Goal: Information Seeking & Learning: Learn about a topic

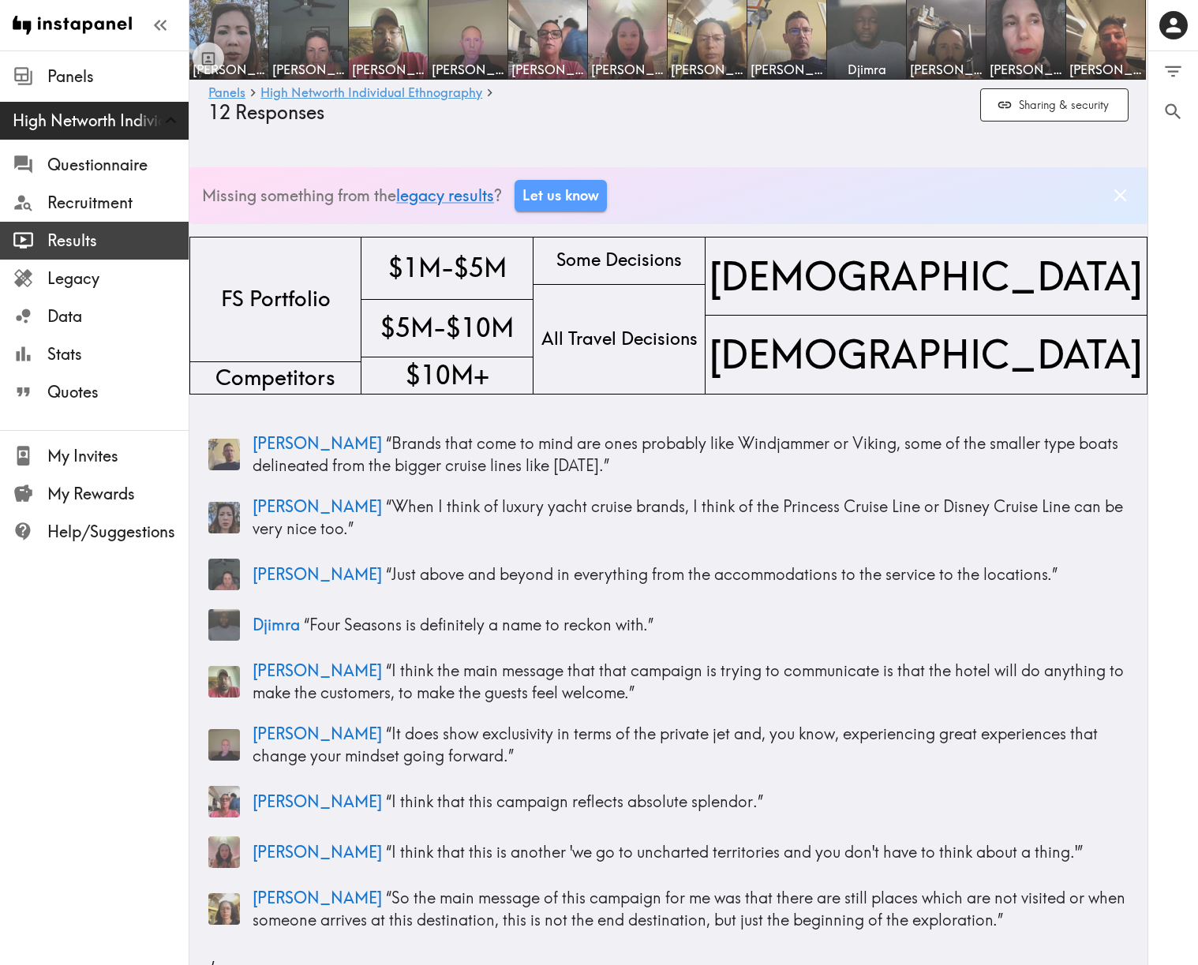
click at [70, 240] on span "Results" at bounding box center [117, 241] width 141 height 22
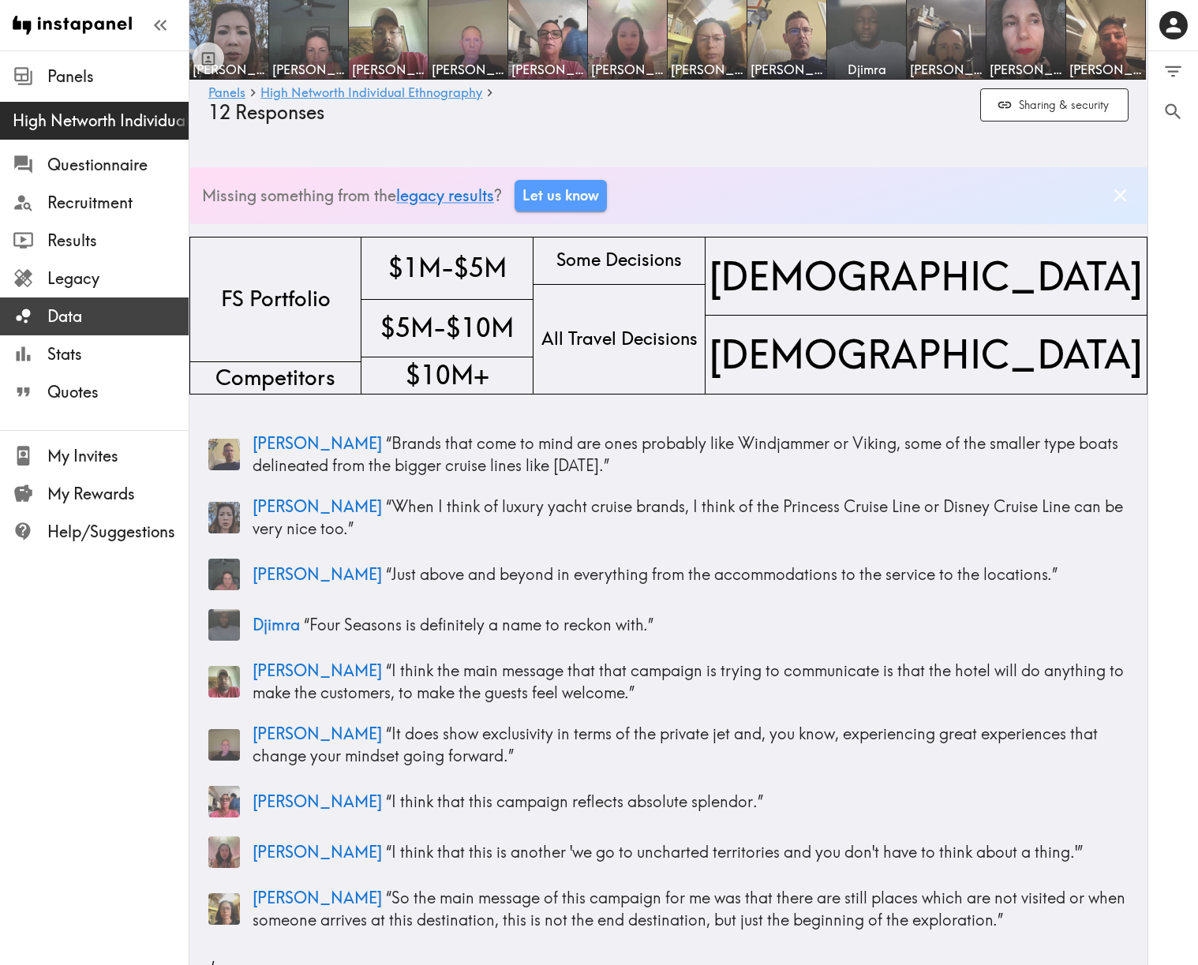
click at [91, 328] on span "Data" at bounding box center [117, 316] width 141 height 28
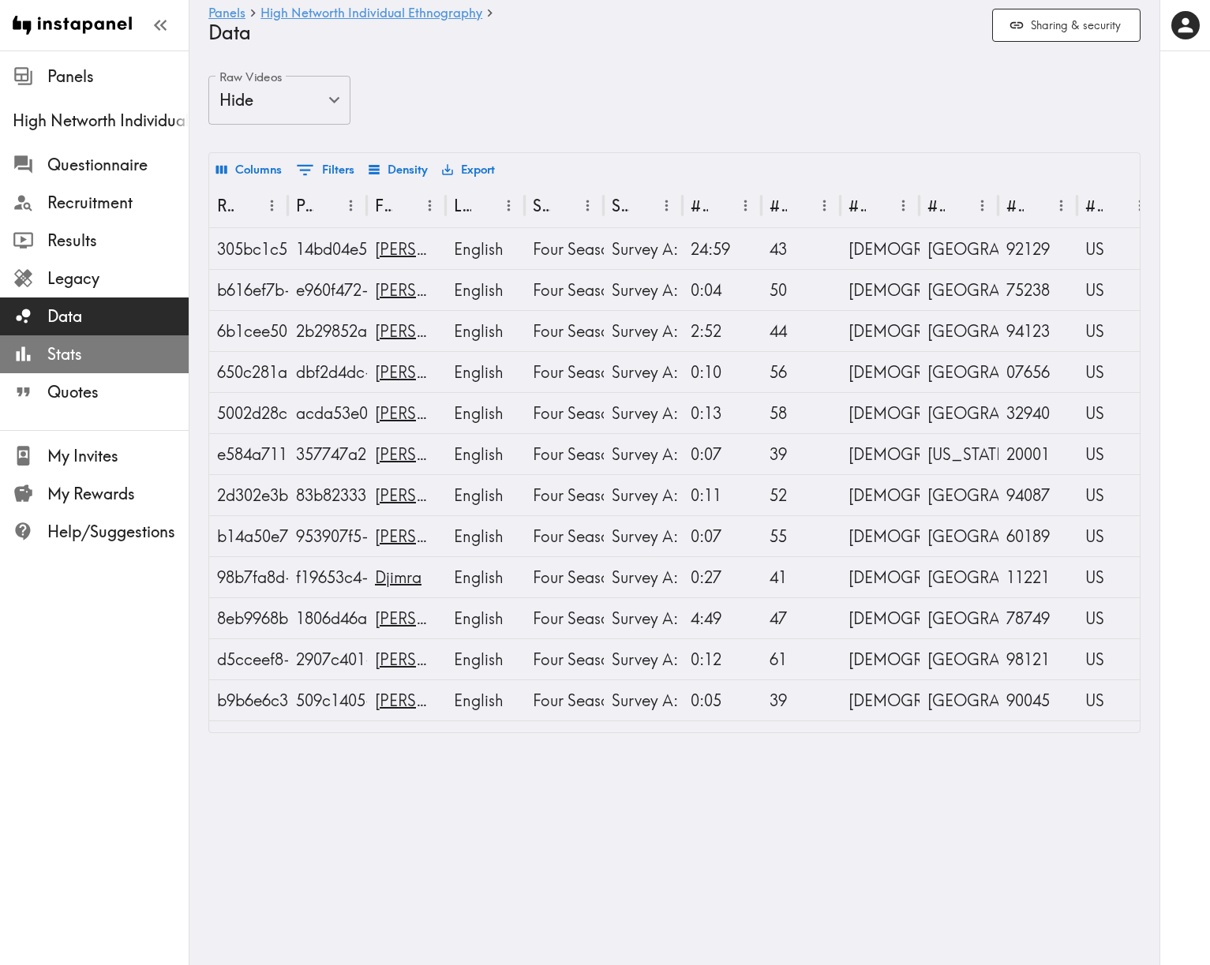
click at [72, 351] on span "Stats" at bounding box center [117, 354] width 141 height 22
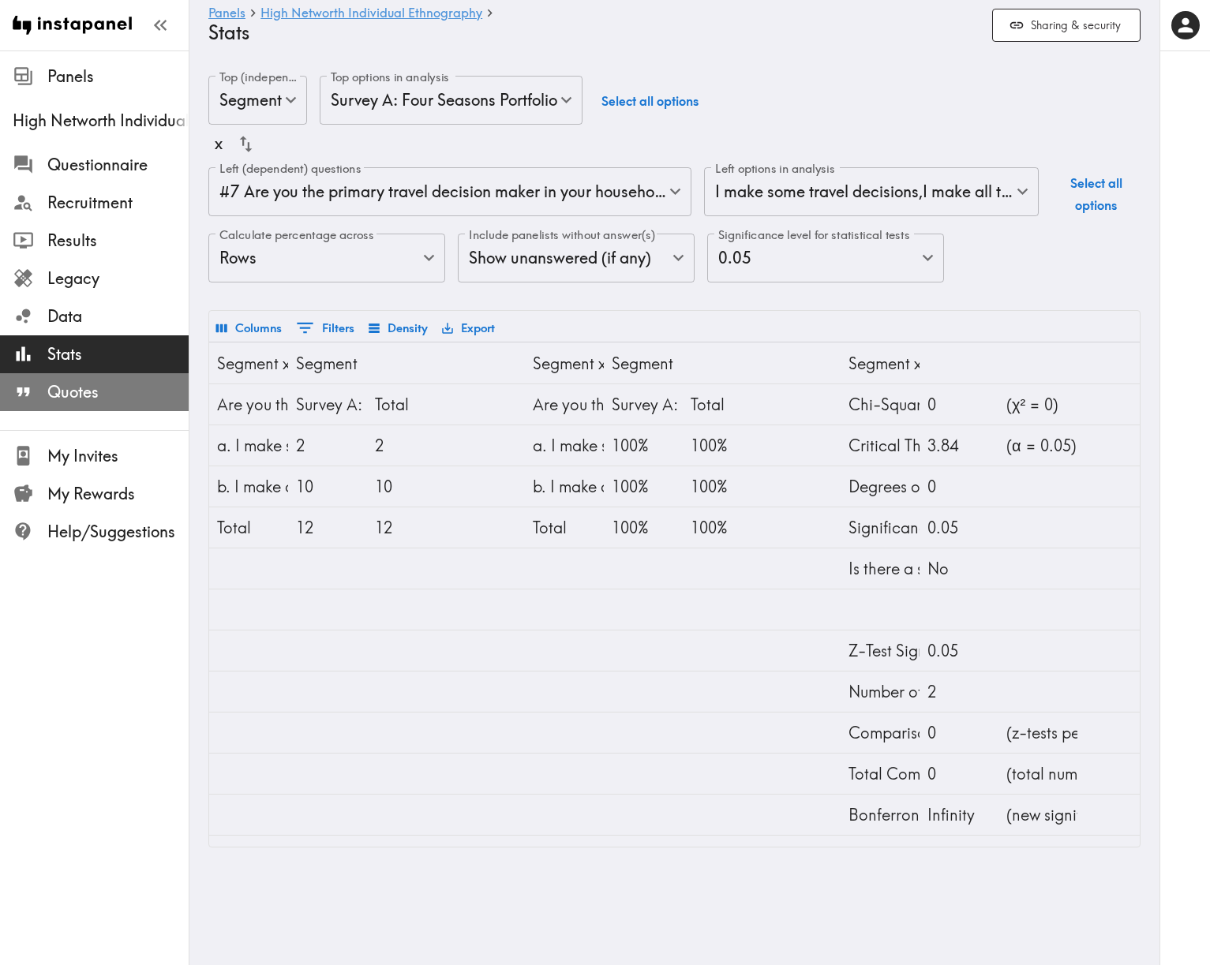
click at [89, 396] on span "Quotes" at bounding box center [117, 392] width 141 height 22
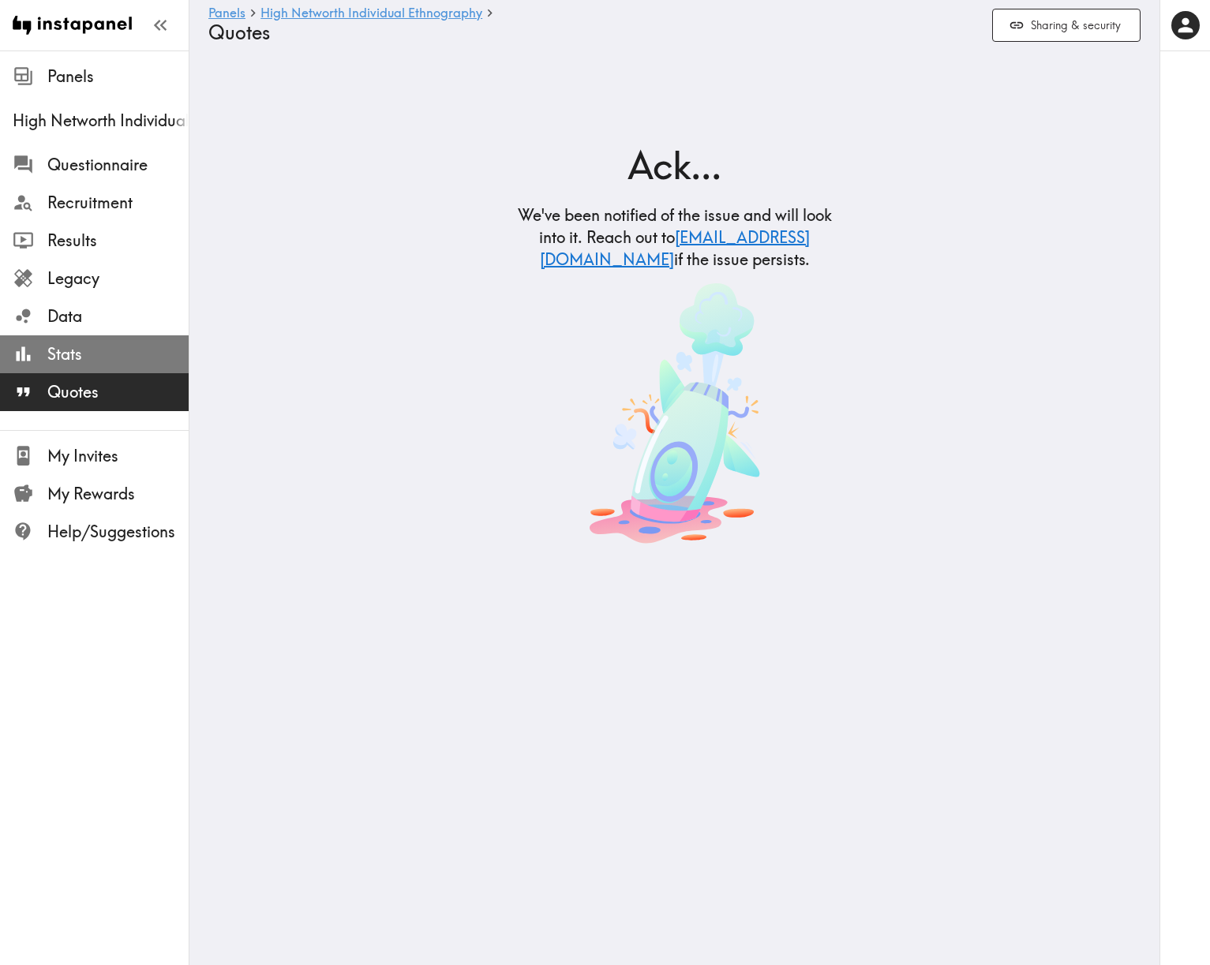
click at [88, 364] on span "Stats" at bounding box center [117, 354] width 141 height 22
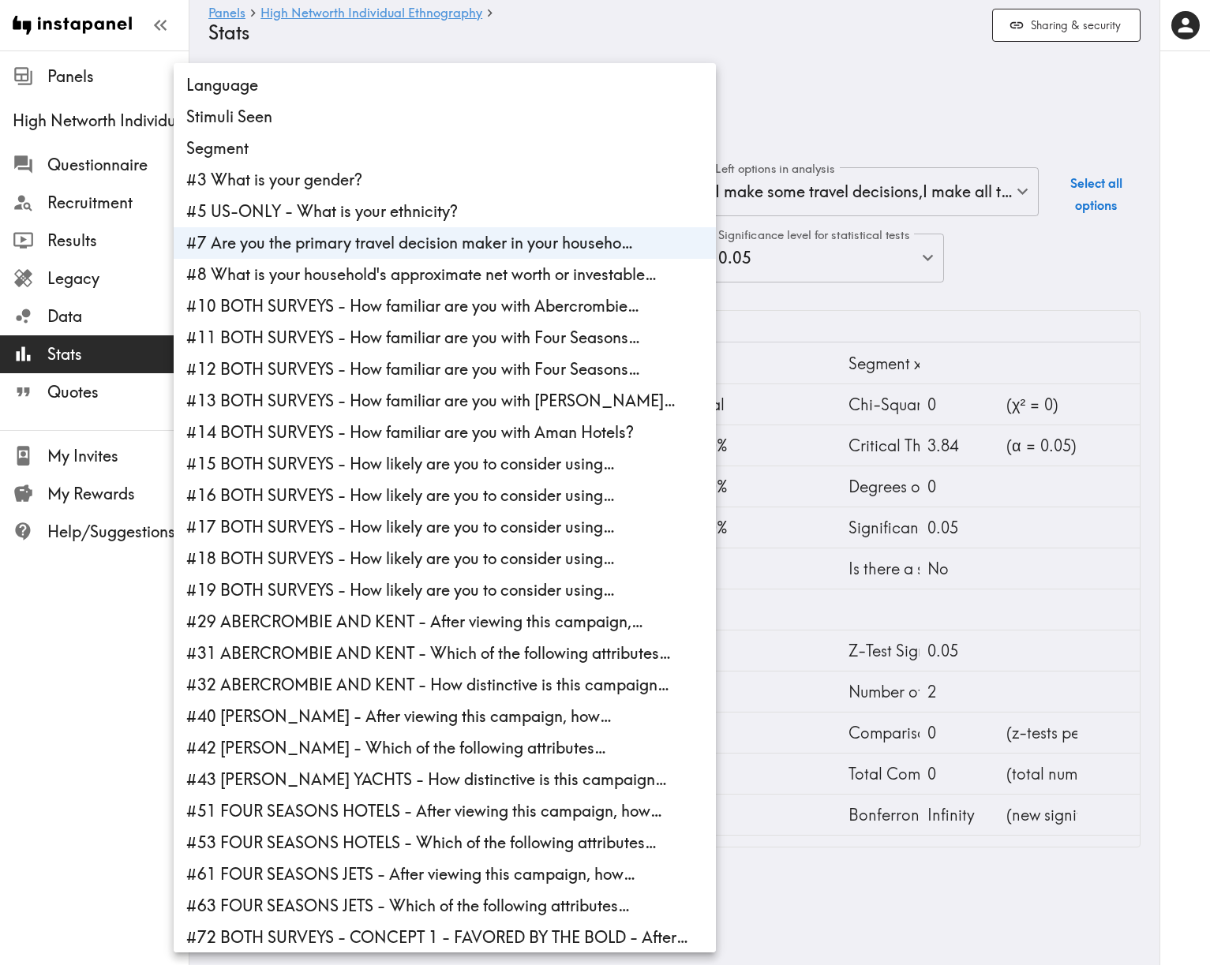
click at [461, 186] on body "Instapanel - Panels - High Networth Individual Ethnography - Stats Panels High …" at bounding box center [605, 462] width 1210 height 823
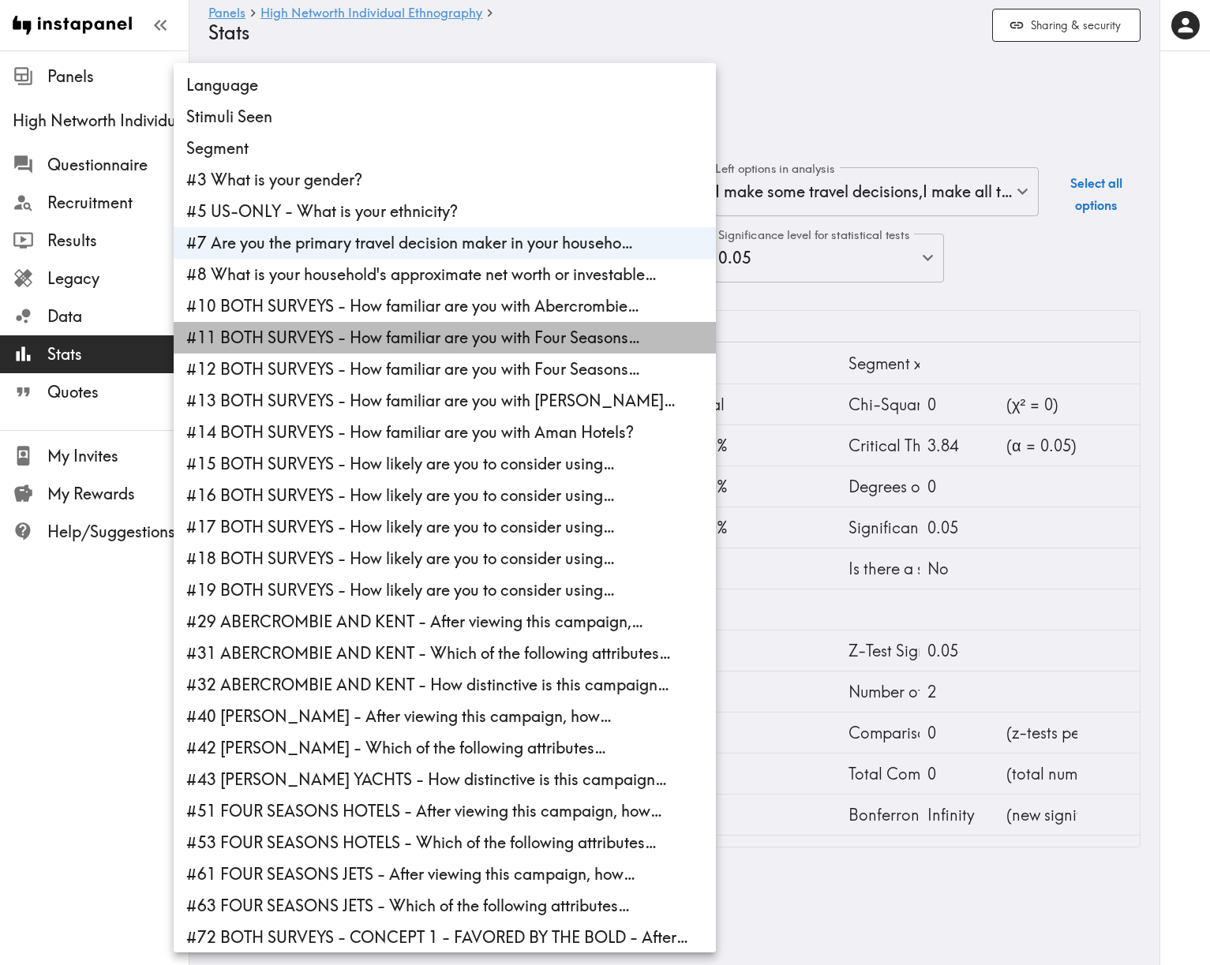
click at [445, 348] on li "#11 BOTH SURVEYS - How familiar are you with Four Seasons…" at bounding box center [445, 338] width 542 height 32
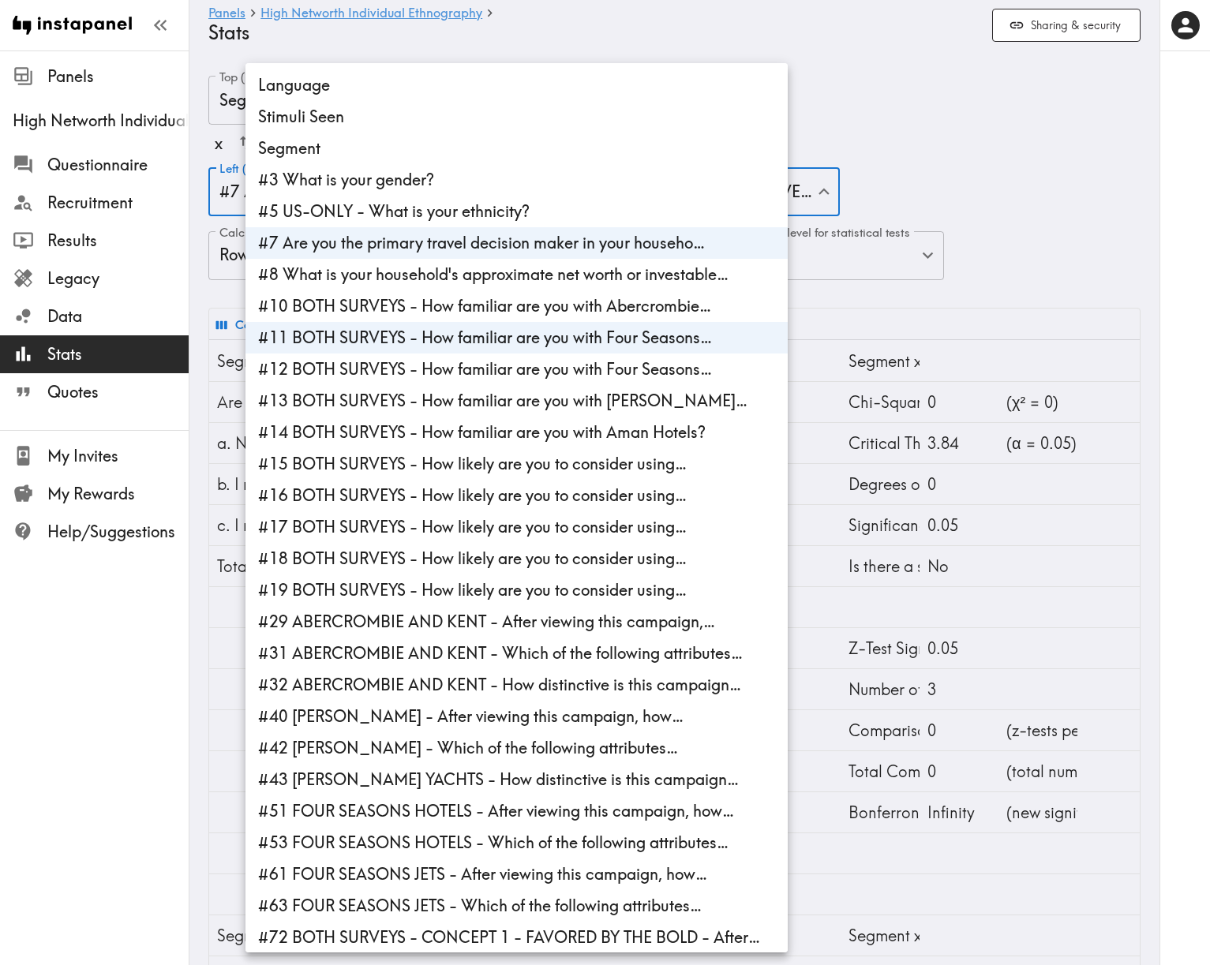
click at [1014, 151] on div at bounding box center [605, 482] width 1210 height 965
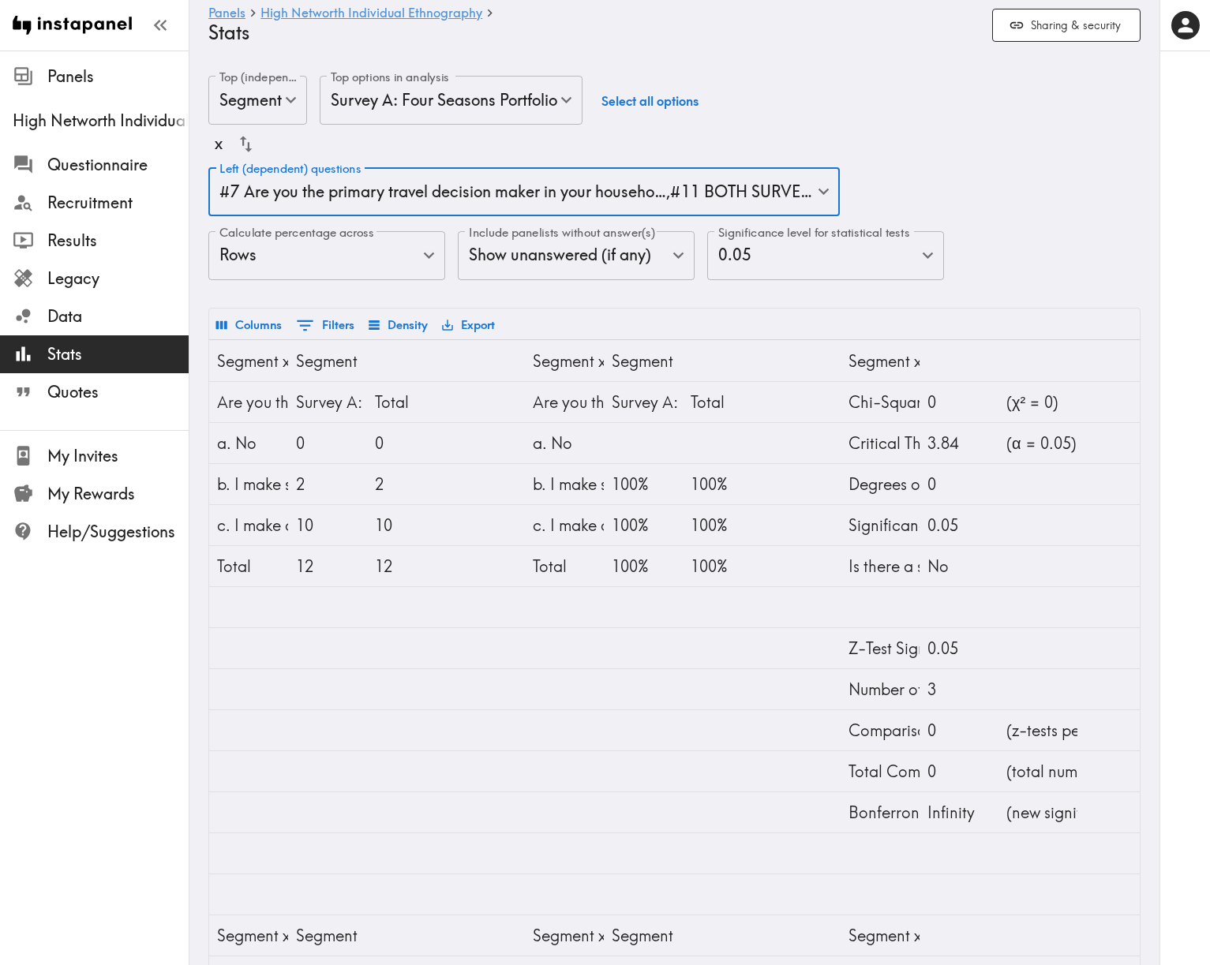
click at [442, 191] on body "Instapanel - Panels - High Networth Individual Ethnography - Stats Panels High …" at bounding box center [605, 748] width 1210 height 1395
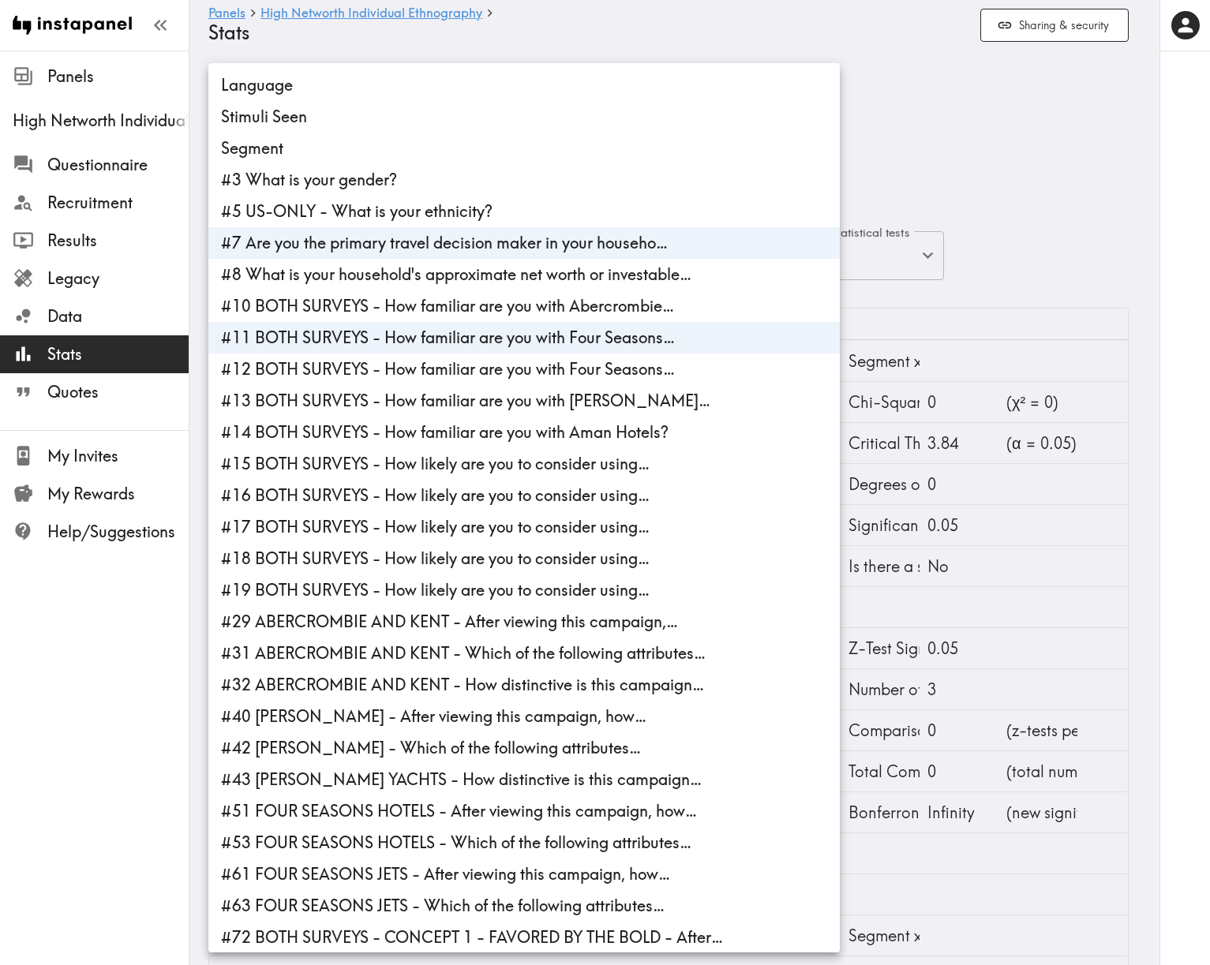
click at [407, 254] on li "#7 Are you the primary travel decision maker in your househo…" at bounding box center [524, 243] width 632 height 32
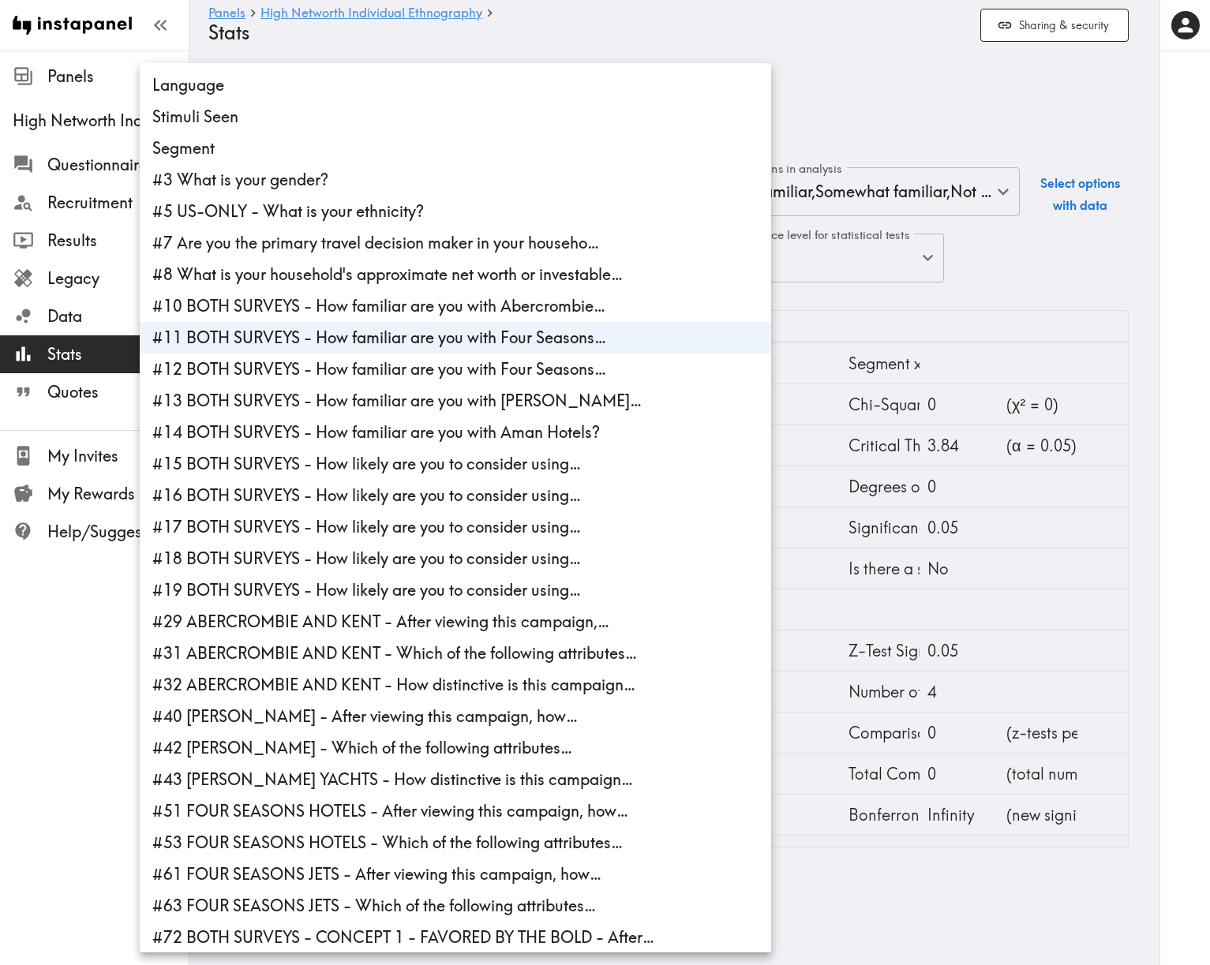
click at [914, 107] on div at bounding box center [605, 482] width 1210 height 965
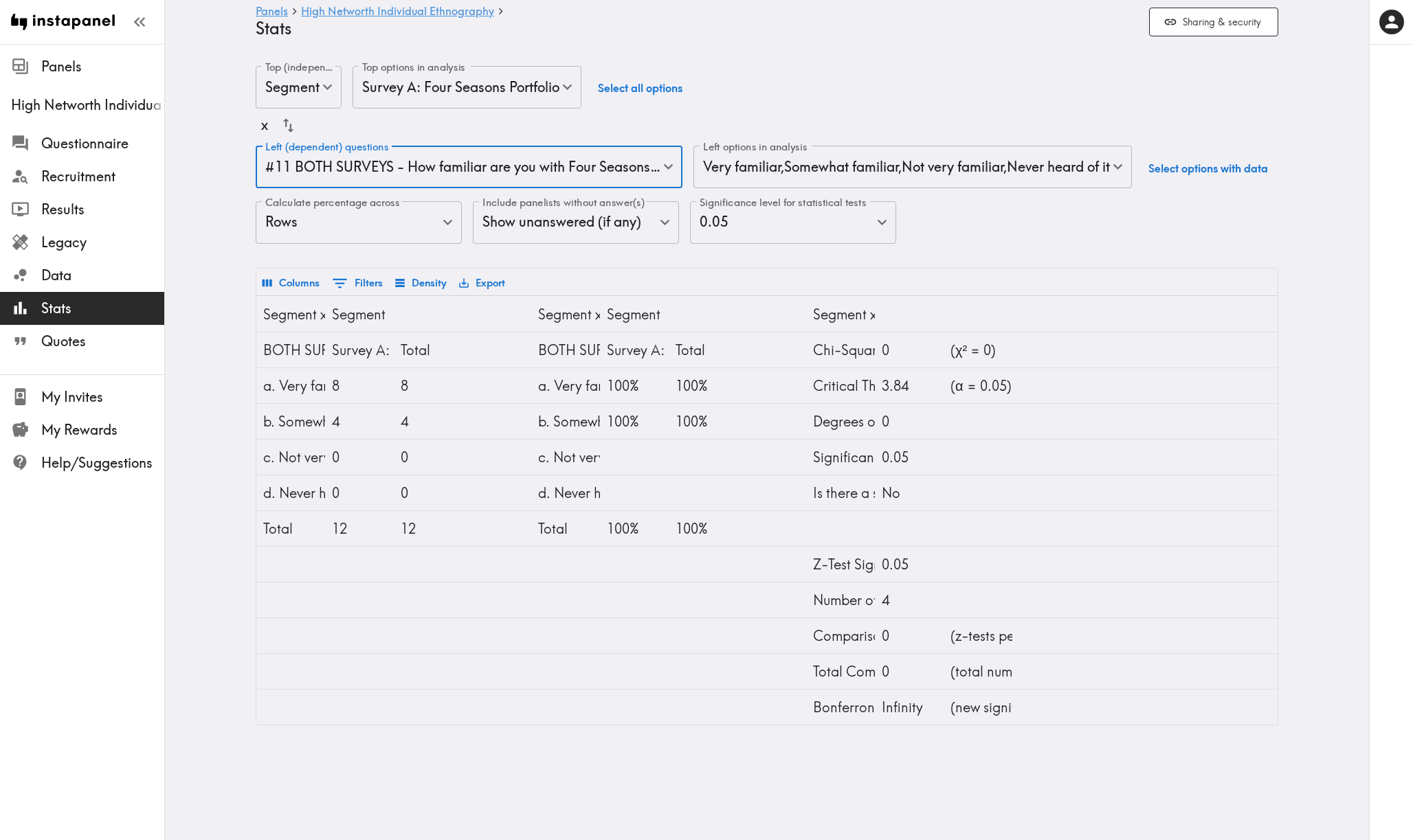
click at [525, 165] on body "Instapanel - Panels - High Networth Individual Ethnography - Stats Panels High …" at bounding box center [706, 396] width 1413 height 703
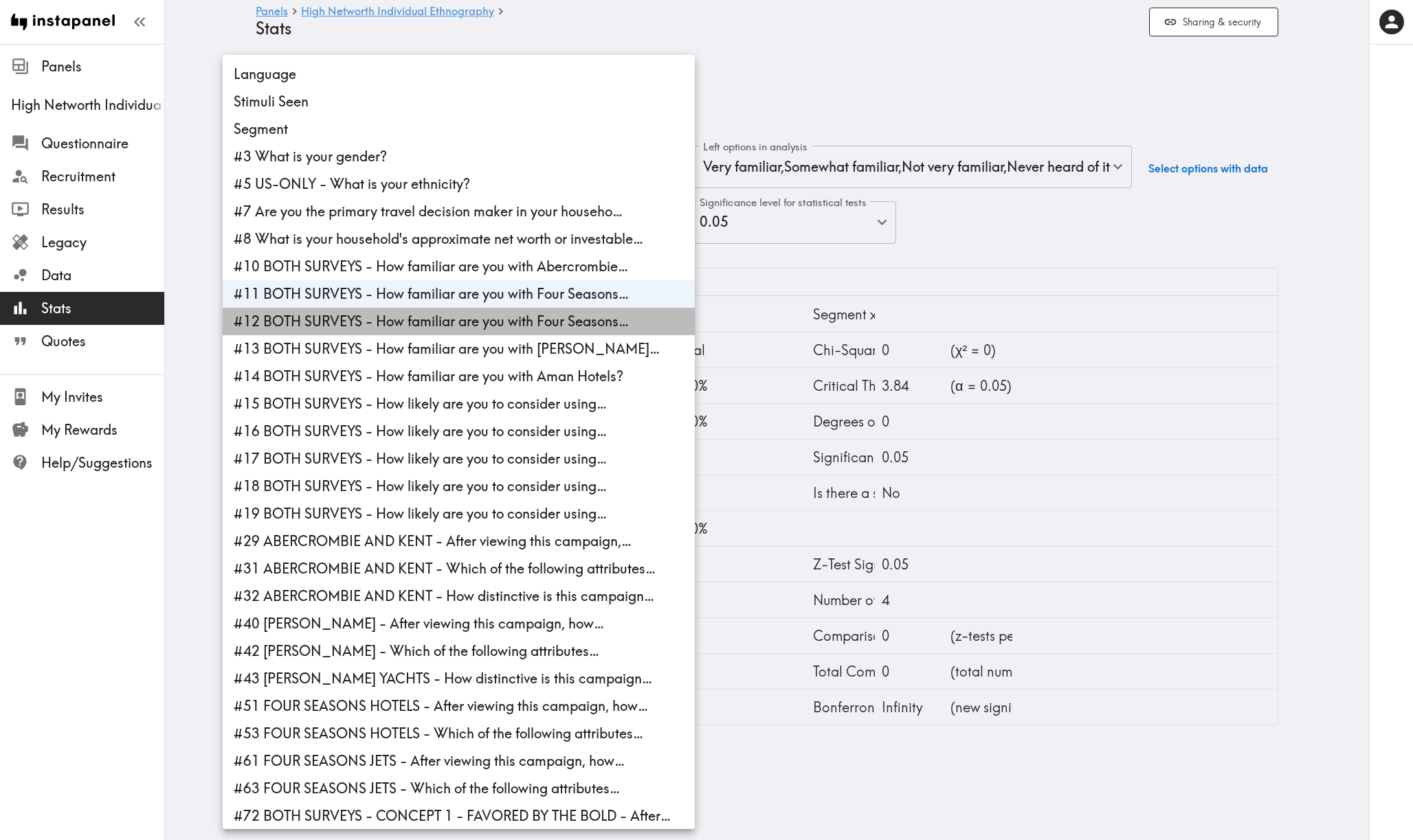
click at [616, 326] on li "#12 BOTH SURVEYS - How familiar are you with Four Seasons…" at bounding box center [459, 322] width 472 height 28
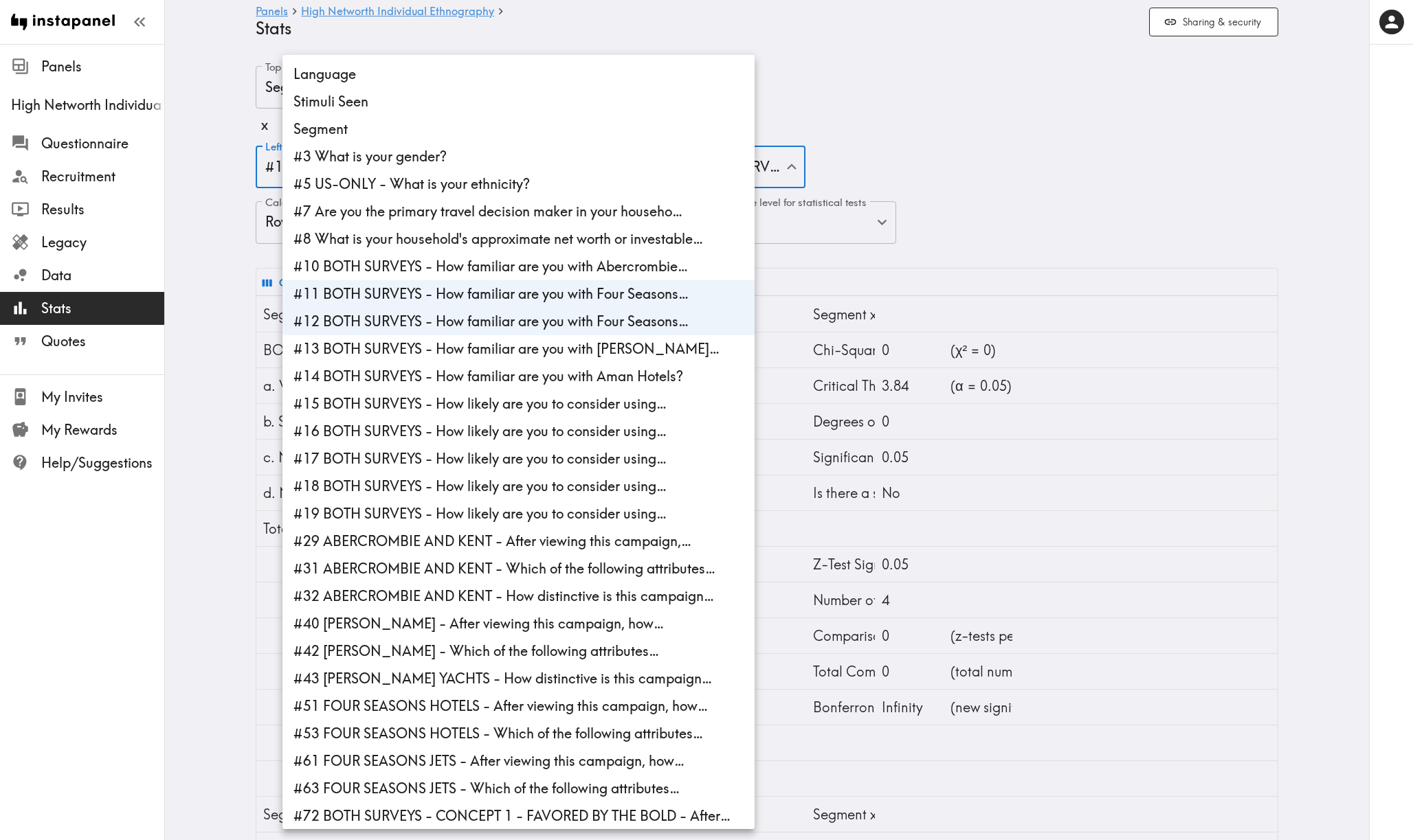
click at [991, 80] on div at bounding box center [706, 420] width 1413 height 840
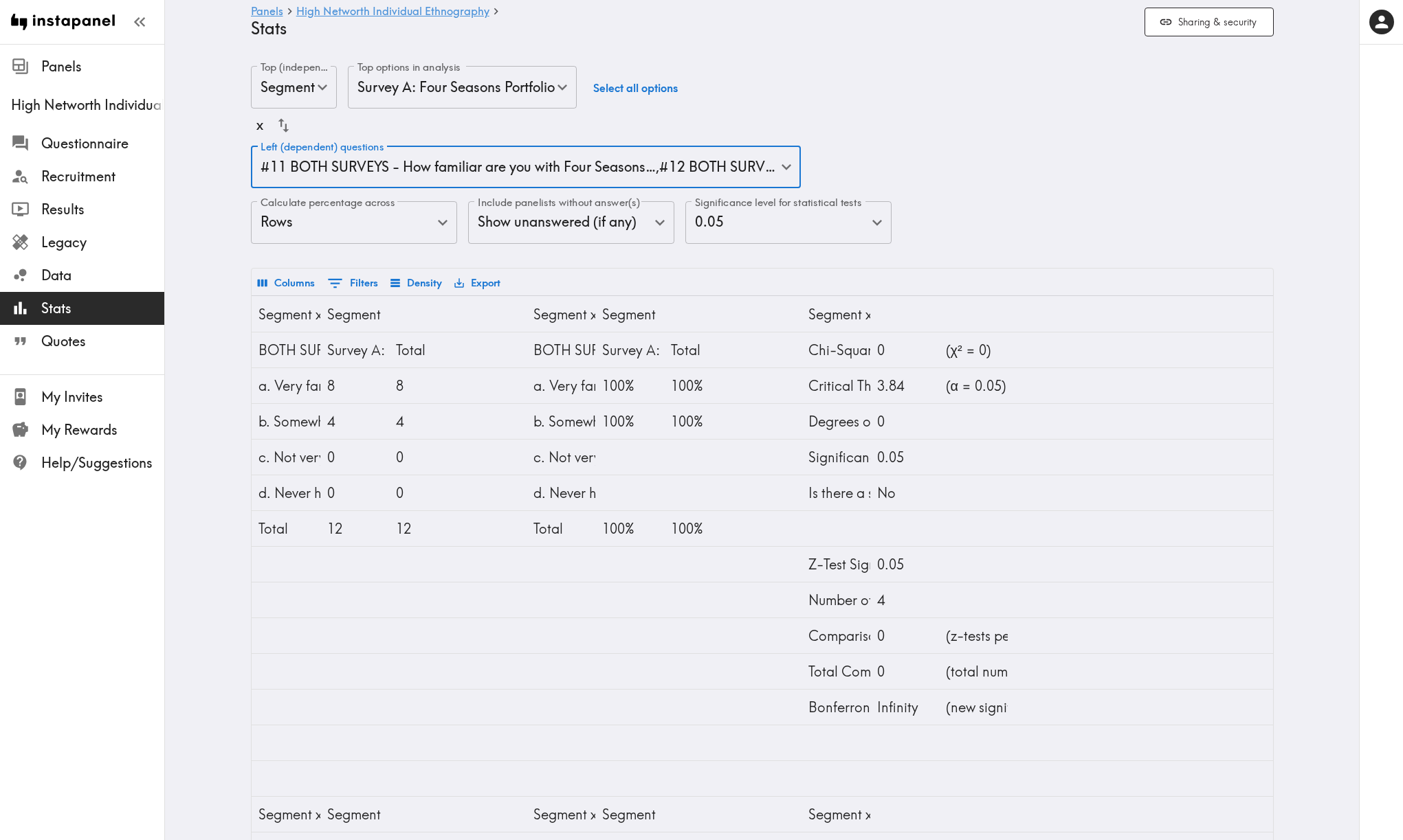
click at [618, 154] on body "Instapanel - Panels - High Networth Individual Ethnography - Stats Panels High …" at bounding box center [701, 646] width 1403 height 1204
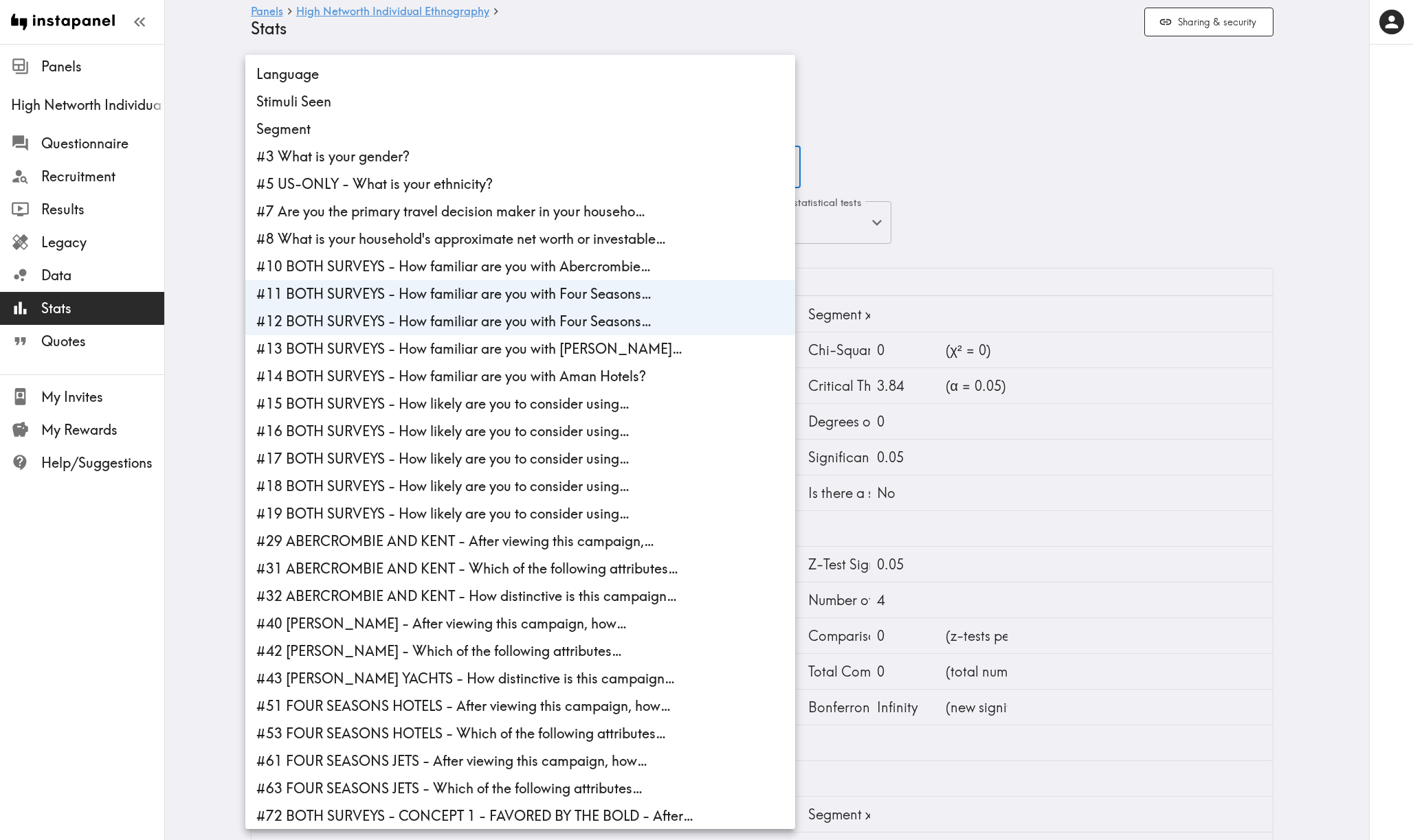
click at [517, 292] on li "#11 BOTH SURVEYS - How familiar are you with Four Seasons…" at bounding box center [521, 294] width 550 height 28
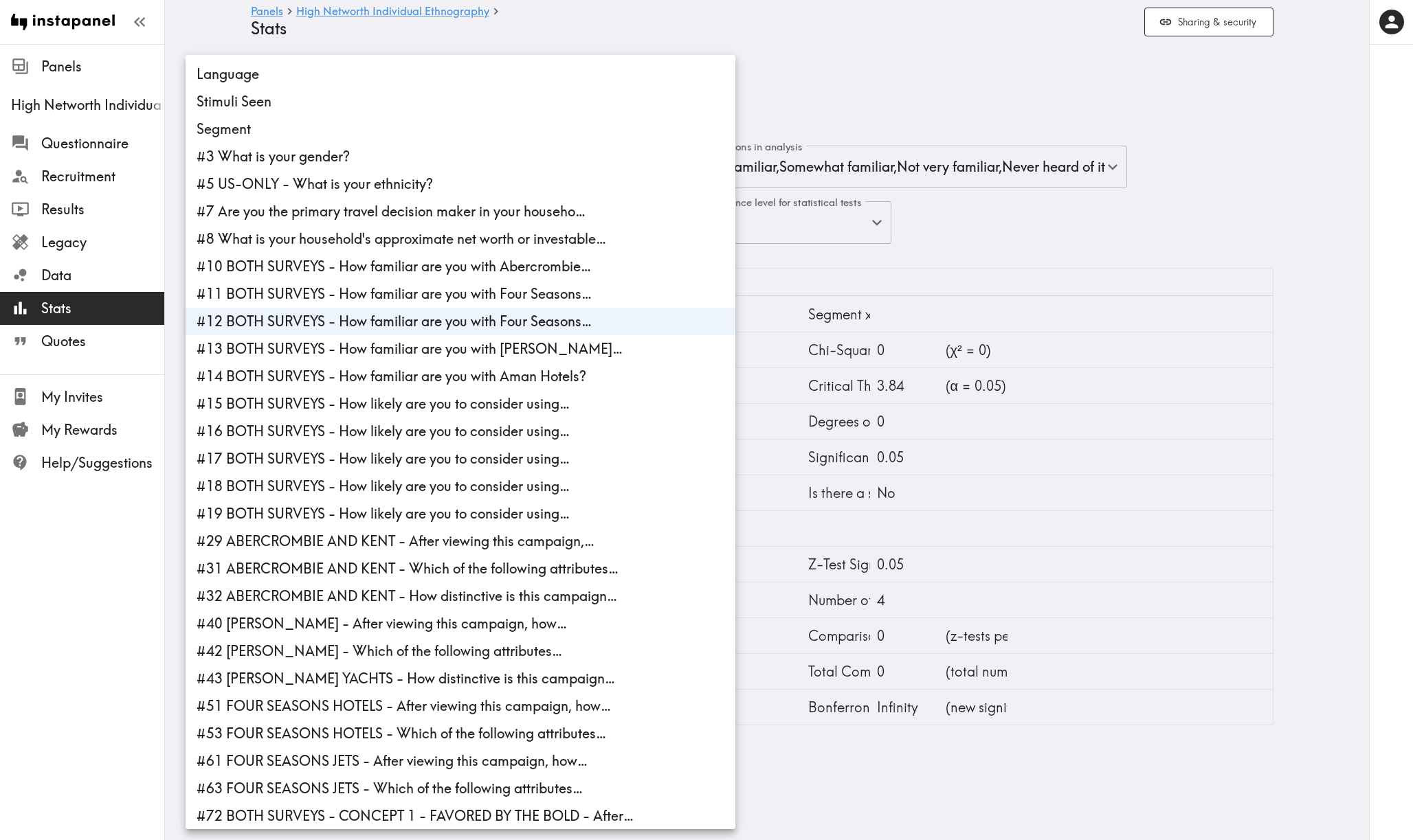
click at [919, 64] on div at bounding box center [706, 420] width 1413 height 840
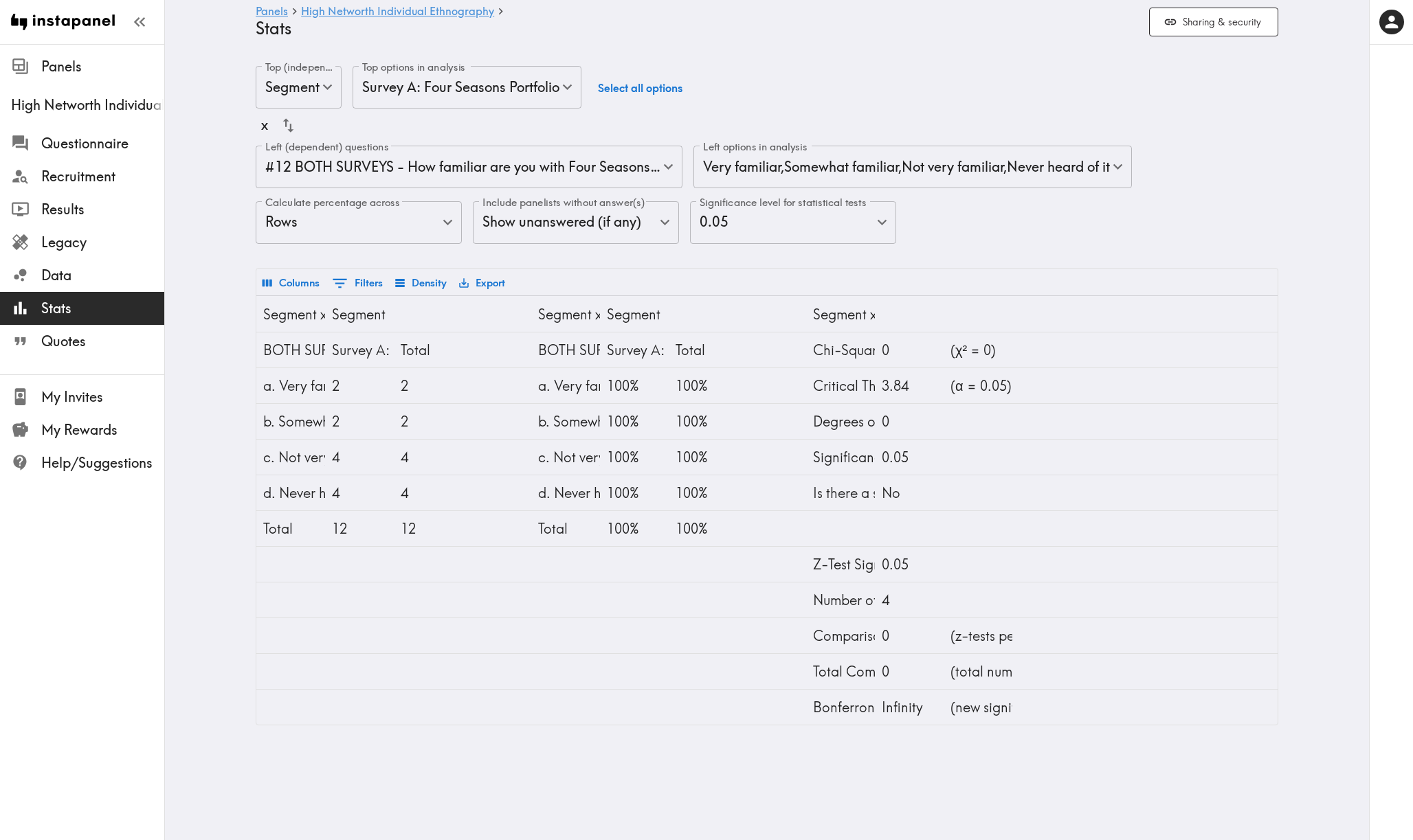
click at [598, 166] on body "Instapanel - Panels - High Networth Individual Ethnography - Stats Panels High …" at bounding box center [706, 396] width 1413 height 703
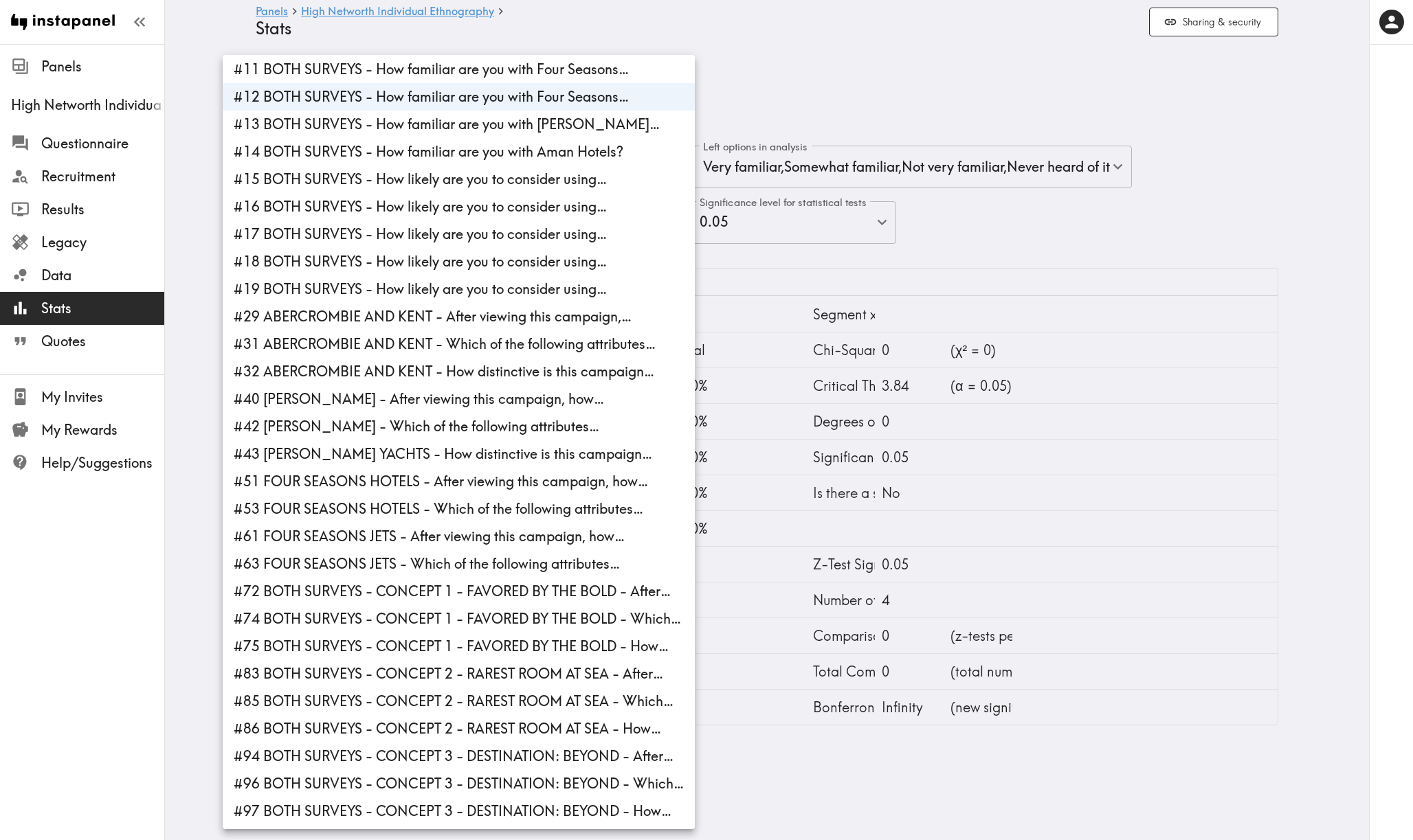
scroll to position [253, 0]
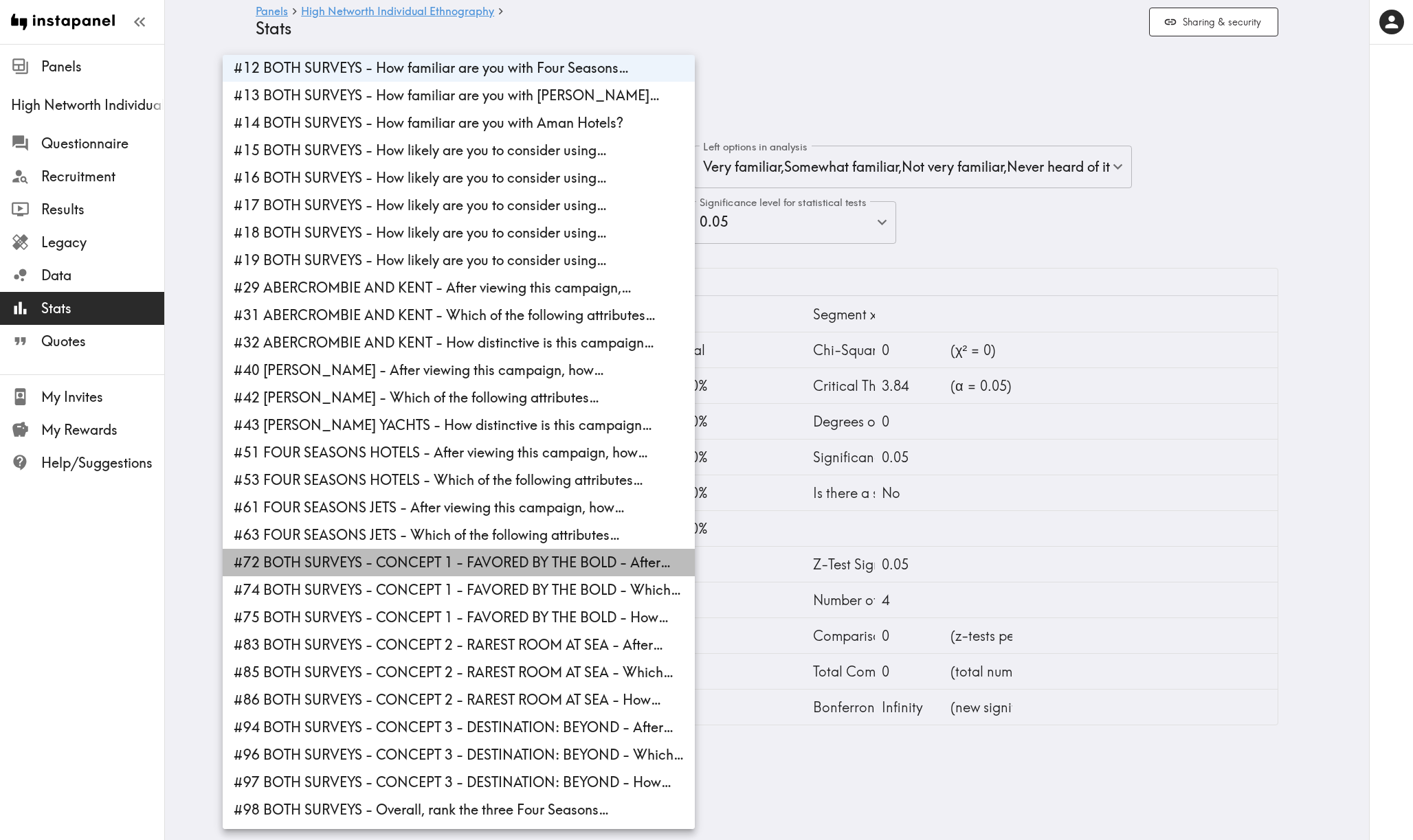
click at [508, 560] on li "#72 BOTH SURVEYS - CONCEPT 1 - FAVORED BY THE BOLD - After…" at bounding box center [459, 563] width 472 height 28
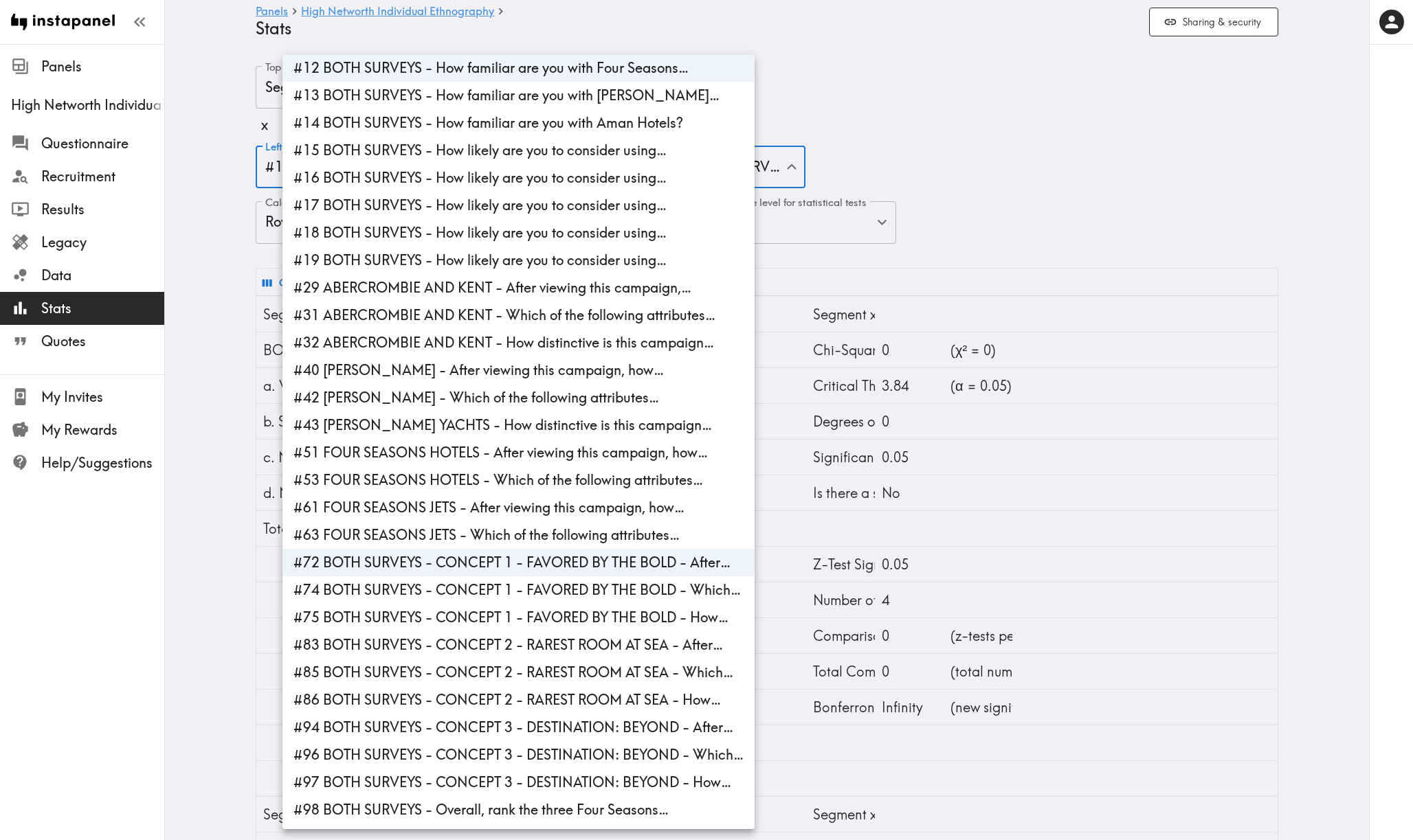
click at [978, 171] on div at bounding box center [706, 420] width 1413 height 840
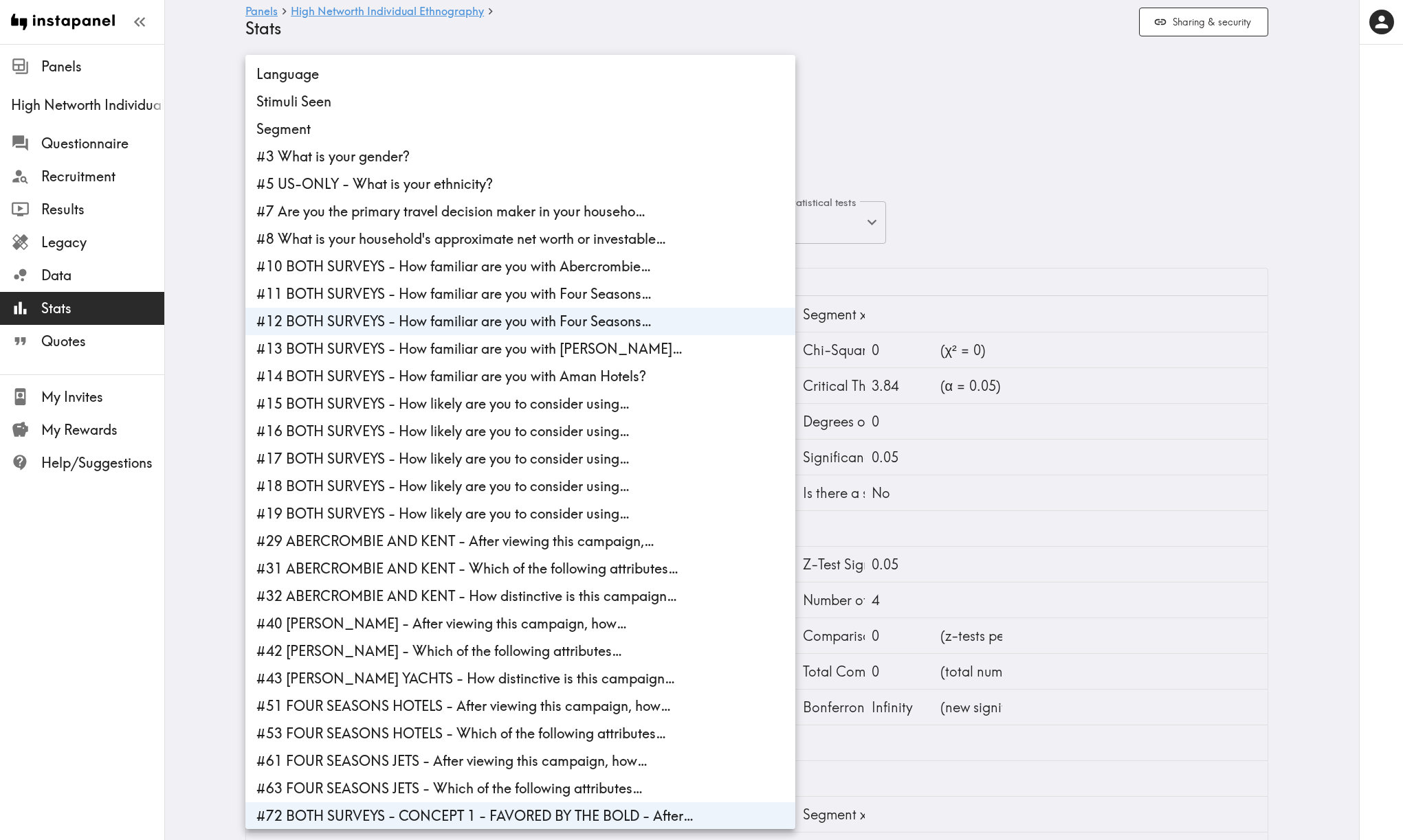
click at [428, 172] on body "Instapanel - Panels - High Networth Individual Ethnography - Stats Panels High …" at bounding box center [701, 646] width 1403 height 1204
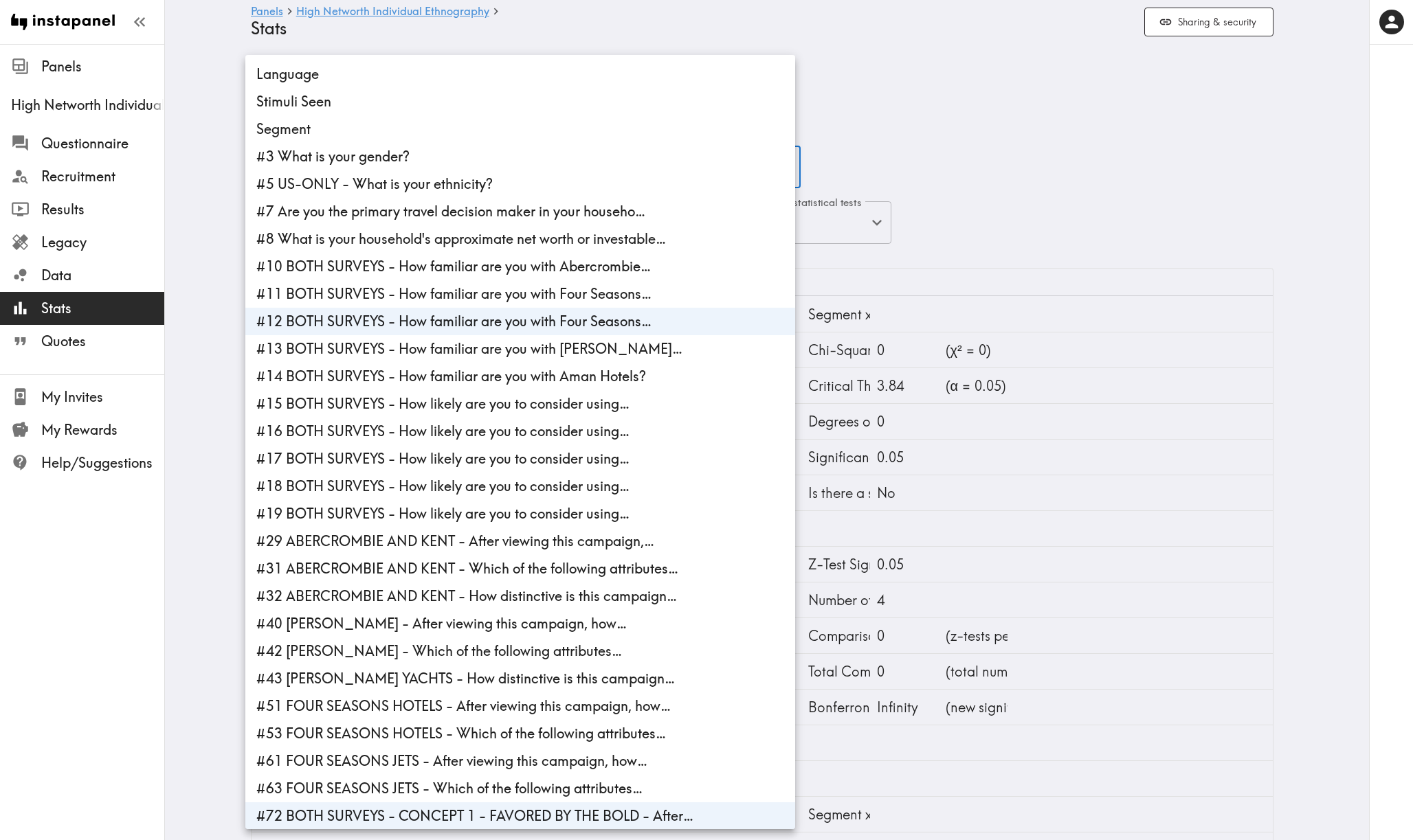
scroll to position [1, 0]
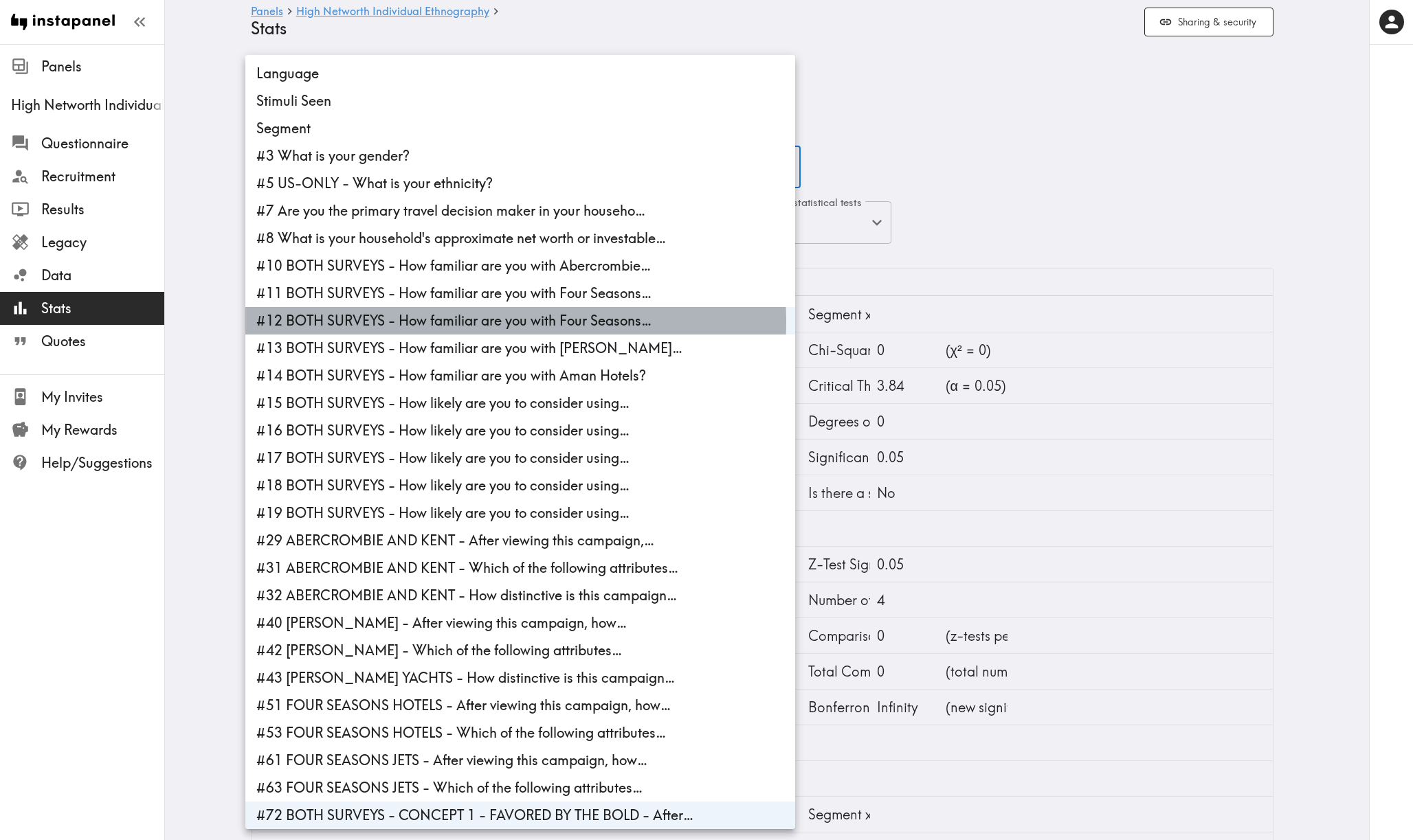
click at [400, 323] on li "#12 BOTH SURVEYS - How familiar are you with Four Seasons…" at bounding box center [521, 321] width 550 height 28
type input "142edeaa-d120-4dcf-b270-851babd6010d"
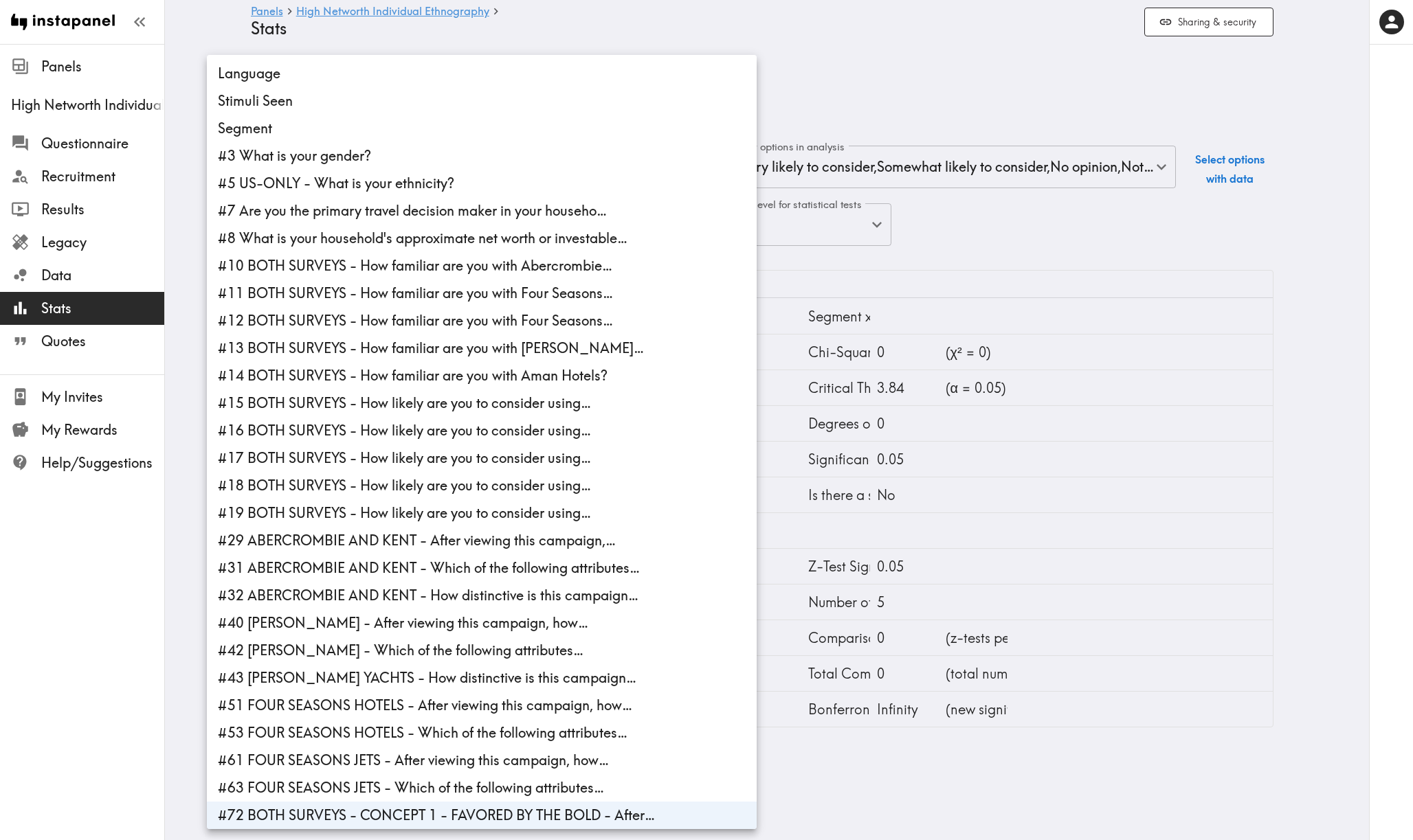
click at [905, 91] on div at bounding box center [706, 420] width 1413 height 840
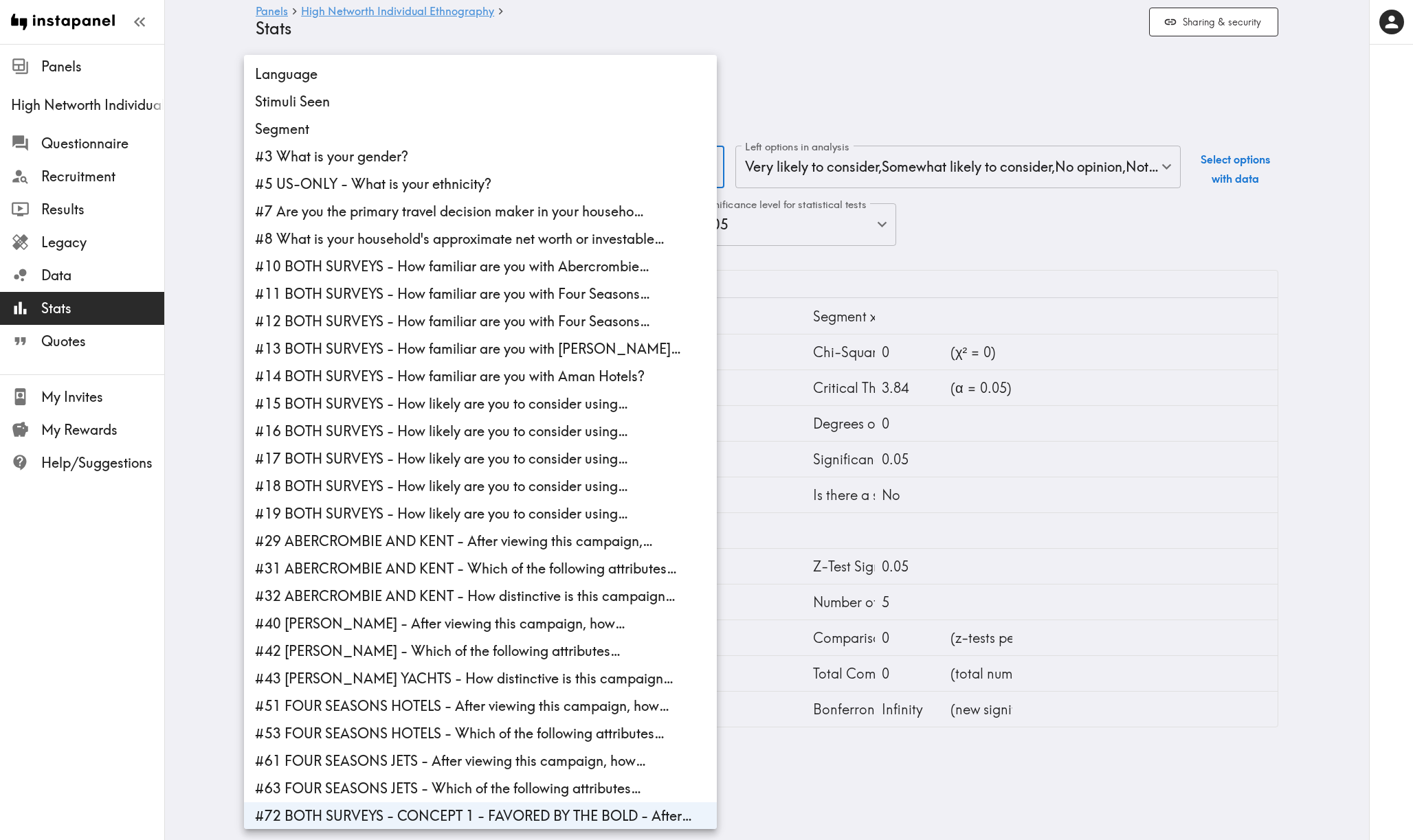
click at [638, 165] on body "Instapanel - Panels - High Networth Individual Ethnography - Stats Panels High …" at bounding box center [706, 397] width 1413 height 706
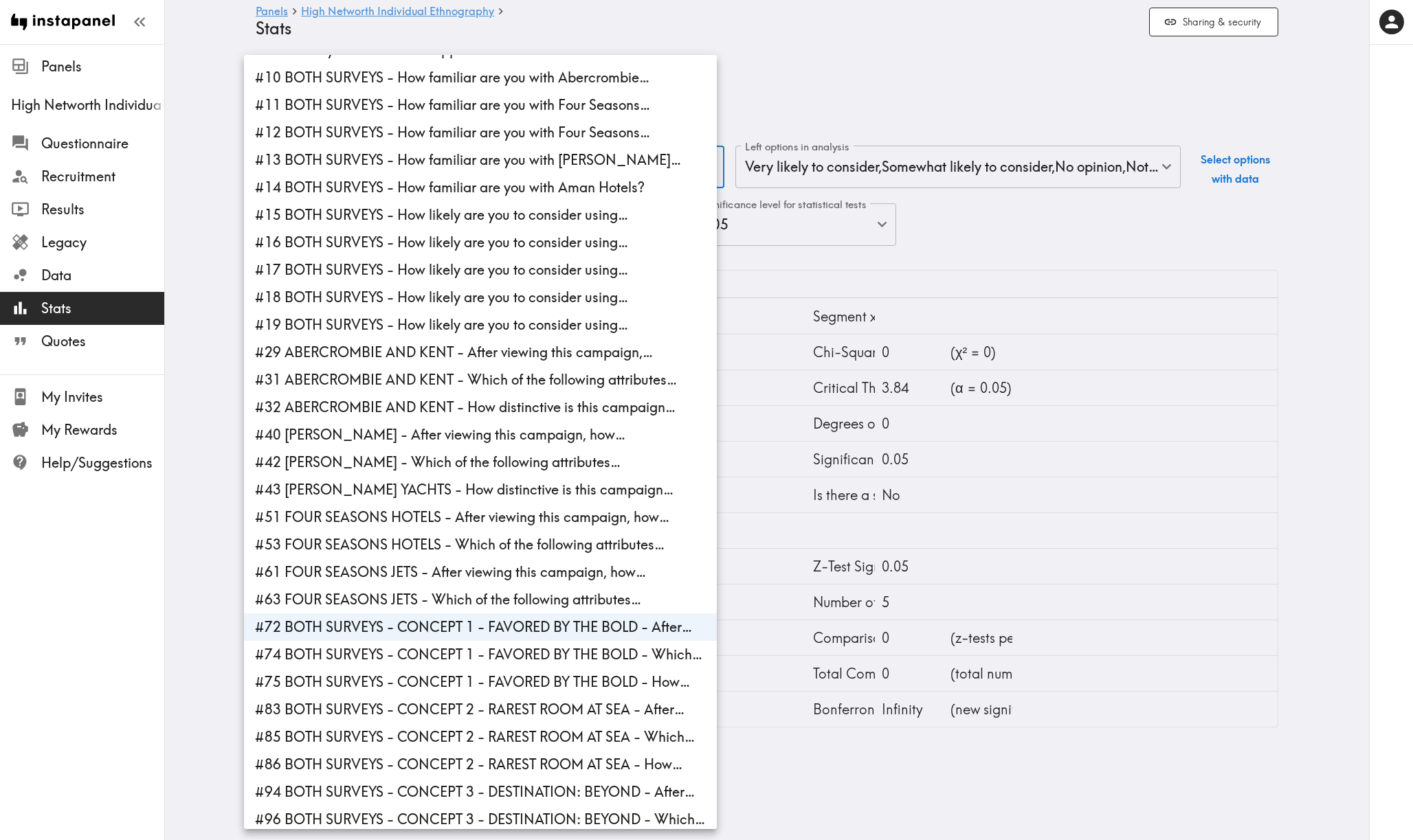
scroll to position [253, 0]
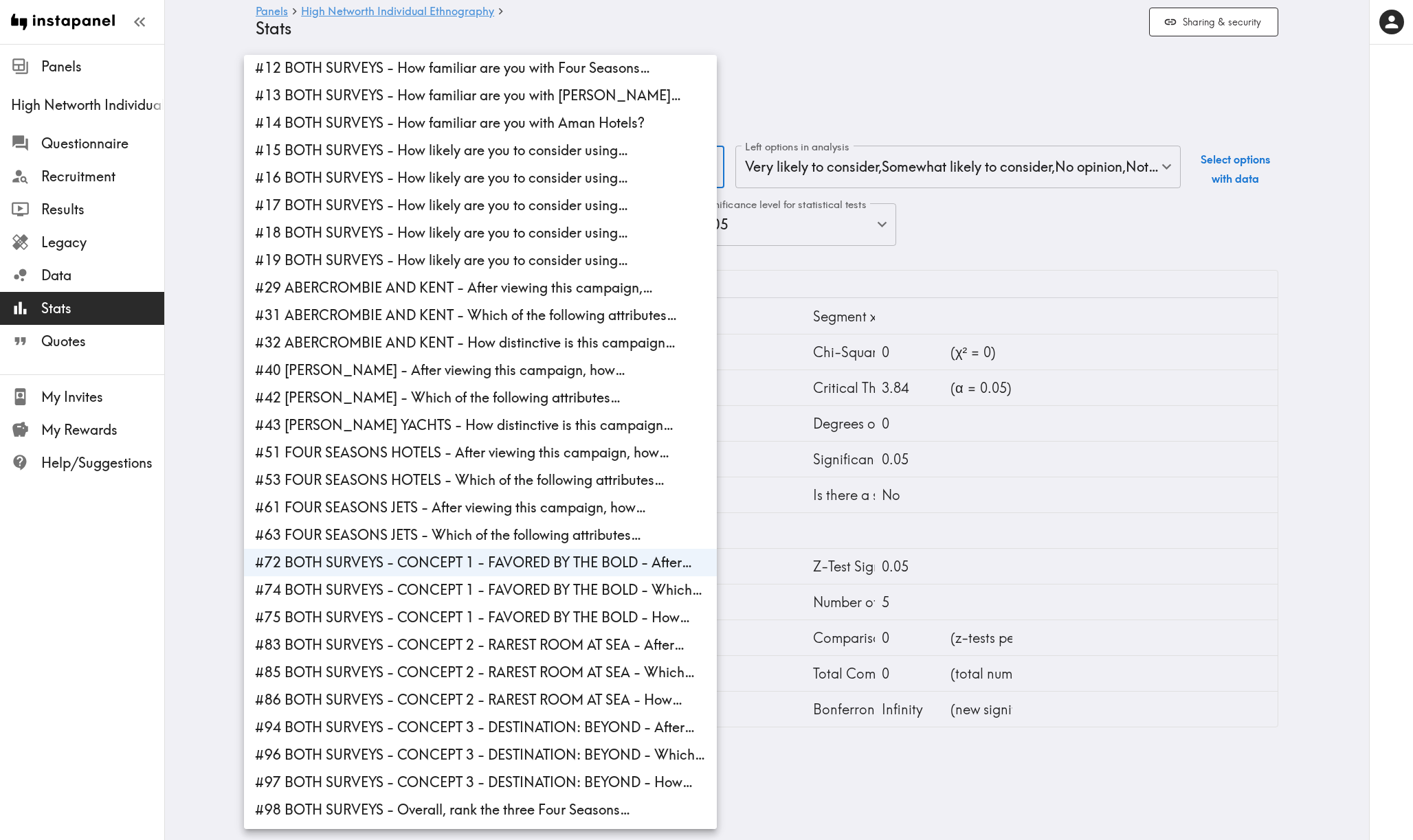
click at [961, 96] on div at bounding box center [706, 420] width 1413 height 840
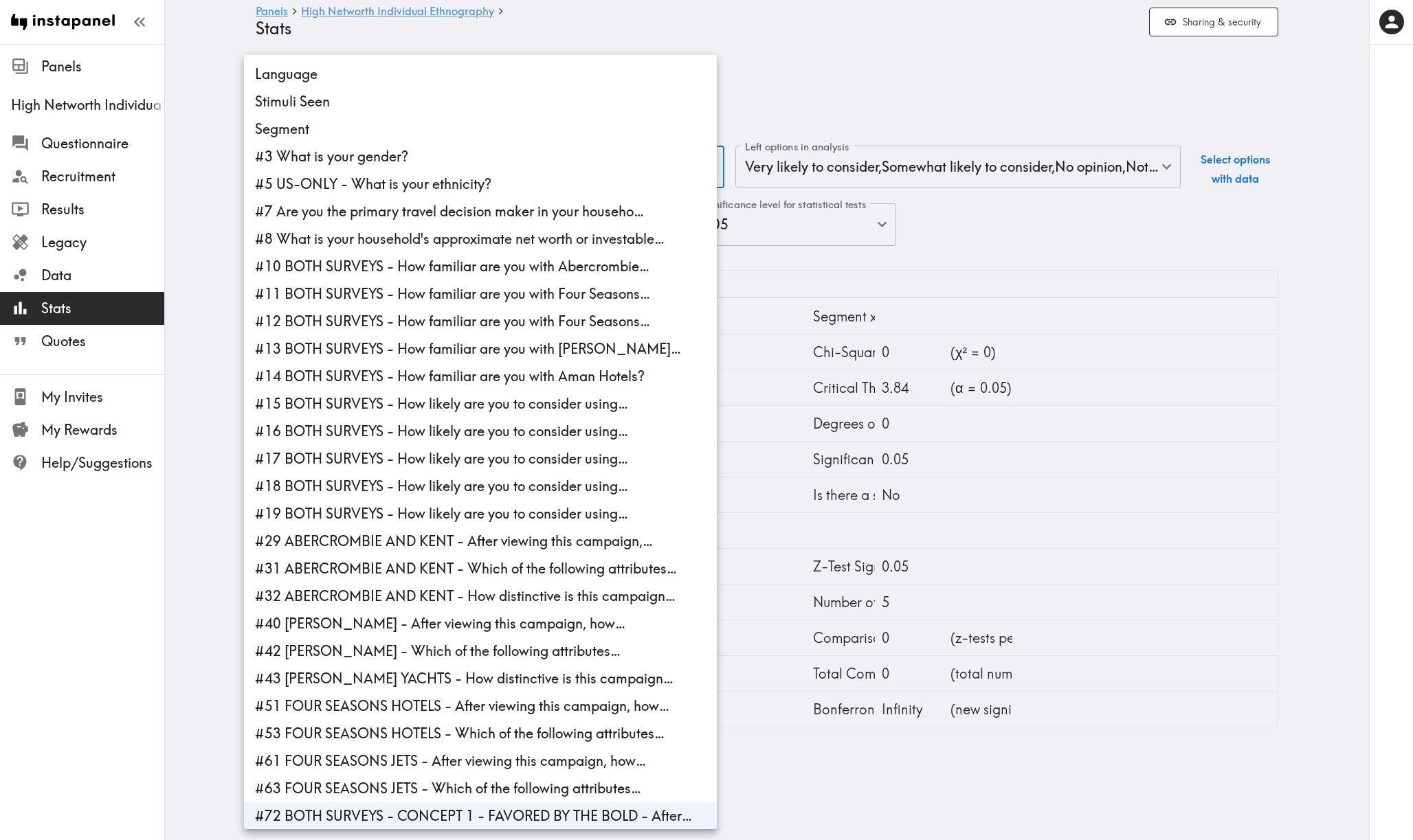
click at [488, 178] on body "Instapanel - Panels - High Networth Individual Ethnography - Stats Panels High …" at bounding box center [706, 397] width 1413 height 706
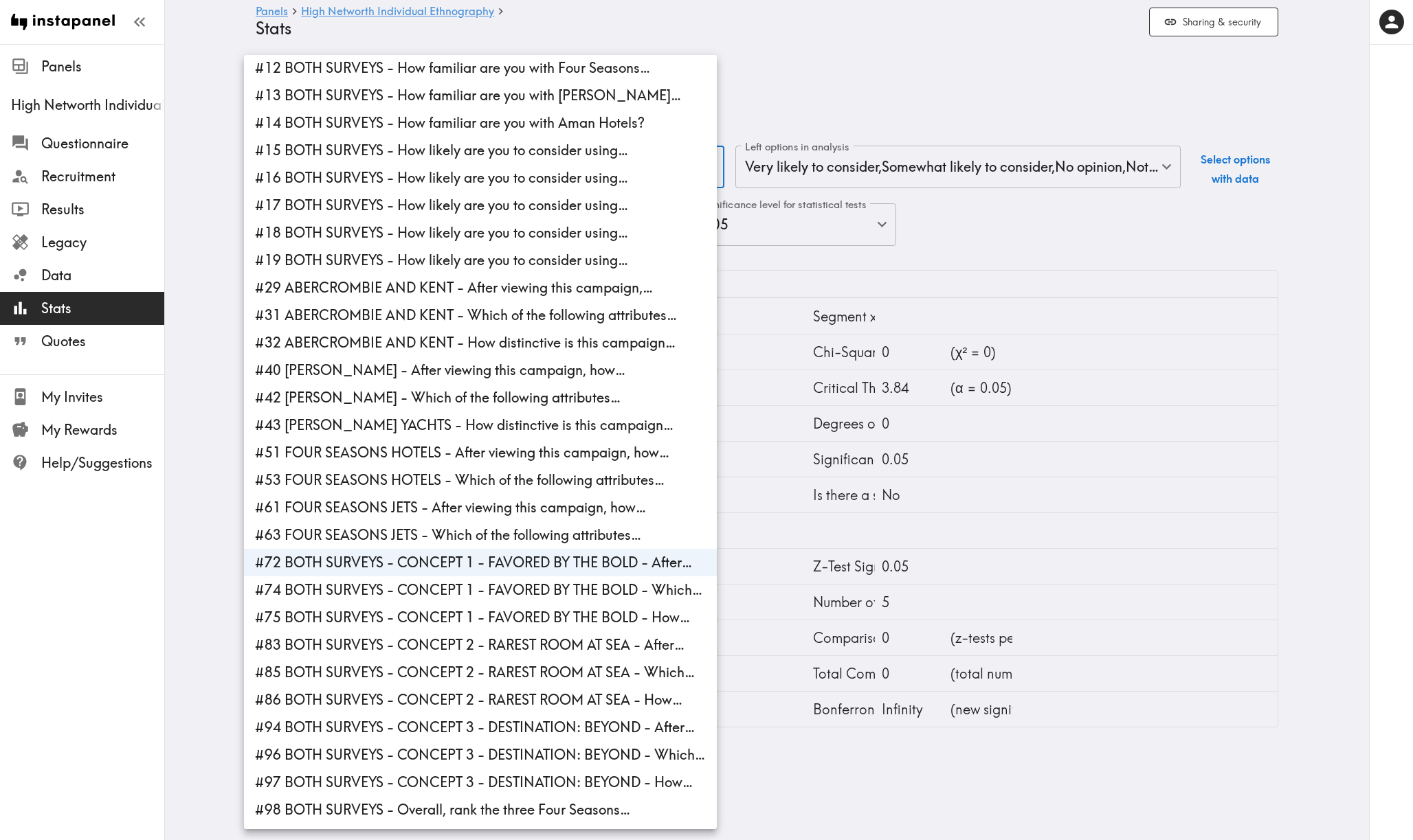
click at [437, 563] on li "#72 BOTH SURVEYS - CONCEPT 1 - FAVORED BY THE BOLD - After…" at bounding box center [480, 563] width 473 height 28
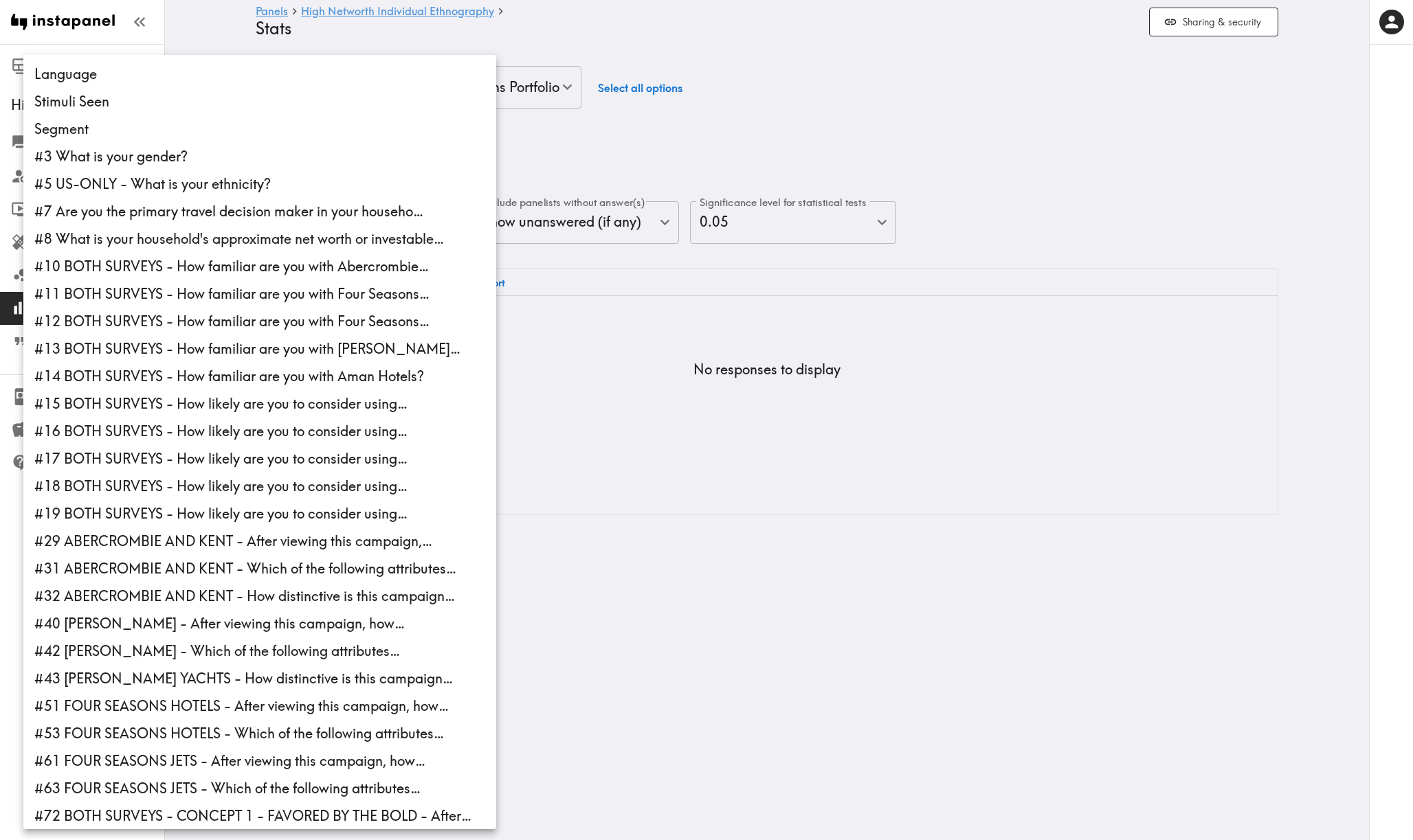
click at [643, 165] on div at bounding box center [706, 420] width 1413 height 840
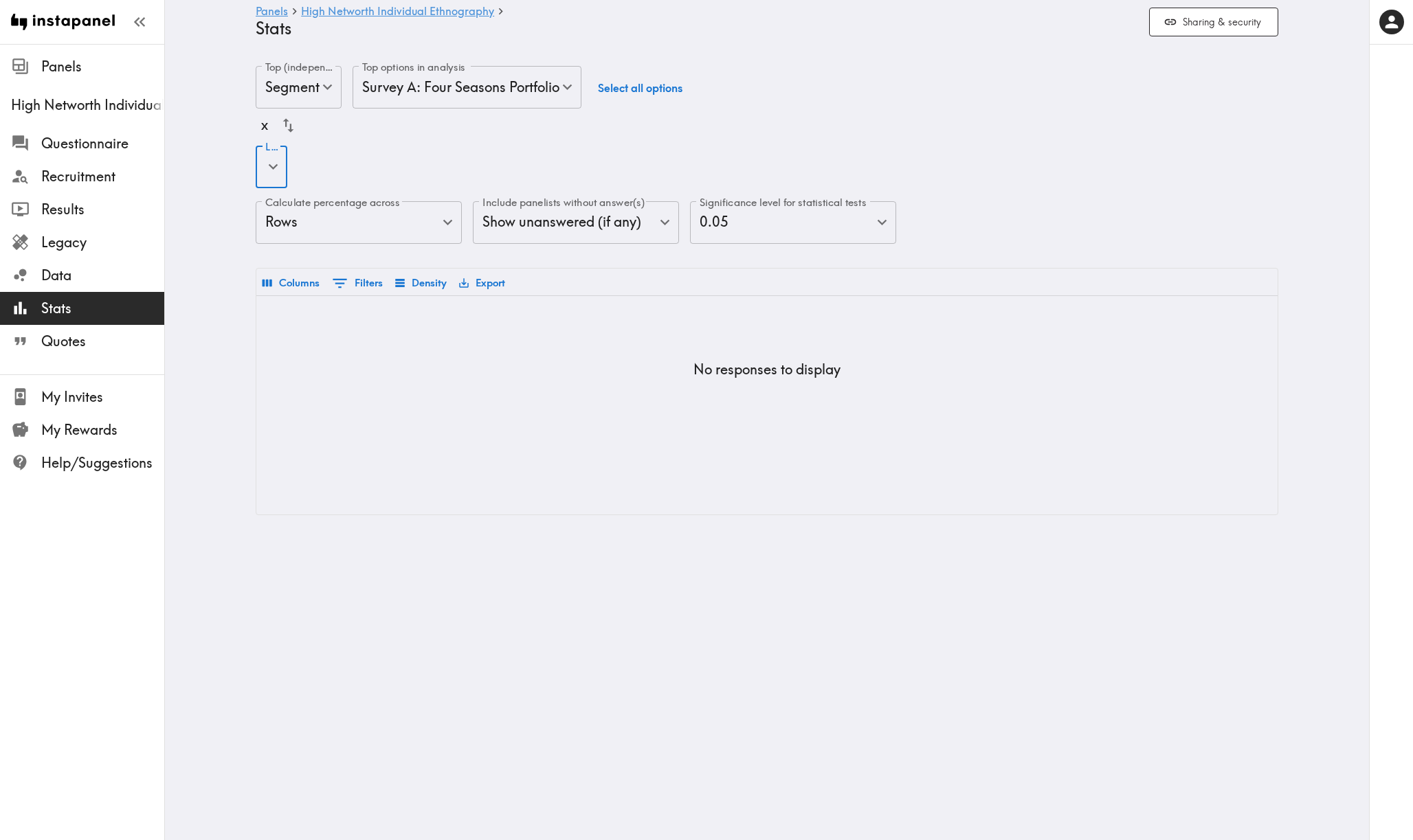
click at [538, 217] on body "Instapanel - Panels - High Networth Individual Ethnography - Stats Panels High …" at bounding box center [706, 291] width 1413 height 494
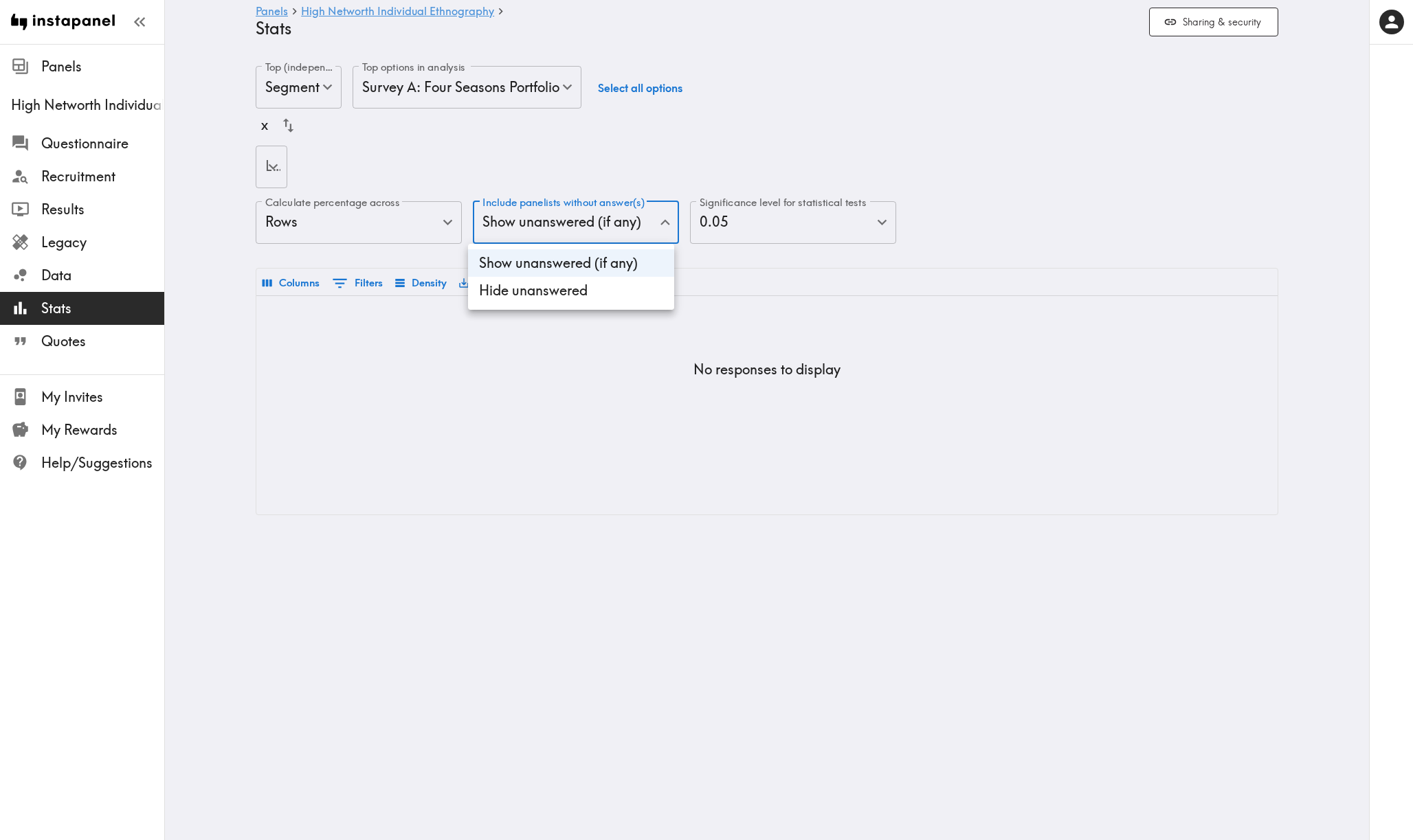
click at [347, 164] on div at bounding box center [706, 420] width 1413 height 840
click at [306, 218] on body "Instapanel - Panels - High Networth Individual Ethnography - Stats Panels High …" at bounding box center [706, 291] width 1413 height 494
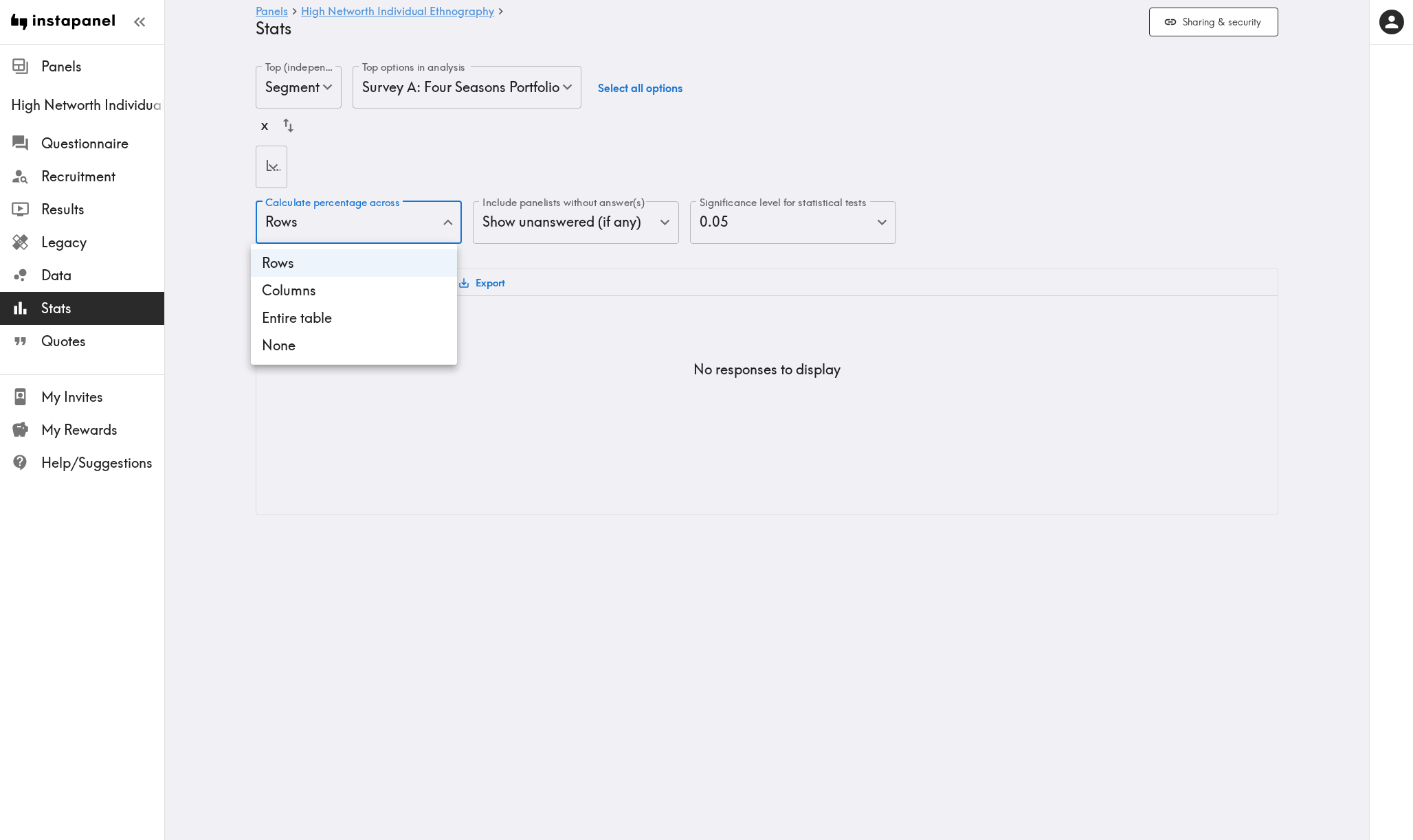
click at [312, 182] on div at bounding box center [706, 420] width 1413 height 840
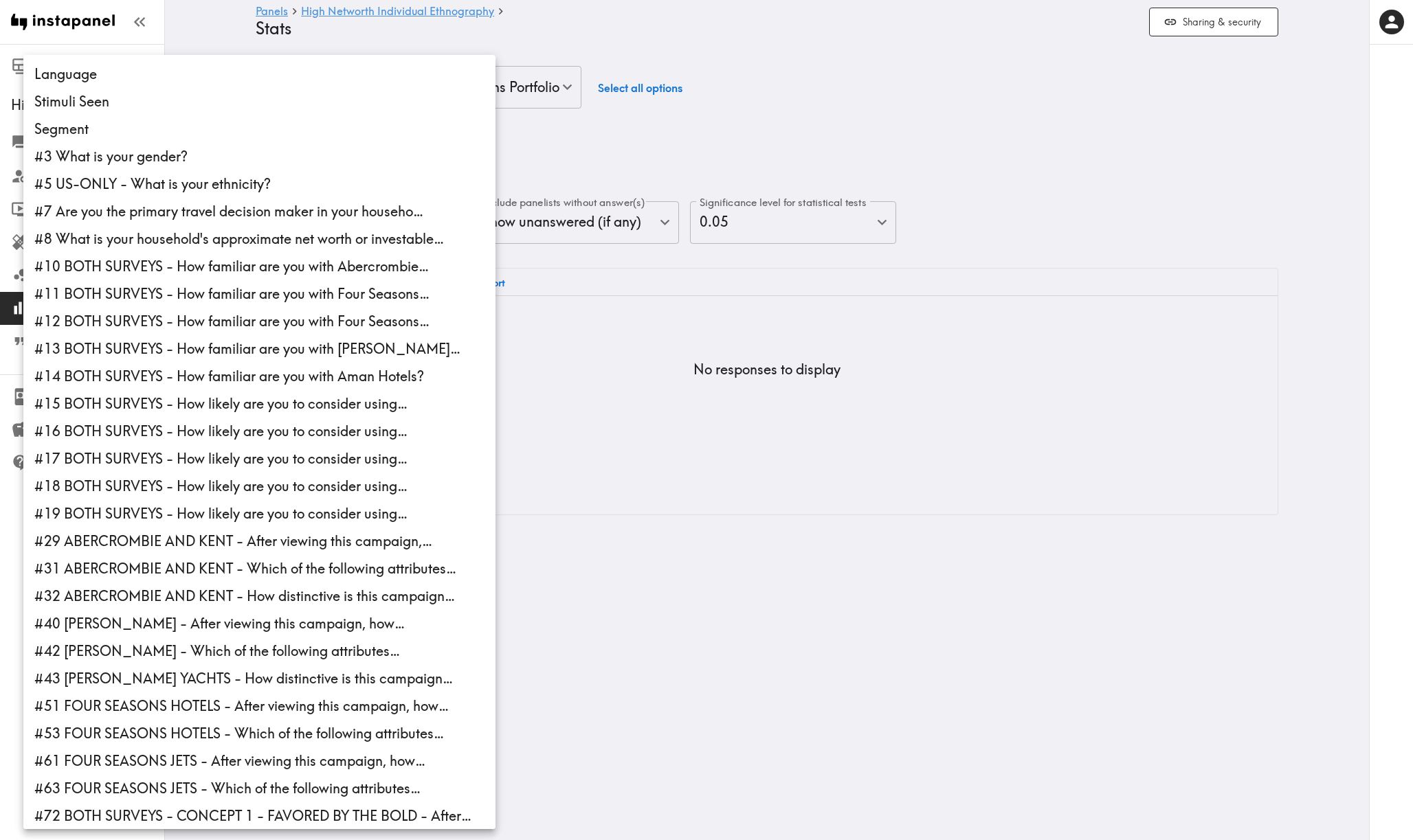
click at [271, 169] on body "Instapanel - Panels - High Networth Individual Ethnography - Stats Panels High …" at bounding box center [706, 291] width 1413 height 494
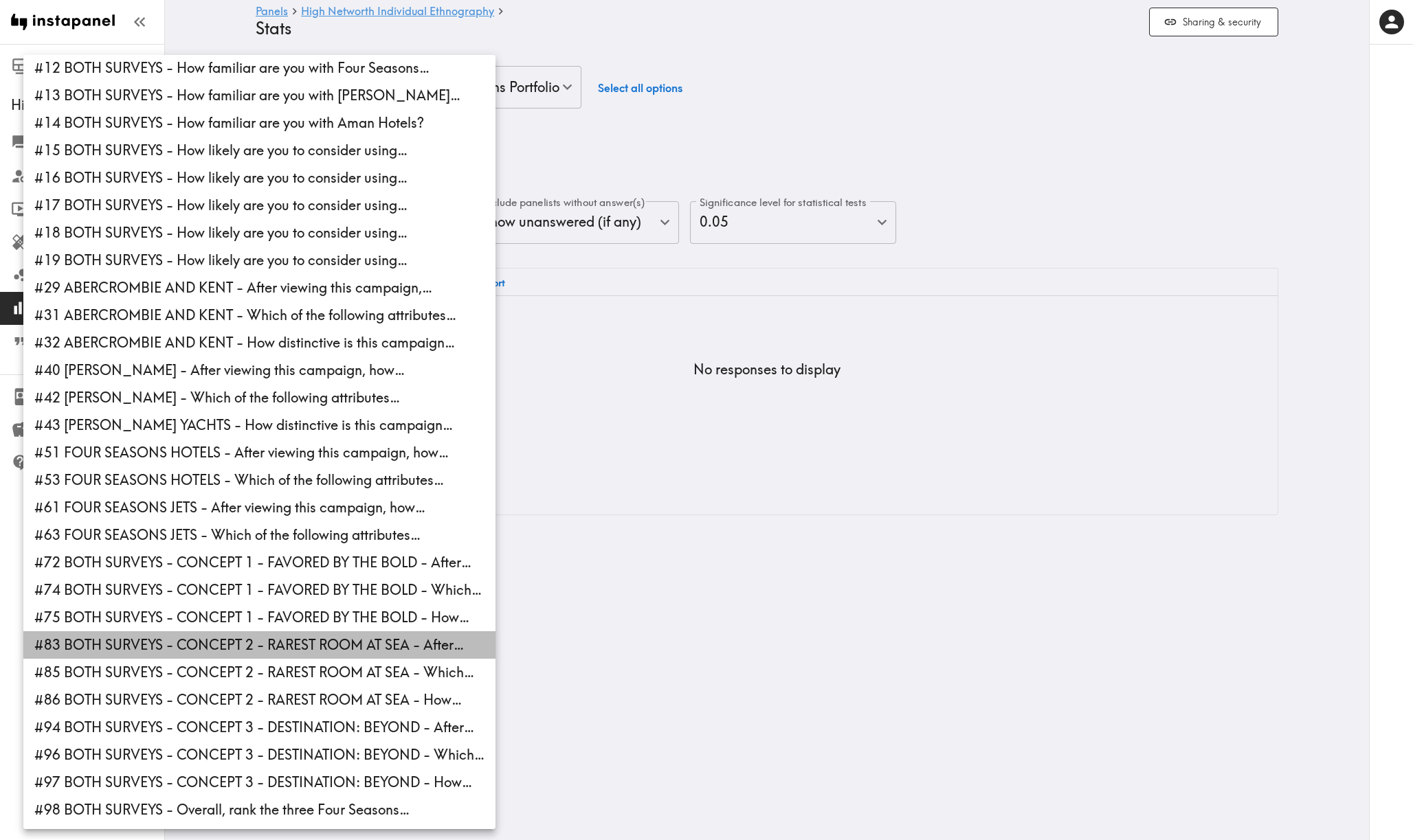
click at [273, 642] on li "#83 BOTH SURVEYS - CONCEPT 2 - RAREST ROOM AT SEA - After…" at bounding box center [259, 645] width 472 height 28
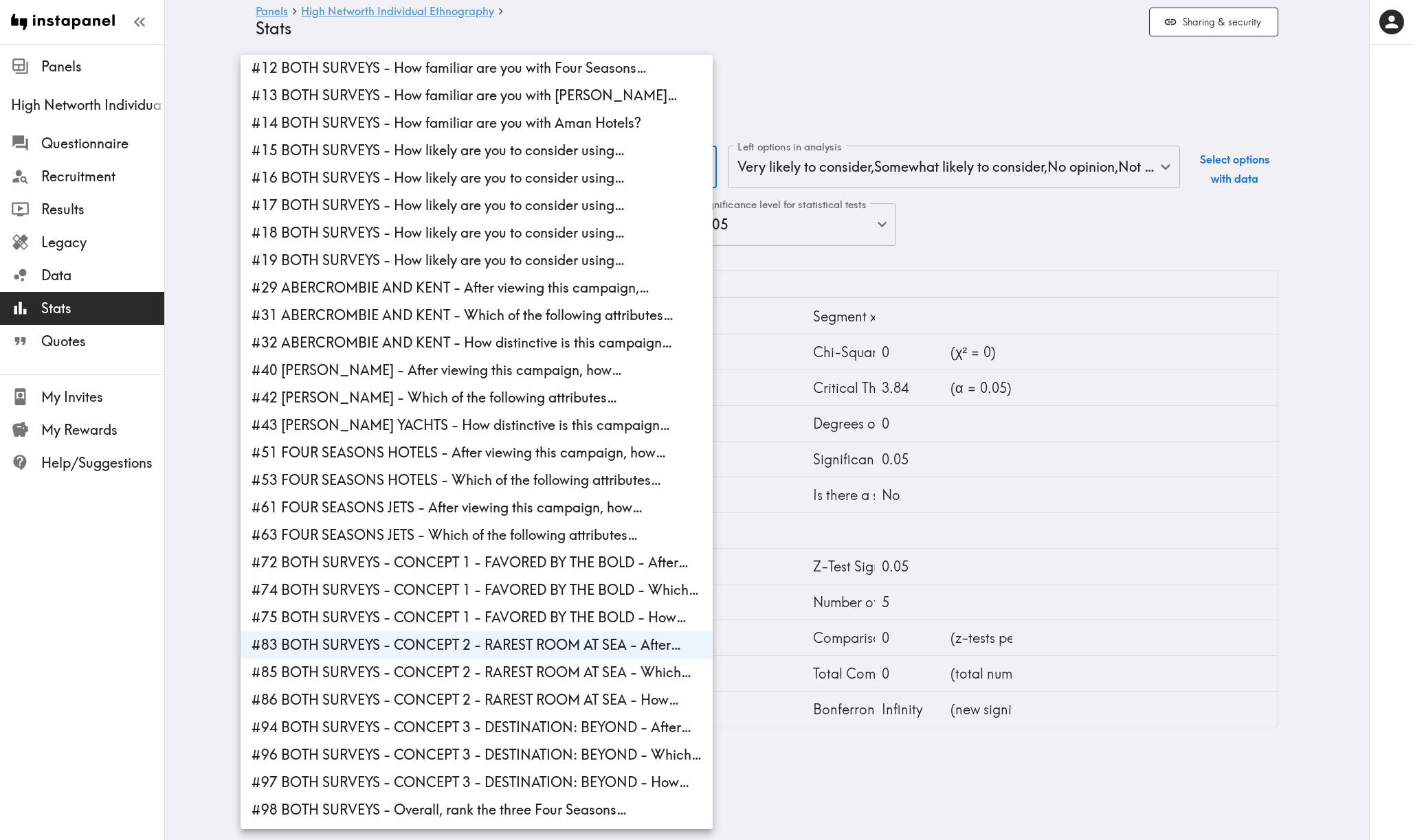
click at [863, 67] on div at bounding box center [706, 420] width 1413 height 840
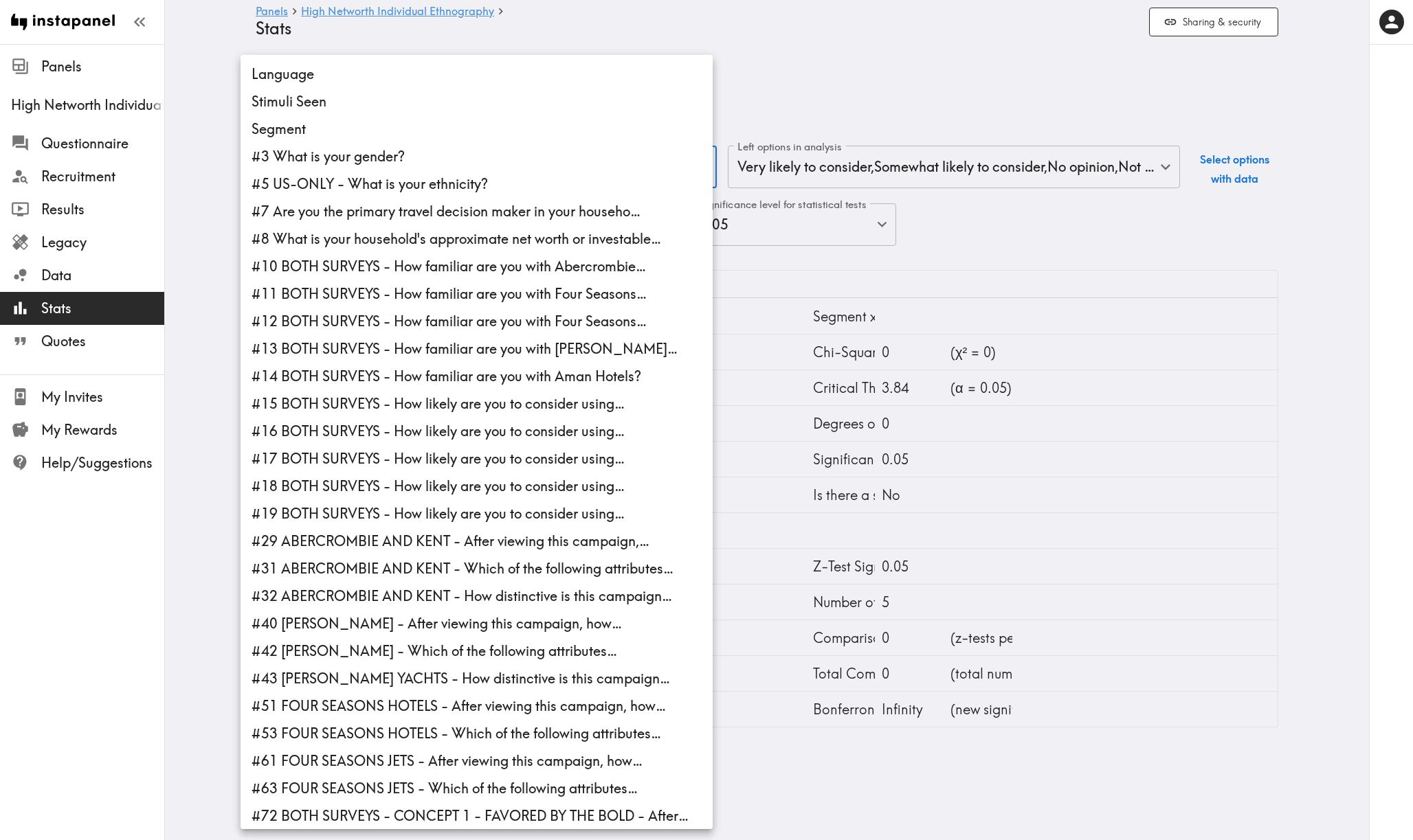
click at [455, 172] on body "Instapanel - Panels - High Networth Individual Ethnography - Stats Panels High …" at bounding box center [706, 397] width 1413 height 706
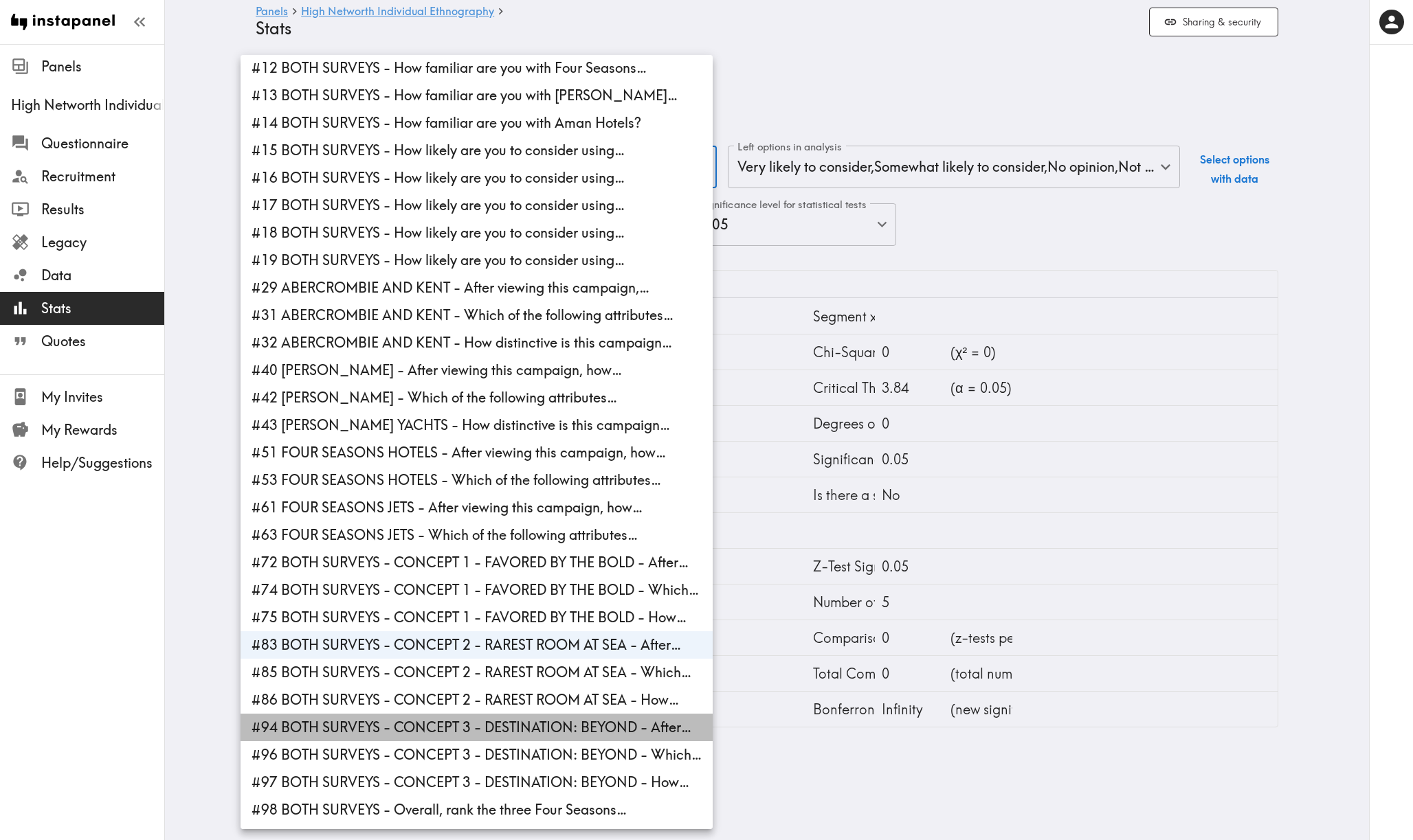
click at [416, 725] on li "#94 BOTH SURVEYS - CONCEPT 3 - DESTINATION: BEYOND - After…" at bounding box center [476, 728] width 472 height 28
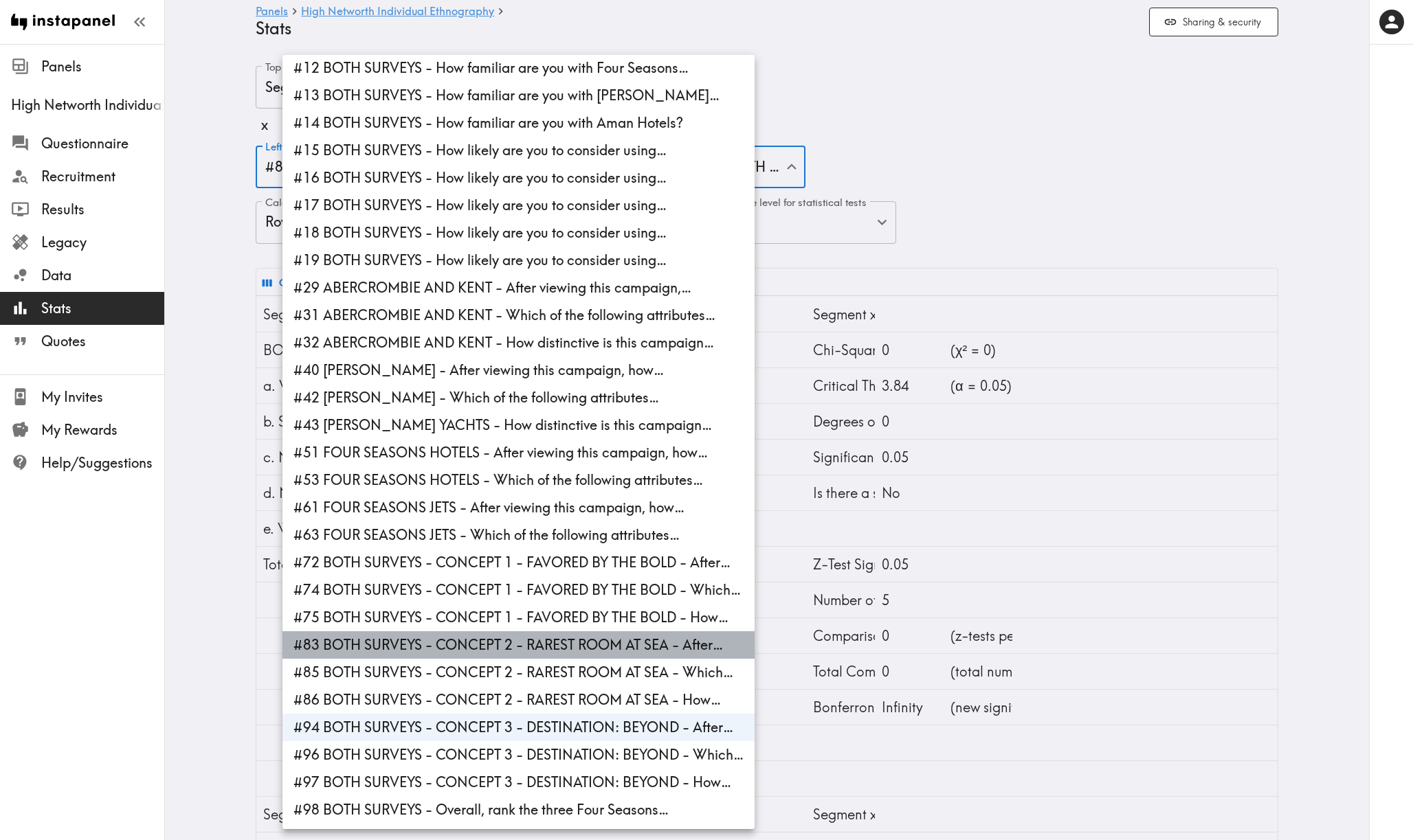
click at [433, 643] on li "#83 BOTH SURVEYS - CONCEPT 2 - RAREST ROOM AT SEA - After…" at bounding box center [518, 645] width 472 height 28
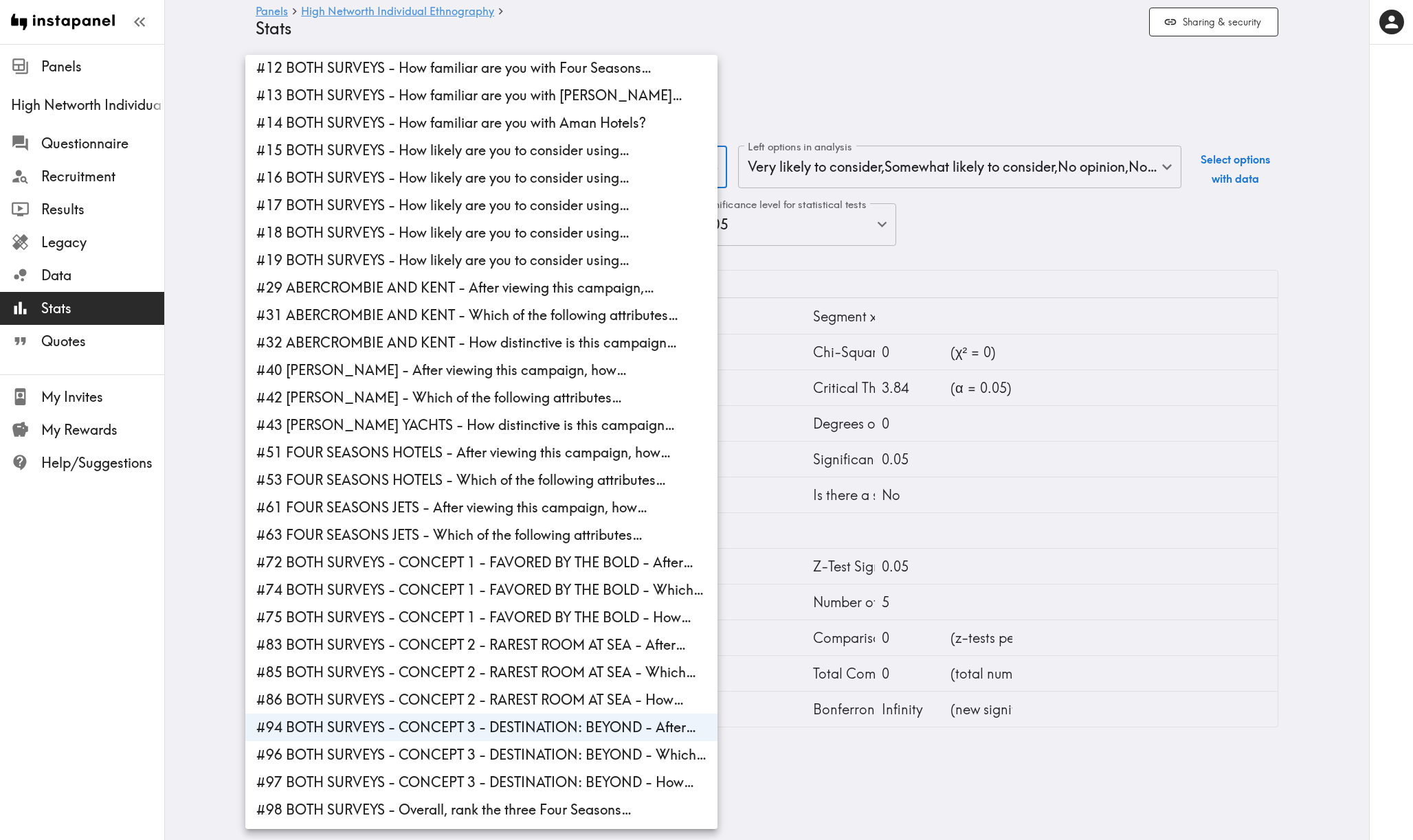
click at [204, 524] on div at bounding box center [706, 420] width 1413 height 840
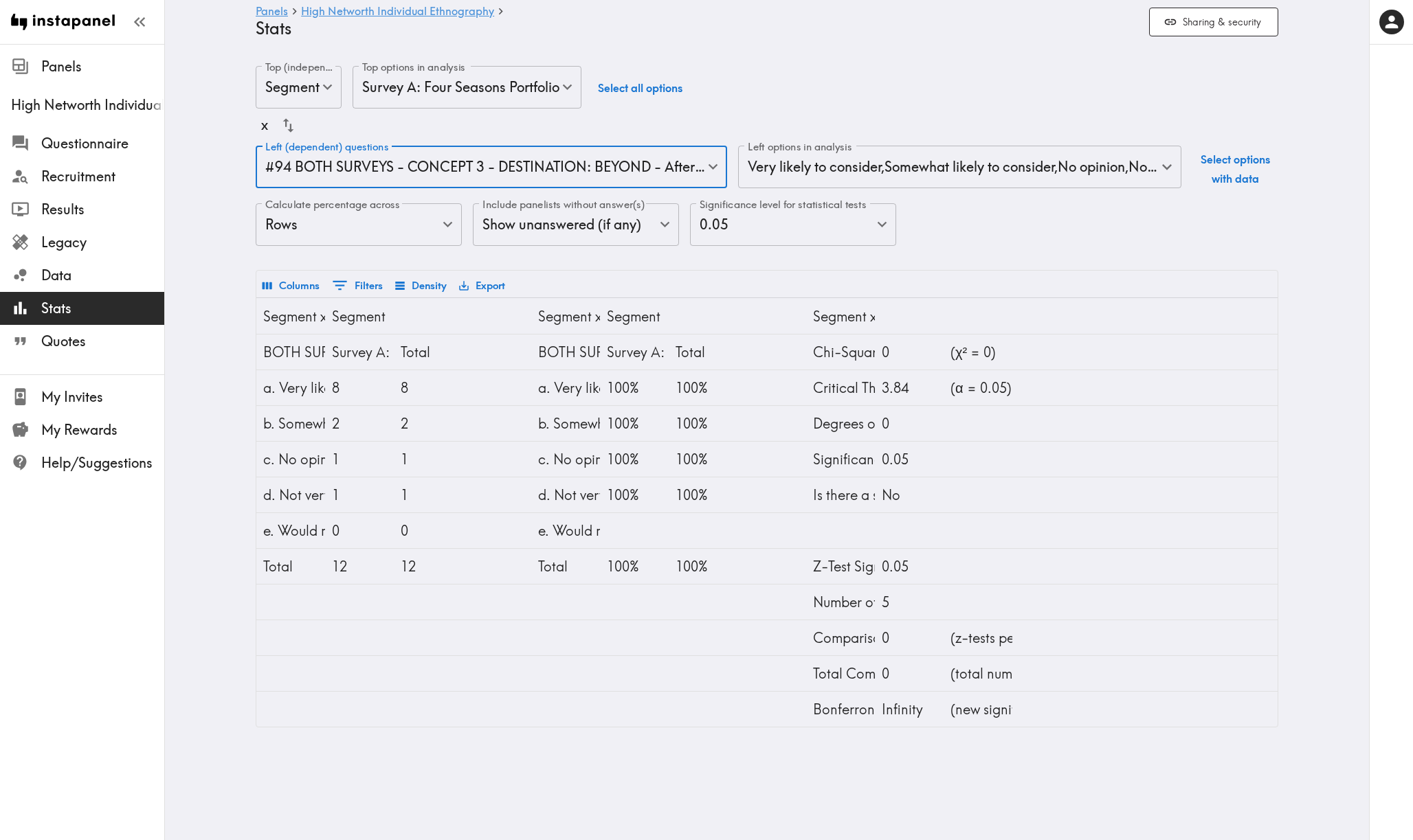
click at [427, 168] on body "Instapanel - Panels - High Networth Individual Ethnography - Stats Panels High …" at bounding box center [706, 397] width 1413 height 706
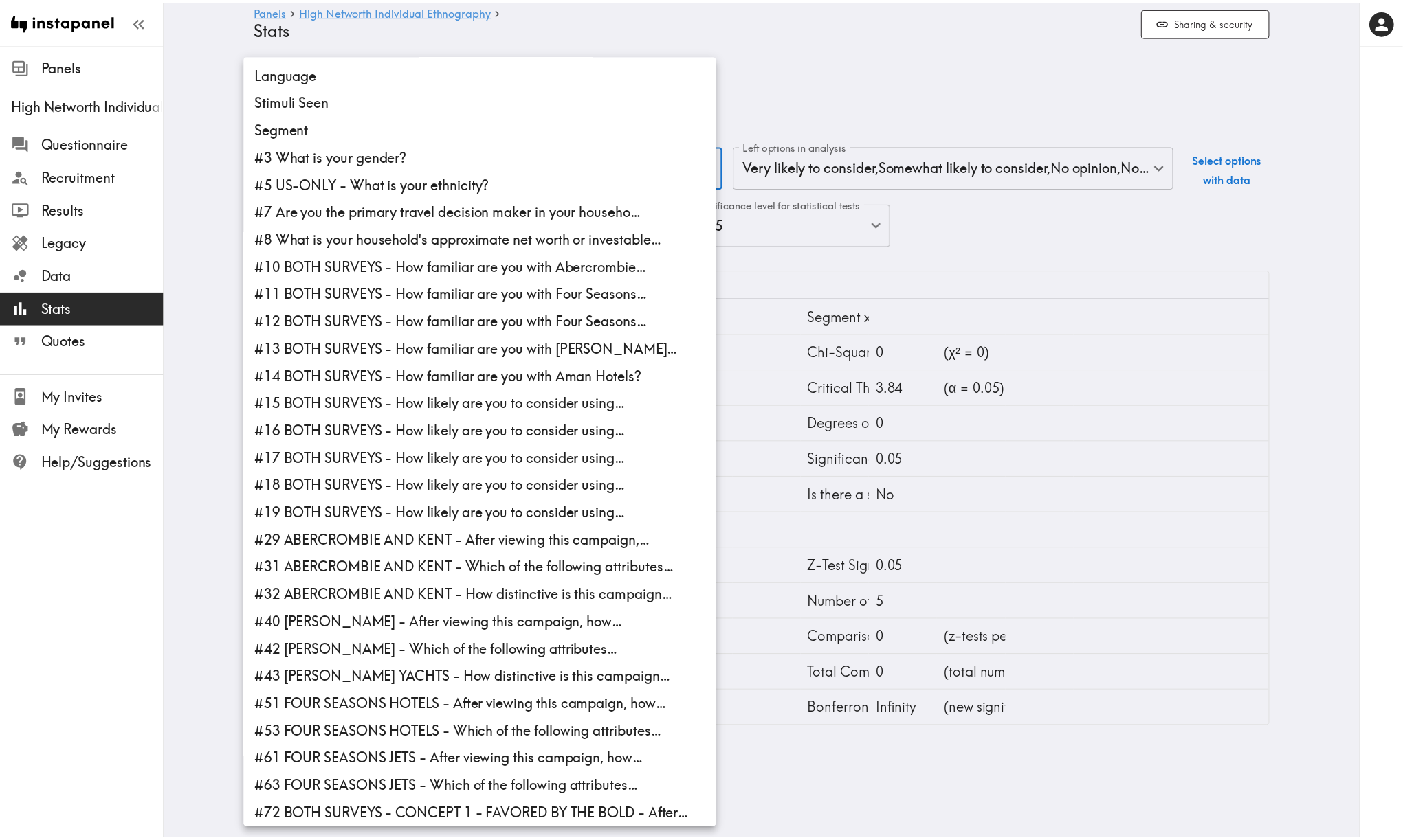
scroll to position [253, 0]
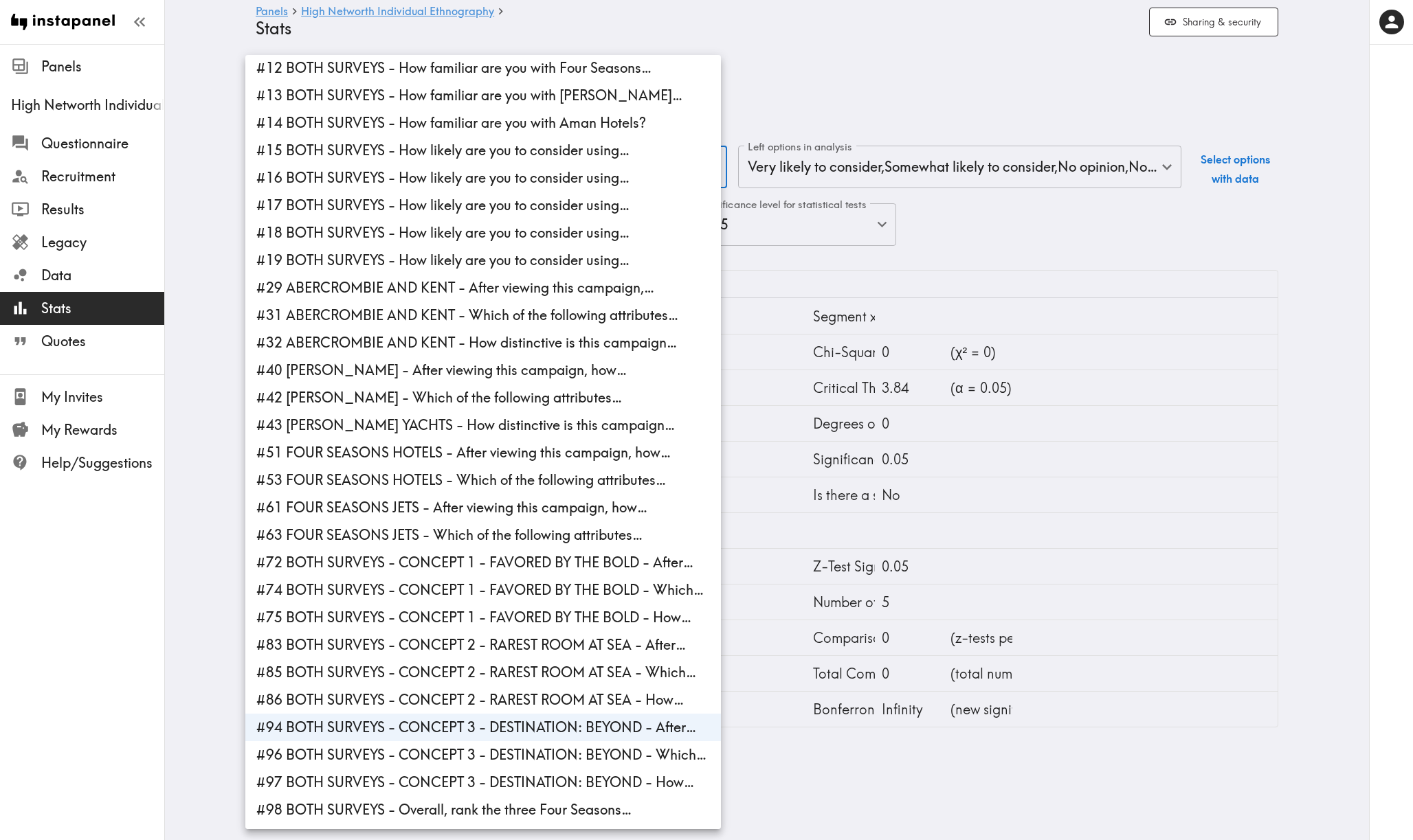
click at [434, 799] on li "#98 BOTH SURVEYS - Overall, rank the three Four Seasons…" at bounding box center [483, 810] width 475 height 28
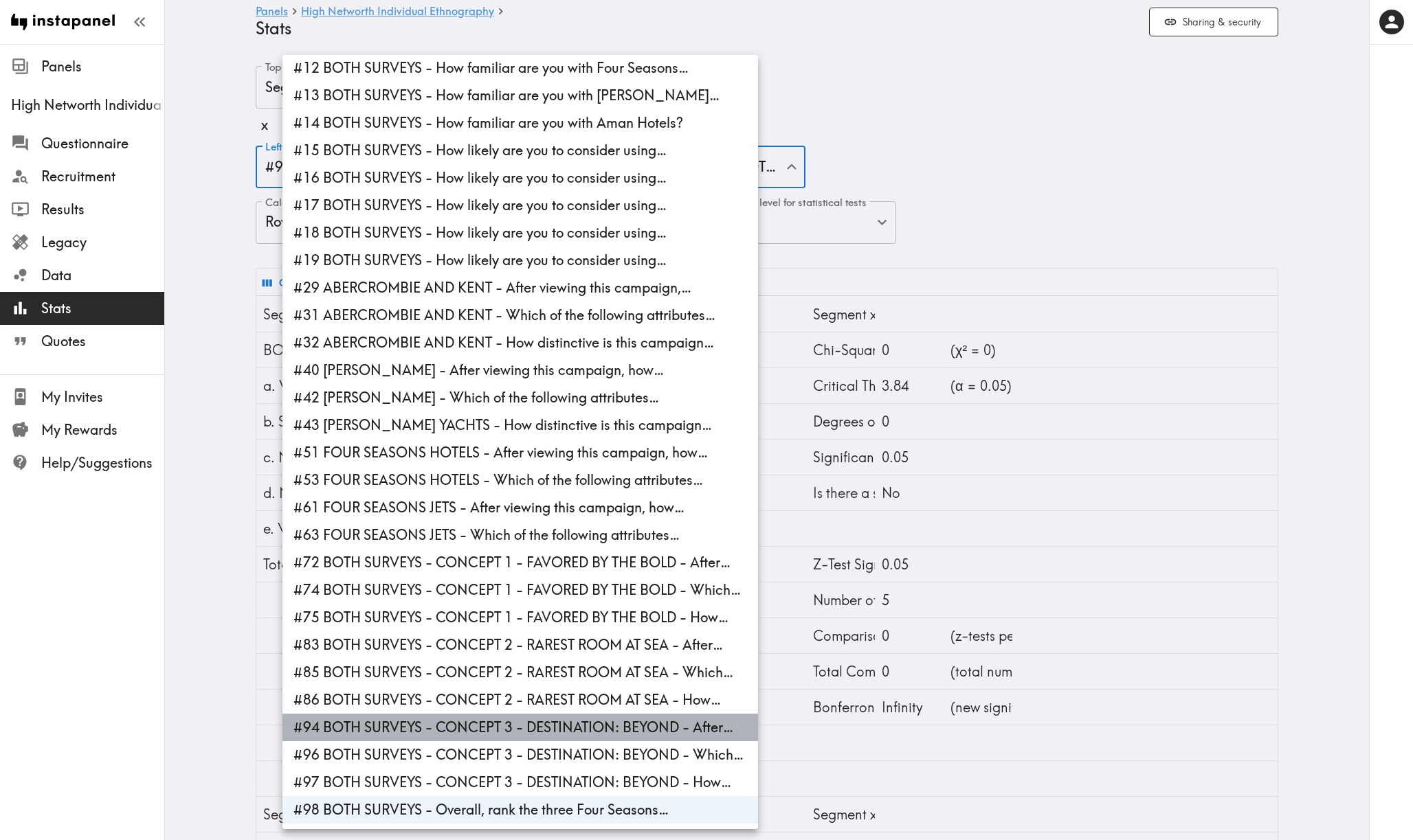
click at [440, 731] on li "#94 BOTH SURVEYS - CONCEPT 3 - DESTINATION: BEYOND - After…" at bounding box center [520, 728] width 475 height 28
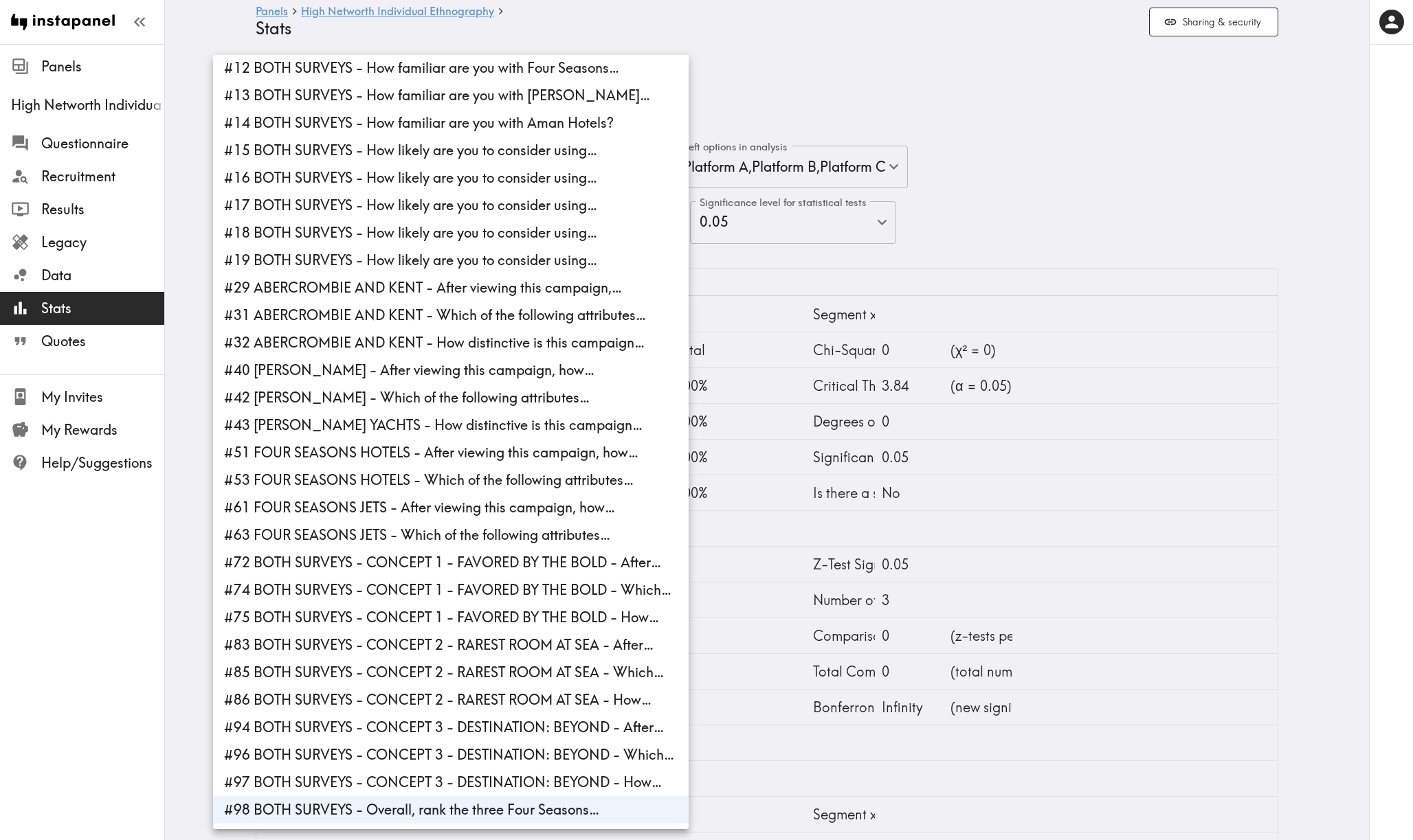
click at [197, 629] on div at bounding box center [706, 420] width 1413 height 840
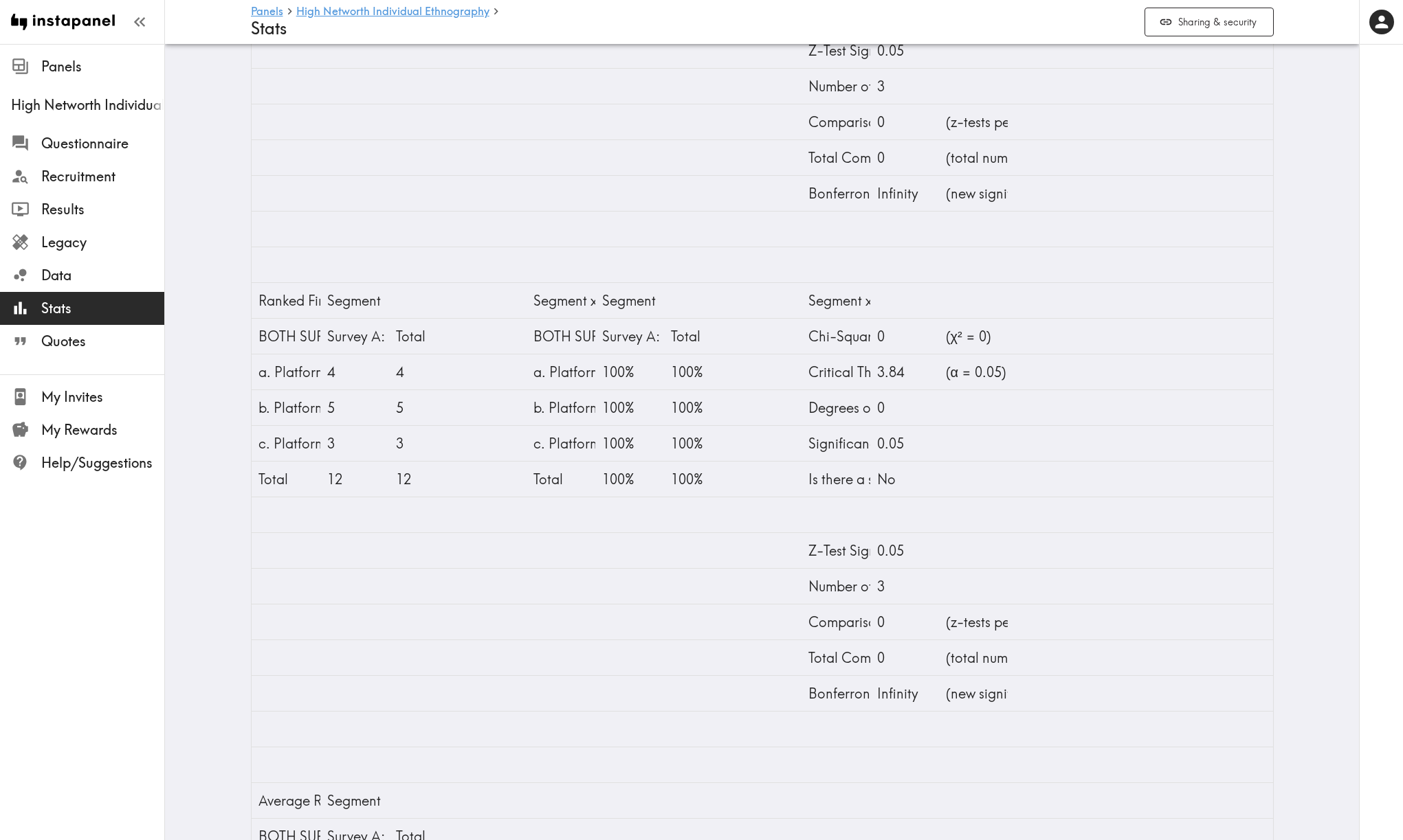
scroll to position [703, 0]
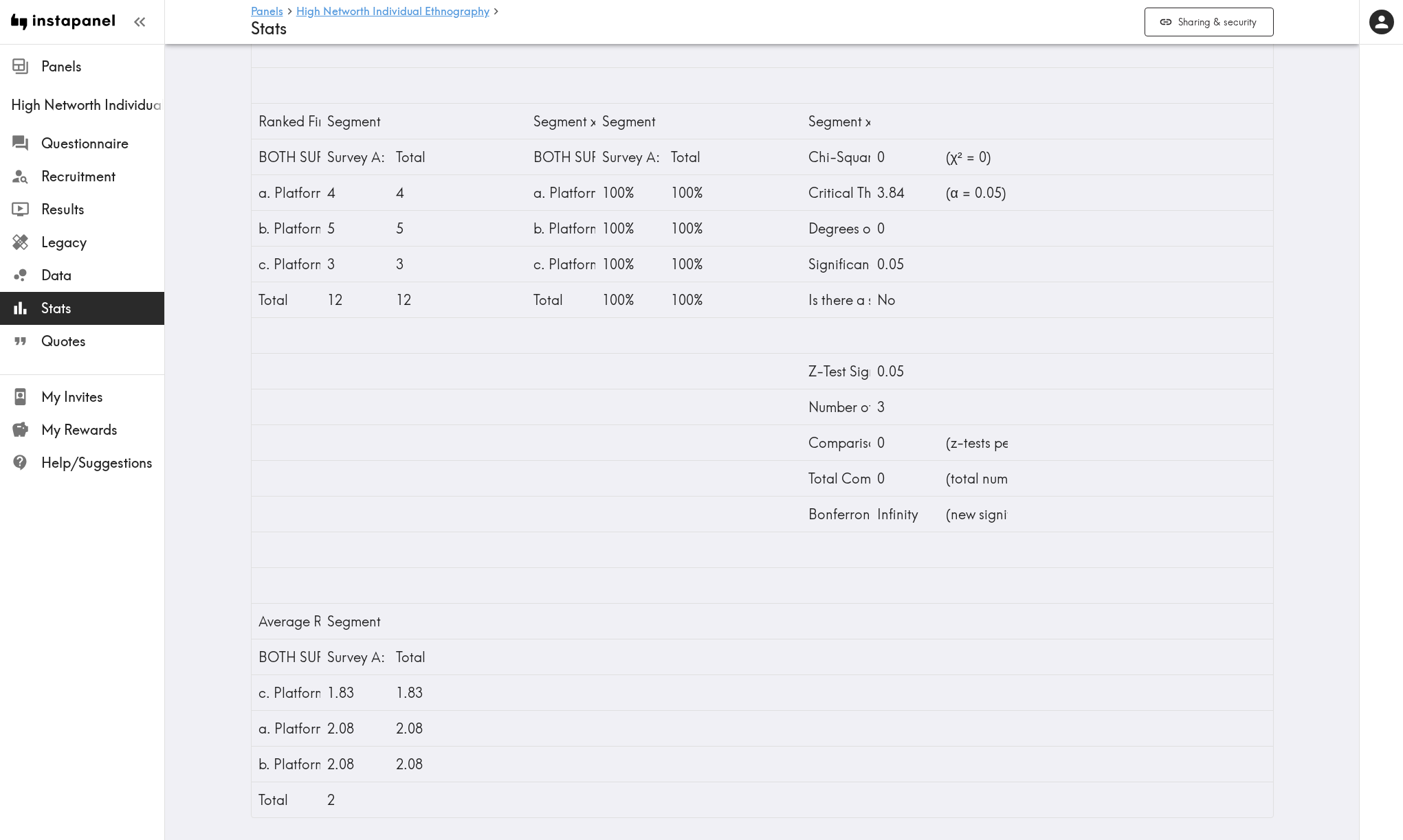
click at [76, 749] on div "Panels High Networth Individual Ethnography Questionnaire Recruitment Results L…" at bounding box center [82, 420] width 165 height 840
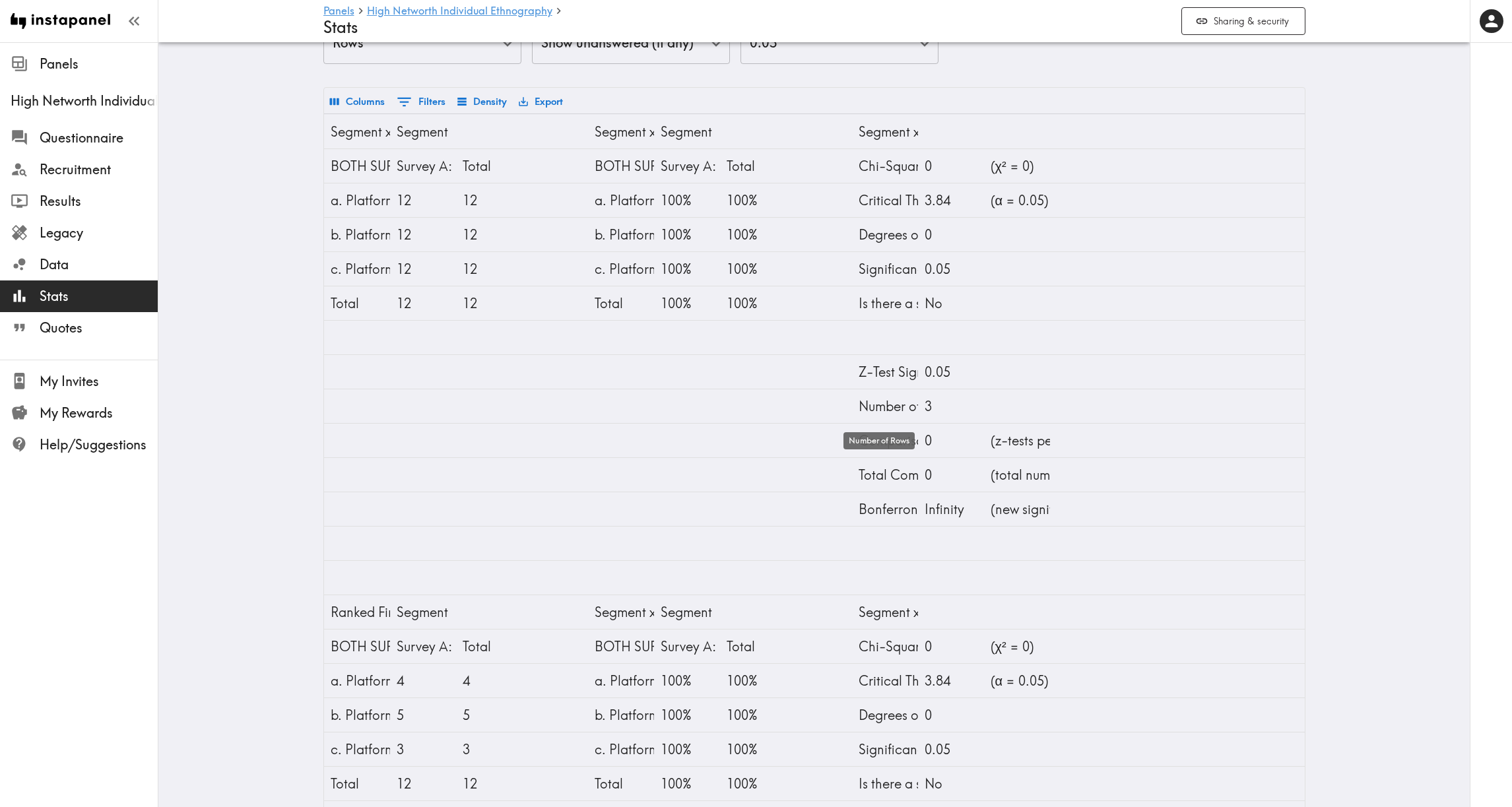
scroll to position [120, 0]
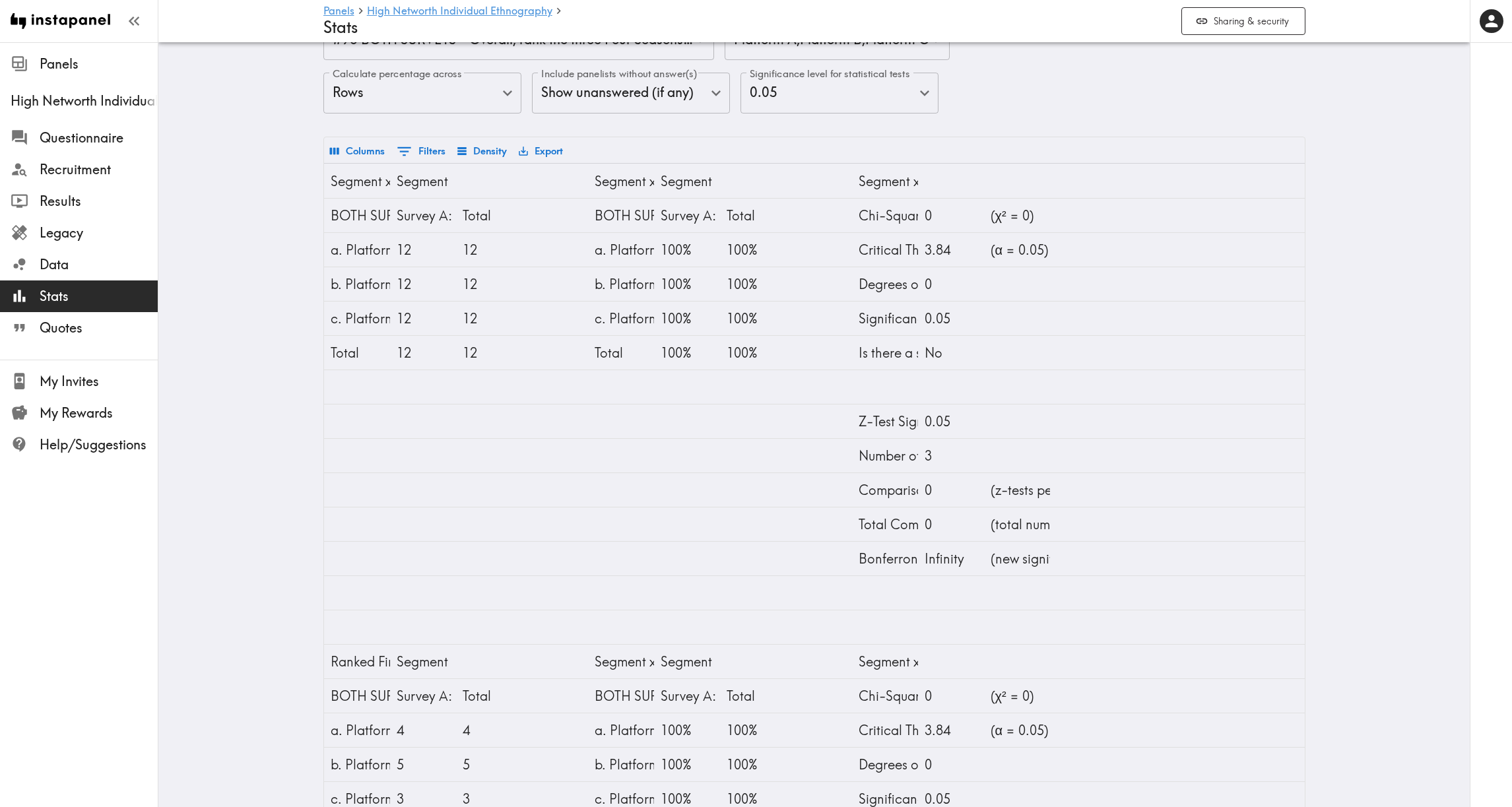
click at [1011, 246] on main "Panels High Networth Individual Ethnography Stats Sharing & security Top (indep…" at bounding box center [813, 636] width 1311 height 1431
click at [538, 152] on button "Export" at bounding box center [541, 151] width 51 height 23
click at [552, 210] on li "Download as Excel" at bounding box center [576, 207] width 133 height 27
click at [115, 726] on div "Panels High Networth Individual Ethnography Questionnaire Recruitment Results L…" at bounding box center [79, 403] width 158 height 807
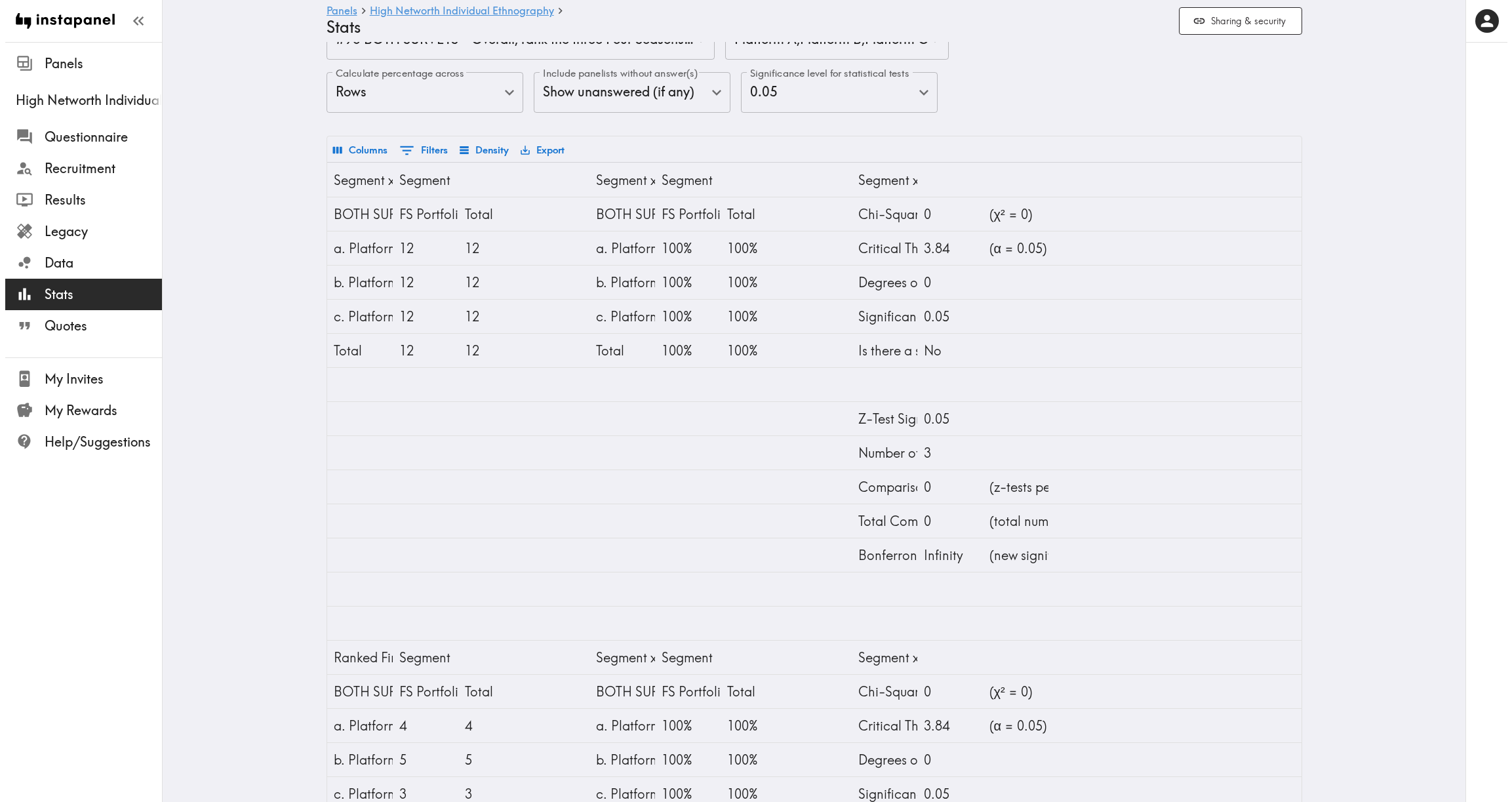
scroll to position [0, 0]
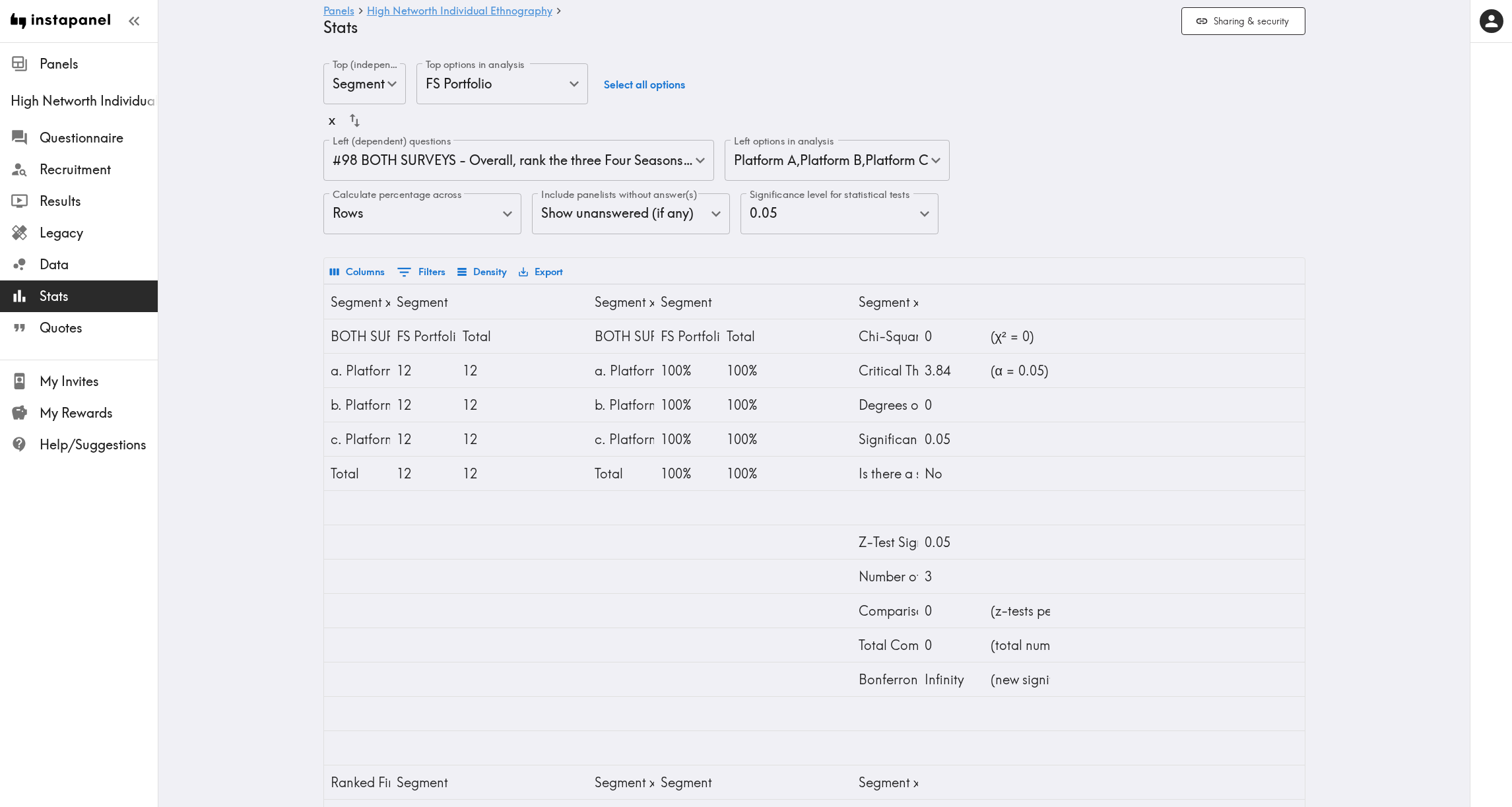
click at [509, 169] on body "Instapanel - Panels - High Networth Individual Ethnography - Stats Panels High …" at bounding box center [756, 758] width 1512 height 1431
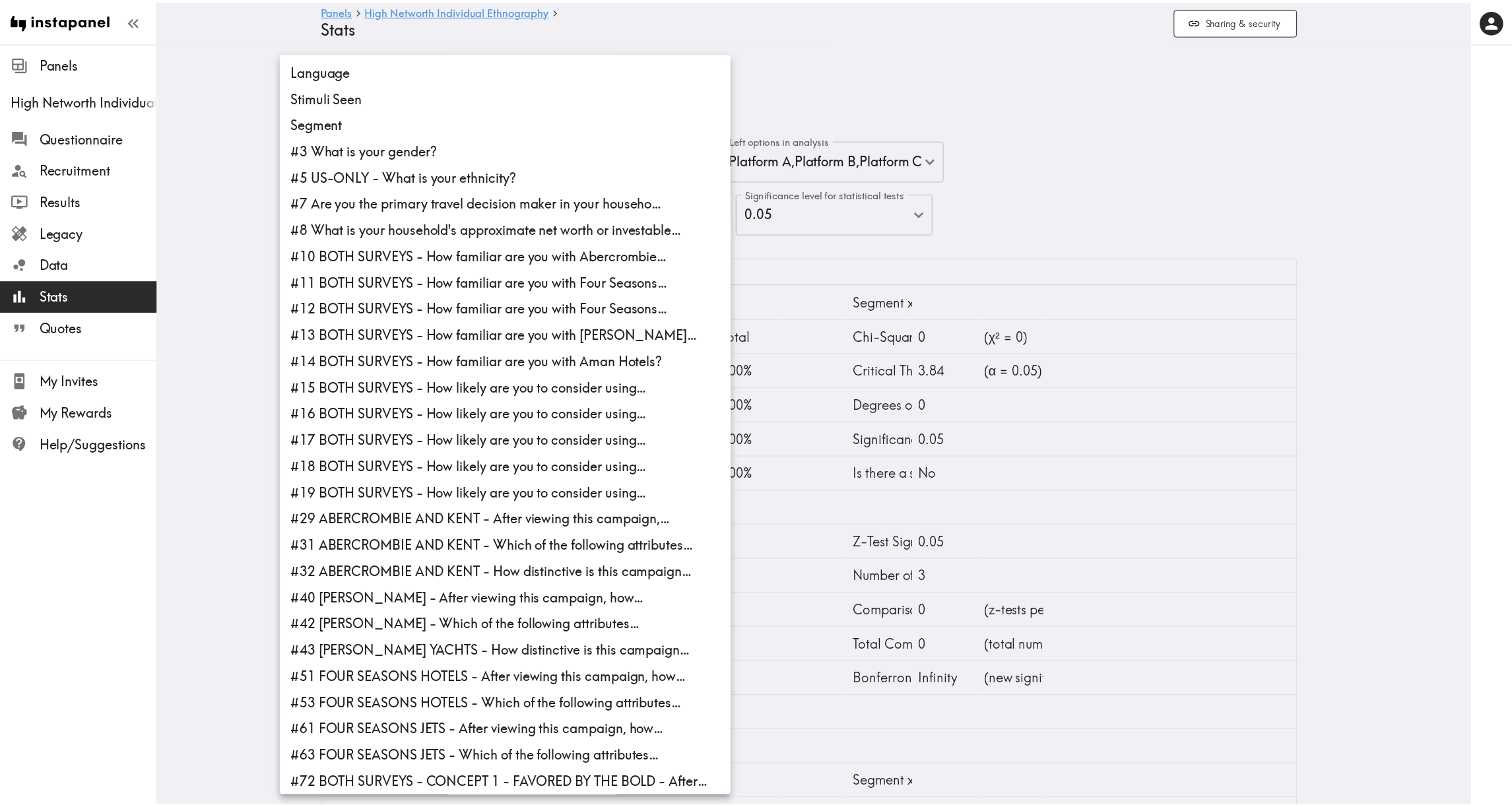
scroll to position [243, 0]
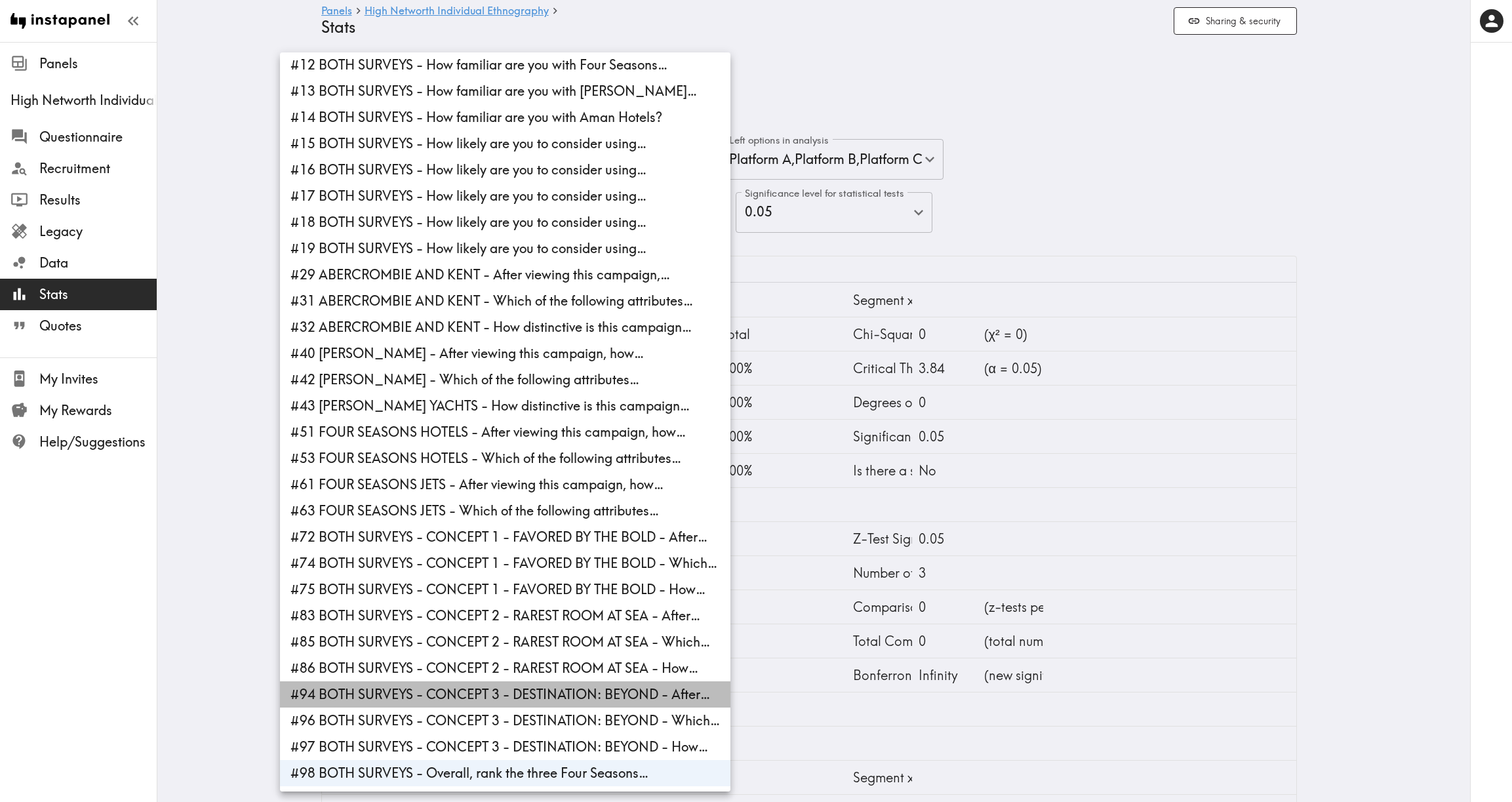
click at [525, 695] on li "#94 BOTH SURVEYS - CONCEPT 3 - DESTINATION: BEYOND - After…" at bounding box center [505, 695] width 450 height 27
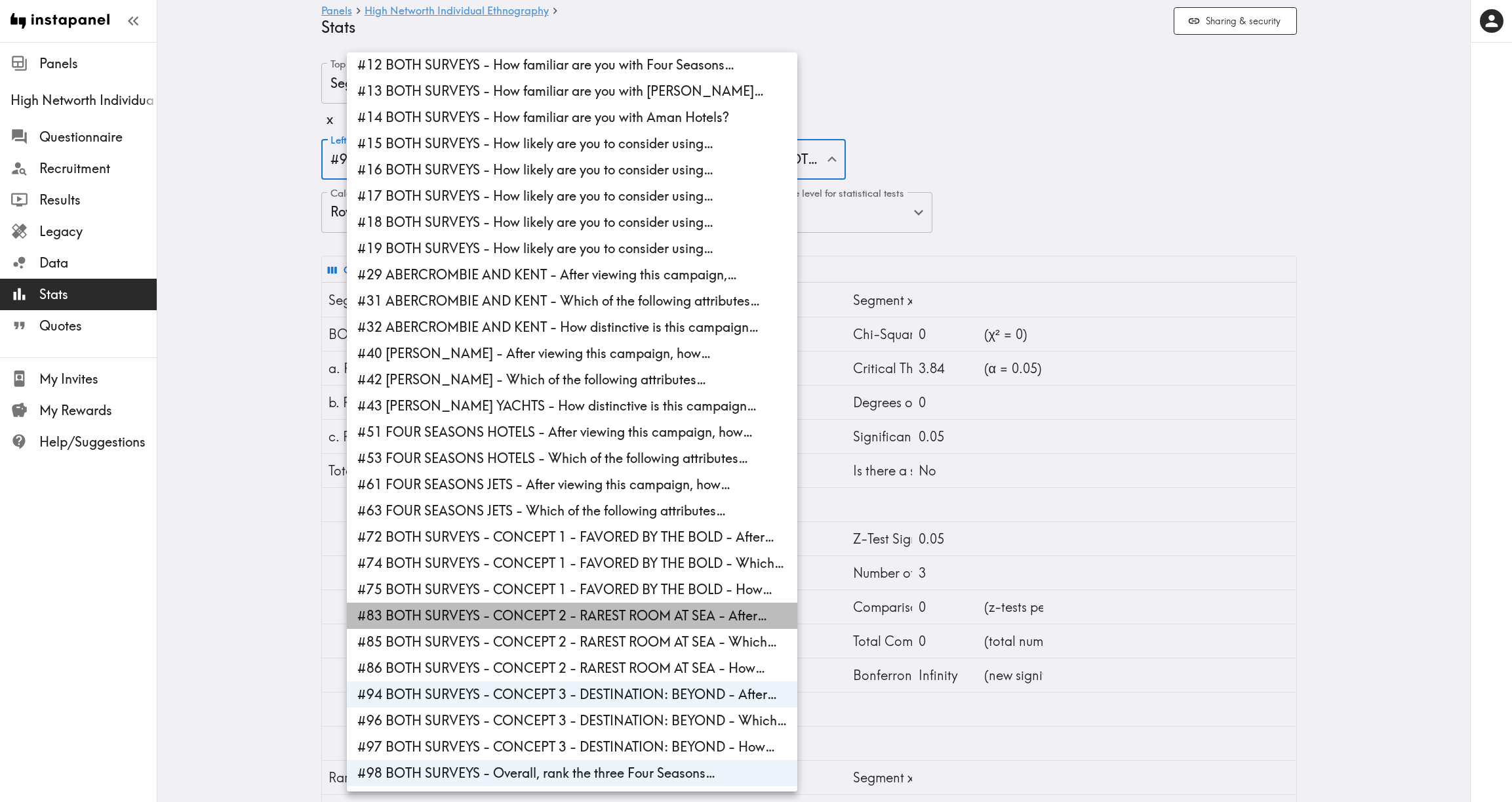
click at [562, 615] on li "#83 BOTH SURVEYS - CONCEPT 2 - RAREST ROOM AT SEA - After…" at bounding box center [572, 616] width 450 height 27
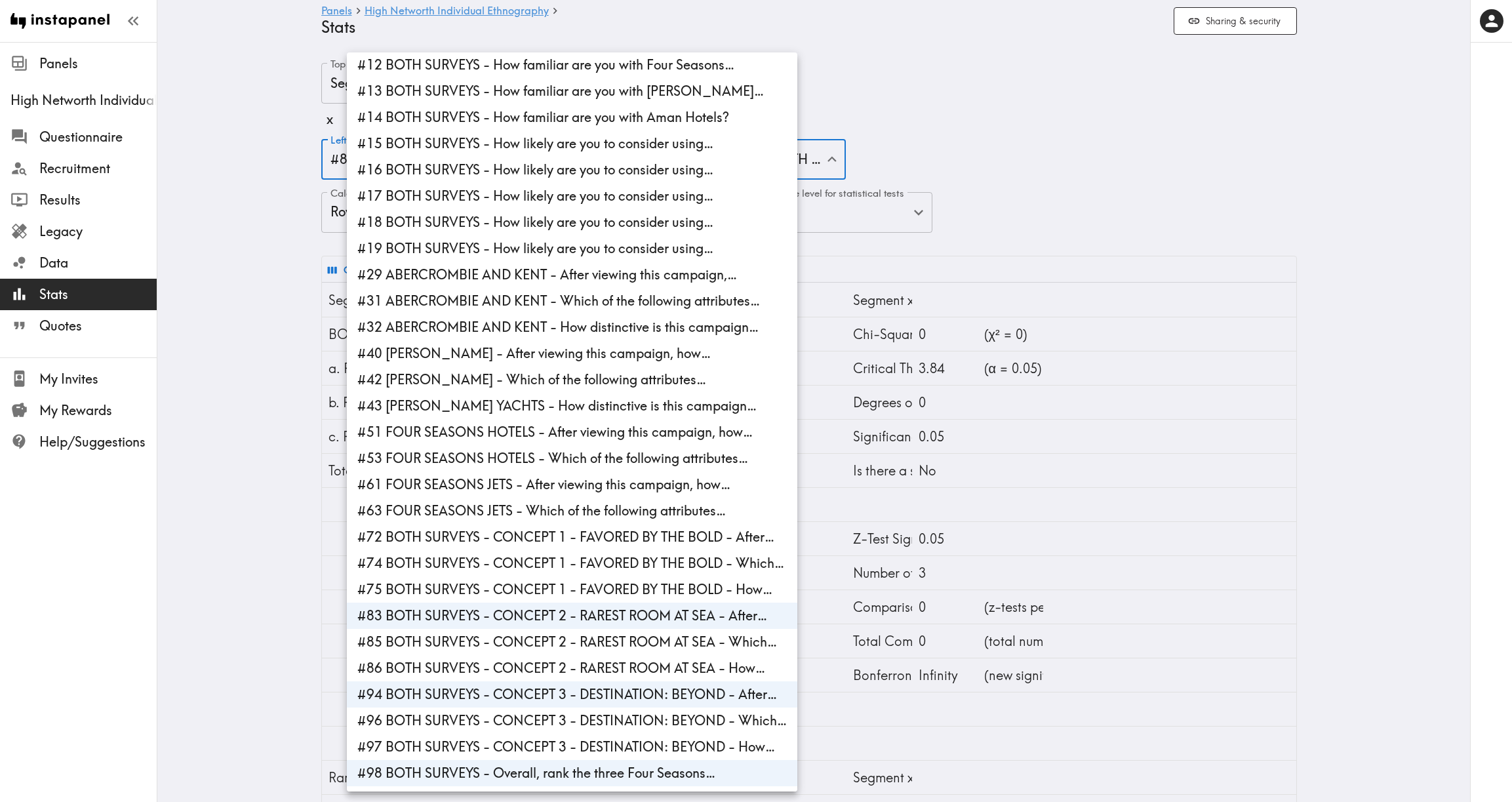
click at [593, 533] on li "#72 BOTH SURVEYS - CONCEPT 1 - FAVORED BY THE BOLD - After…" at bounding box center [572, 538] width 450 height 27
click at [429, 771] on li "#98 BOTH SURVEYS - Overall, rank the three Four Seasons…" at bounding box center [572, 774] width 450 height 27
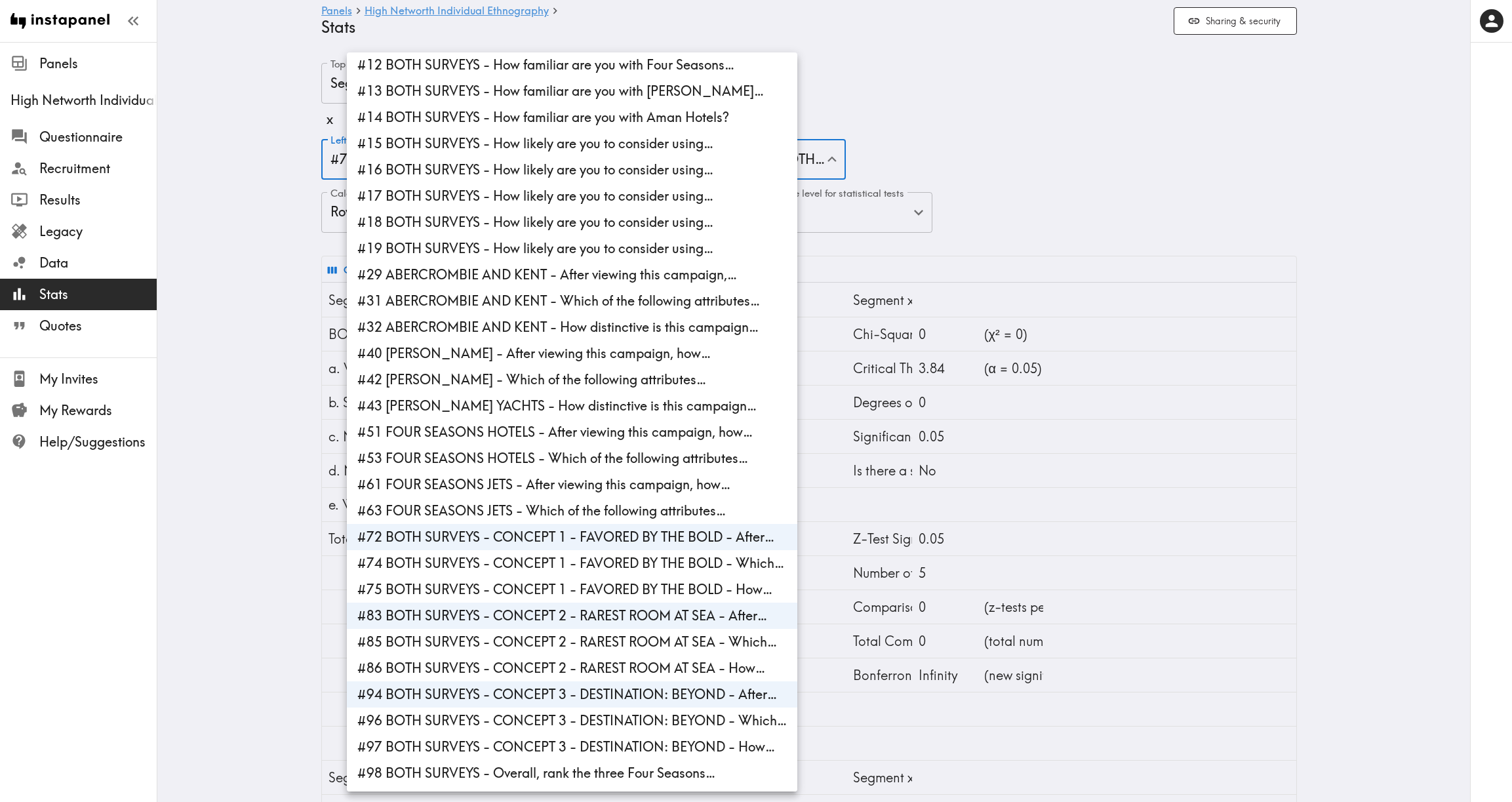
click at [203, 656] on div at bounding box center [756, 401] width 1512 height 802
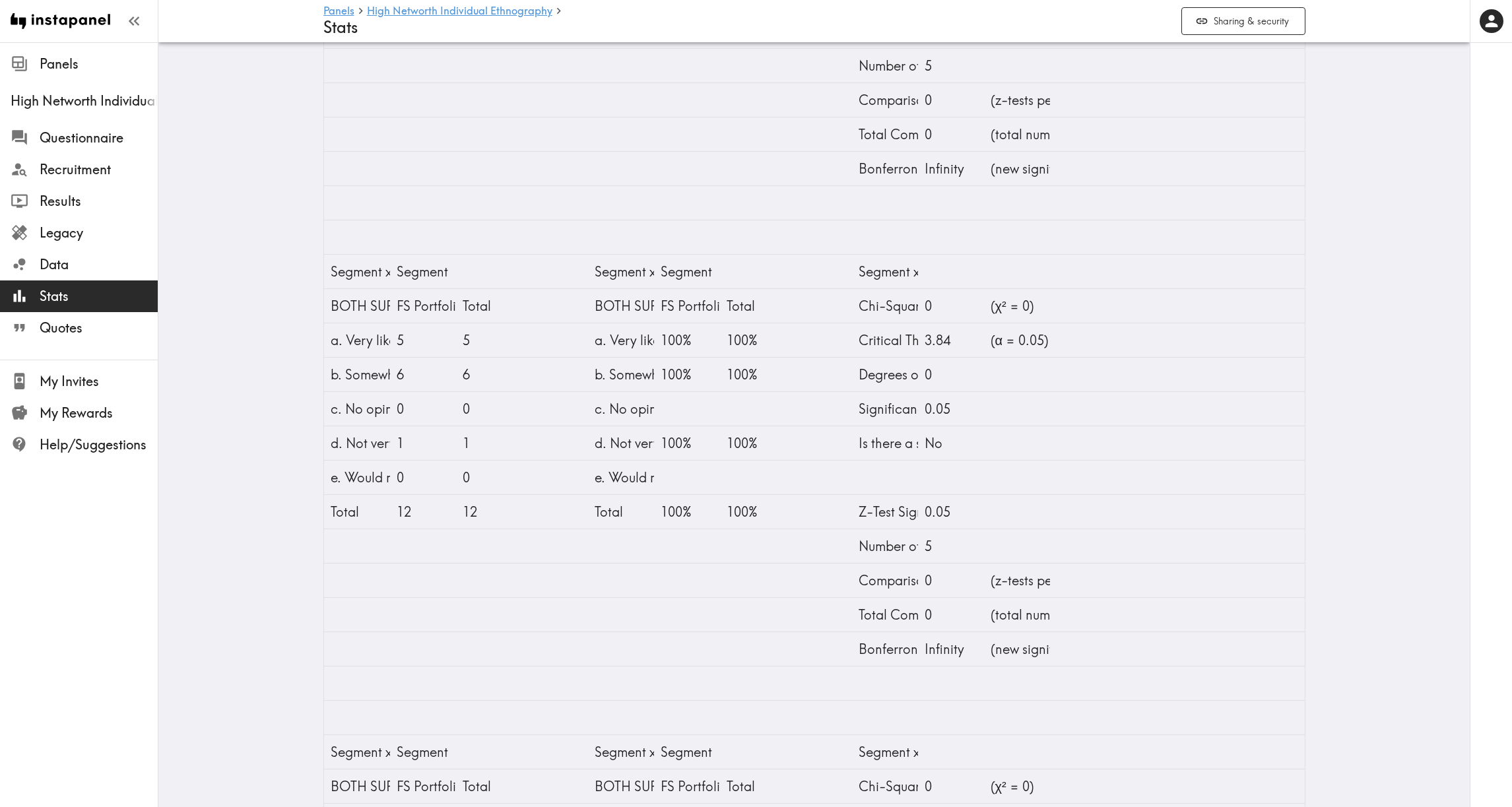
scroll to position [512, 0]
click at [268, 108] on main "Panels High Networth Individual Ethnography Stats Sharing & security Top (indep…" at bounding box center [813, 350] width 1311 height 1637
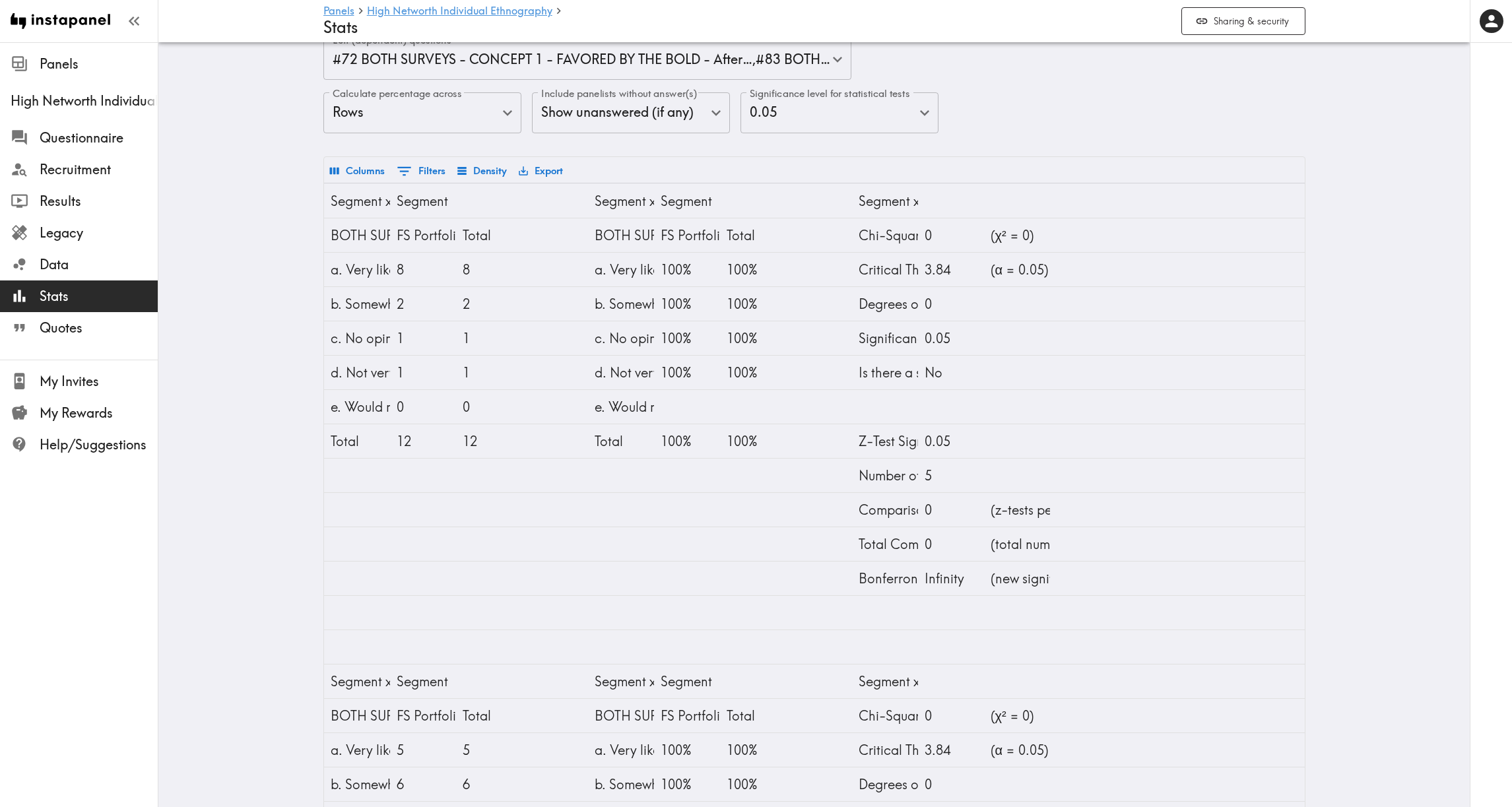
scroll to position [100, 0]
click at [259, 130] on main "Panels High Networth Individual Ethnography Stats Sharing & security Top (indep…" at bounding box center [813, 761] width 1311 height 1637
drag, startPoint x: 303, startPoint y: 283, endPoint x: 325, endPoint y: 308, distance: 33.3
click at [325, 308] on div "BOTH SURVEYS - CONCEPT 3 - DESTINATION: BEYOND - After viewing this campaign, h…" at bounding box center [351, 288] width 198 height 52
copy div "After viewing this campaign, how likely would you be to consider the Four Seaso…"
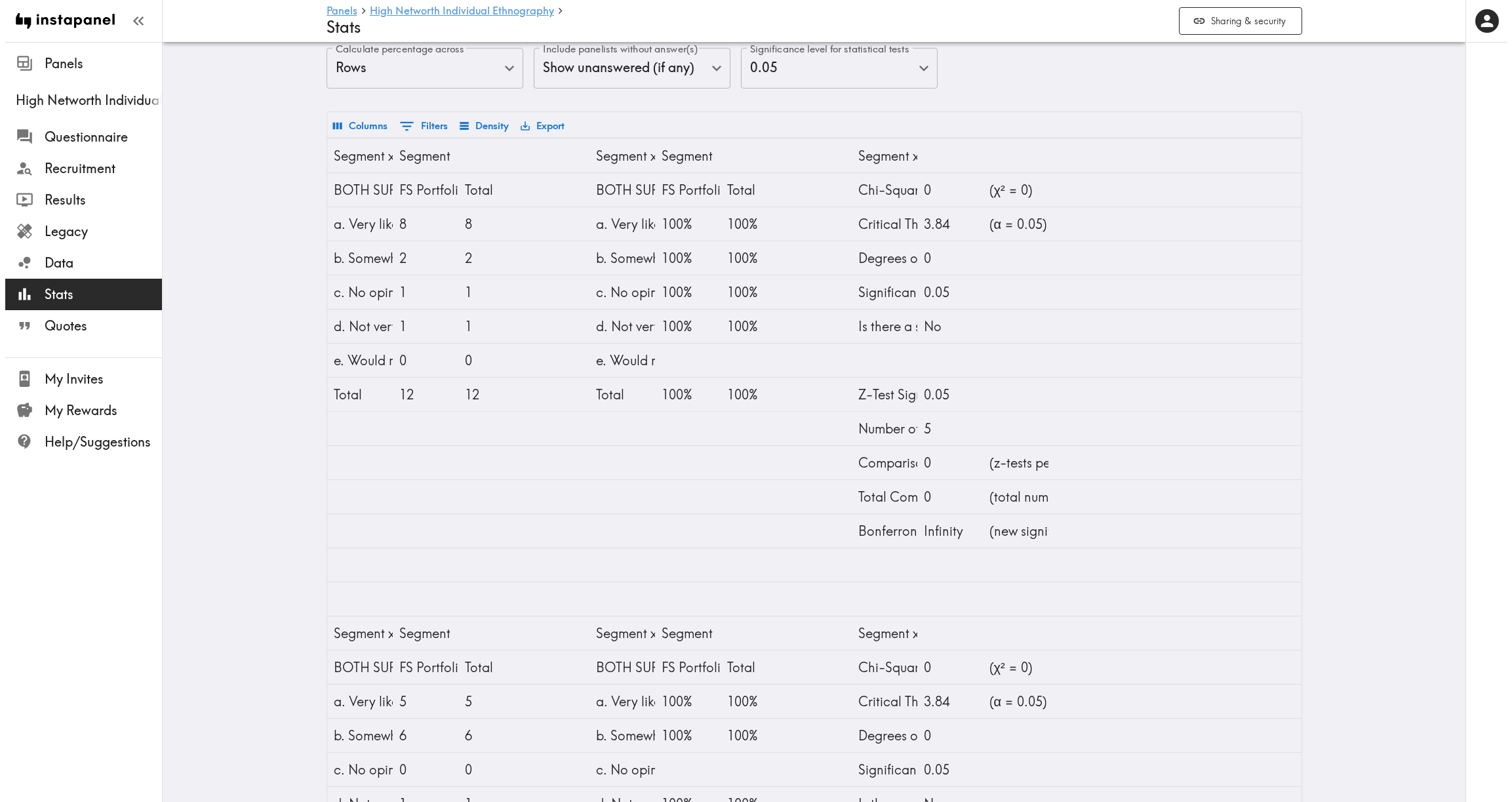
scroll to position [0, 0]
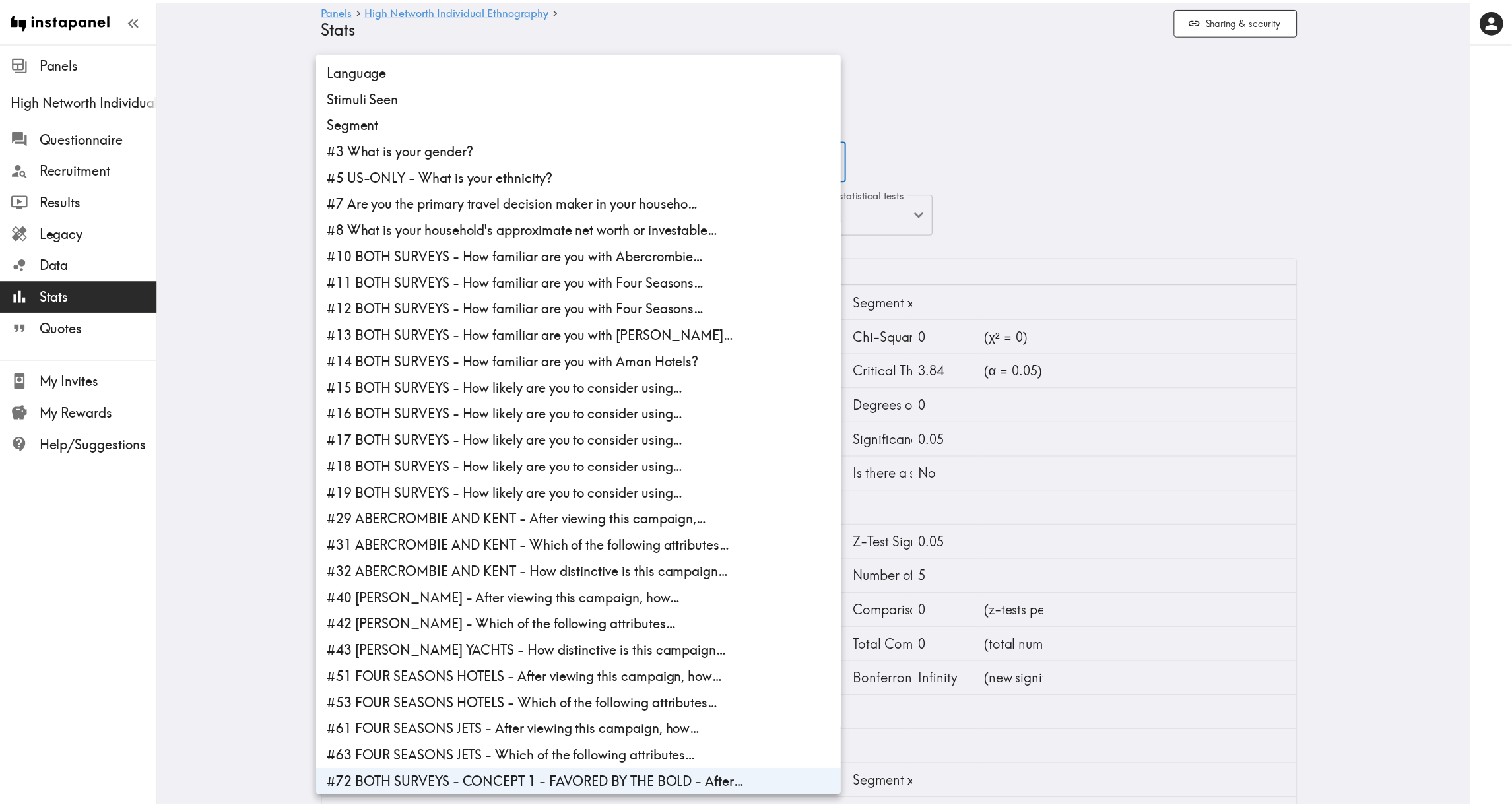
scroll to position [243, 0]
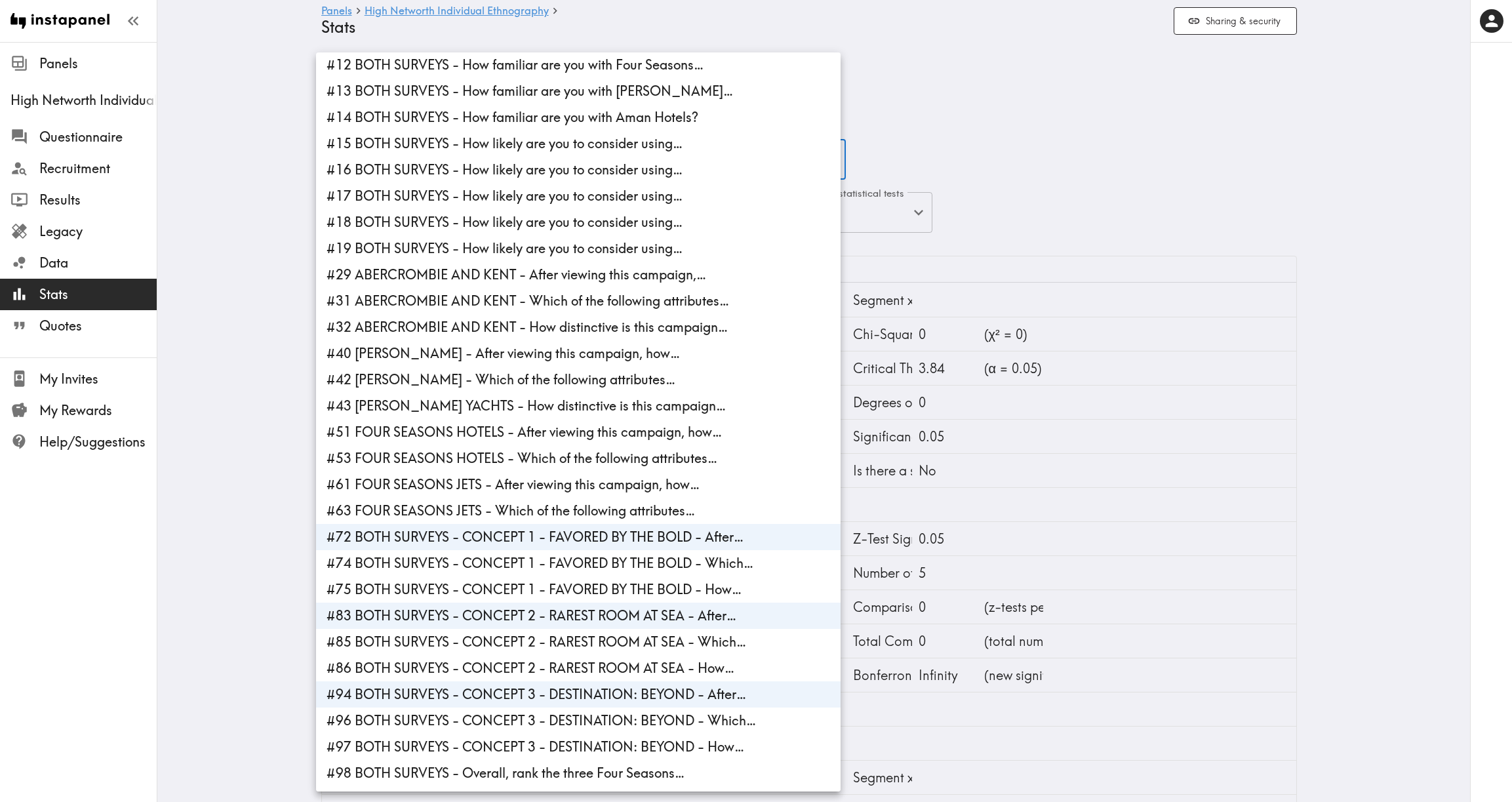
click at [372, 773] on li "#98 BOTH SURVEYS - Overall, rank the three Four Seasons…" at bounding box center [579, 774] width 525 height 27
type input "83e6e439-d503-464c-b312-4b400347c172,cae8ef6c-83fc-4ab0-b853-4bb3aff6041d,142ed…"
click at [267, 431] on div at bounding box center [756, 401] width 1512 height 802
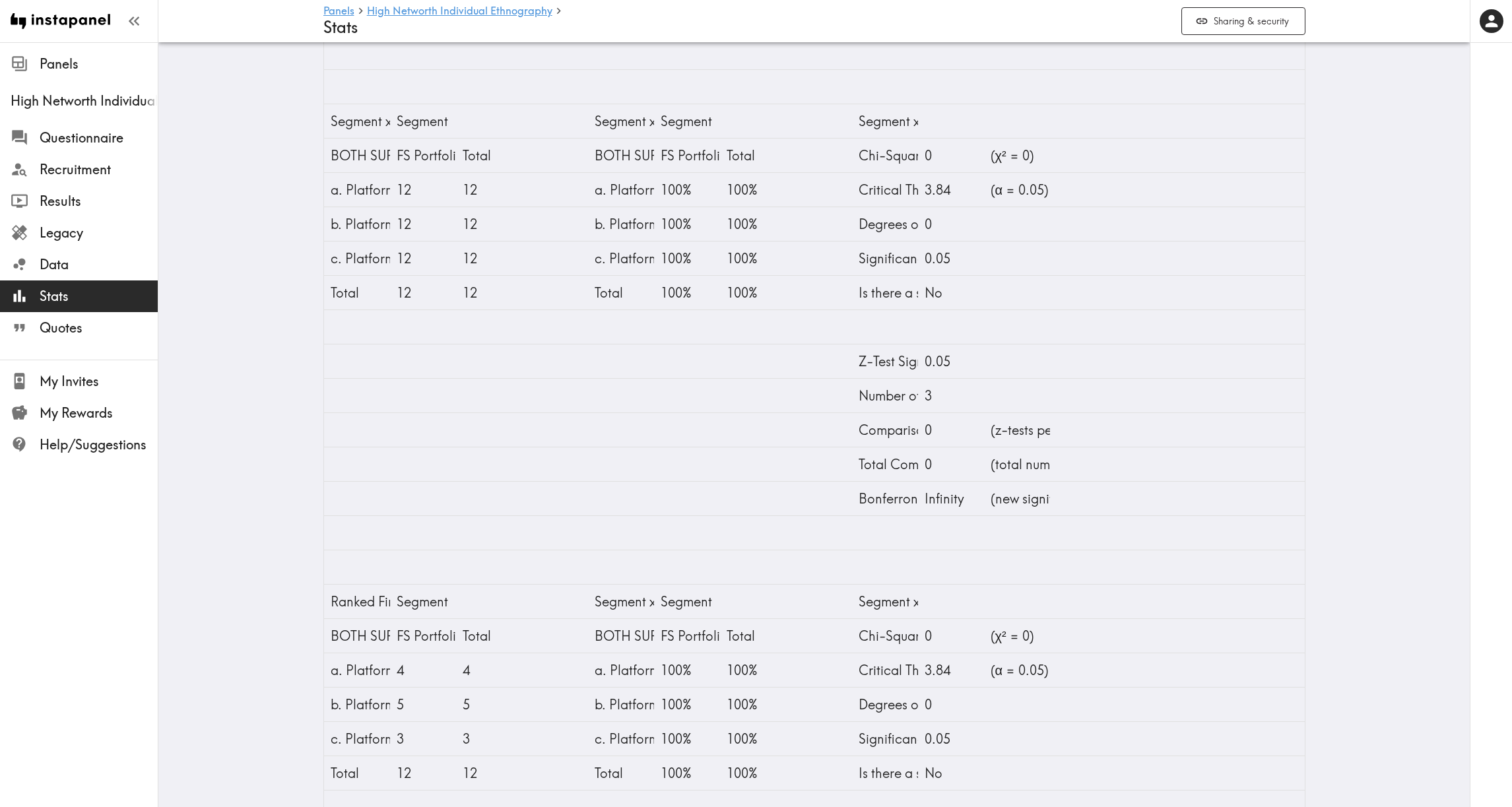
scroll to position [1623, 0]
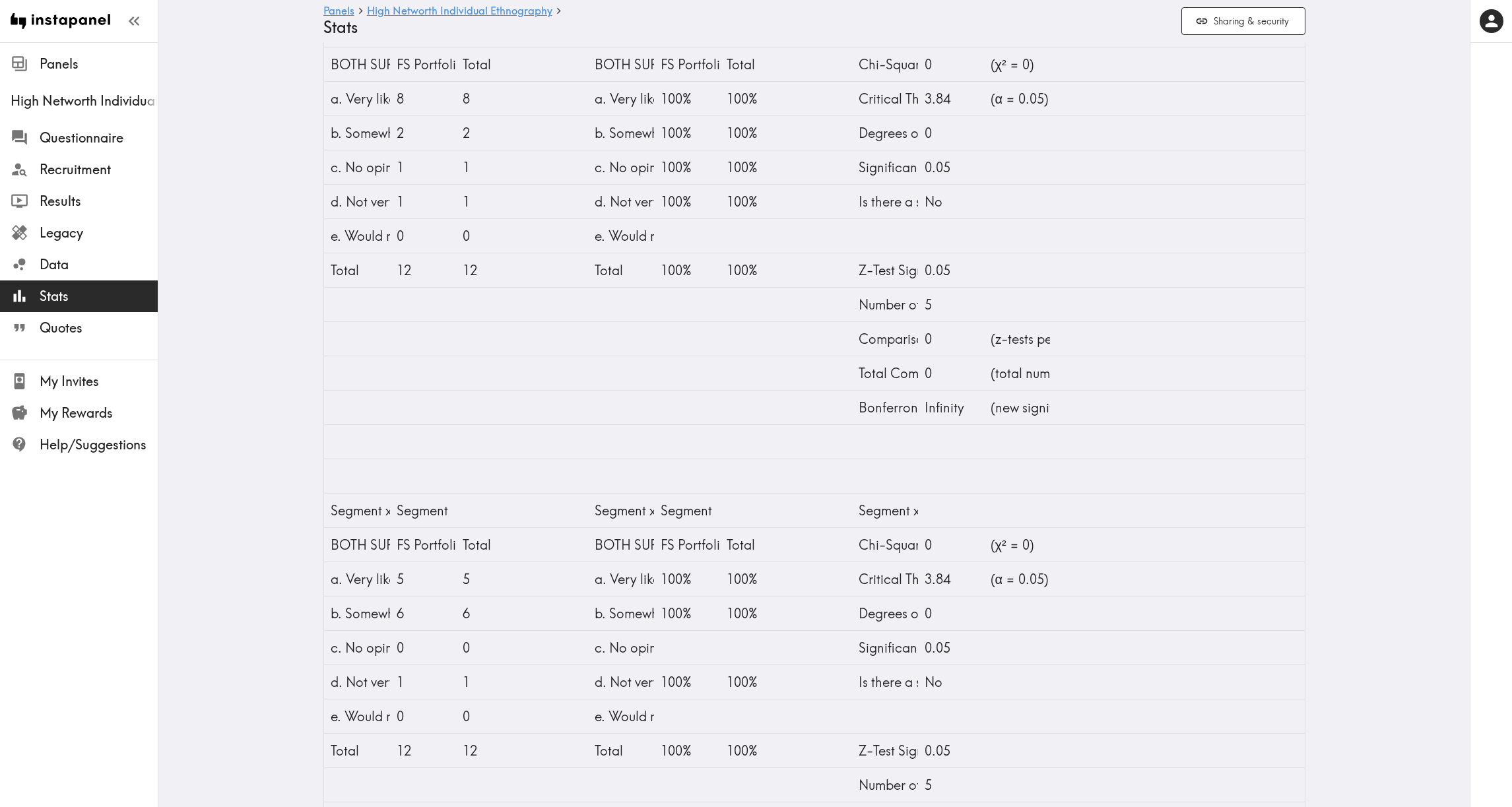
scroll to position [0, 0]
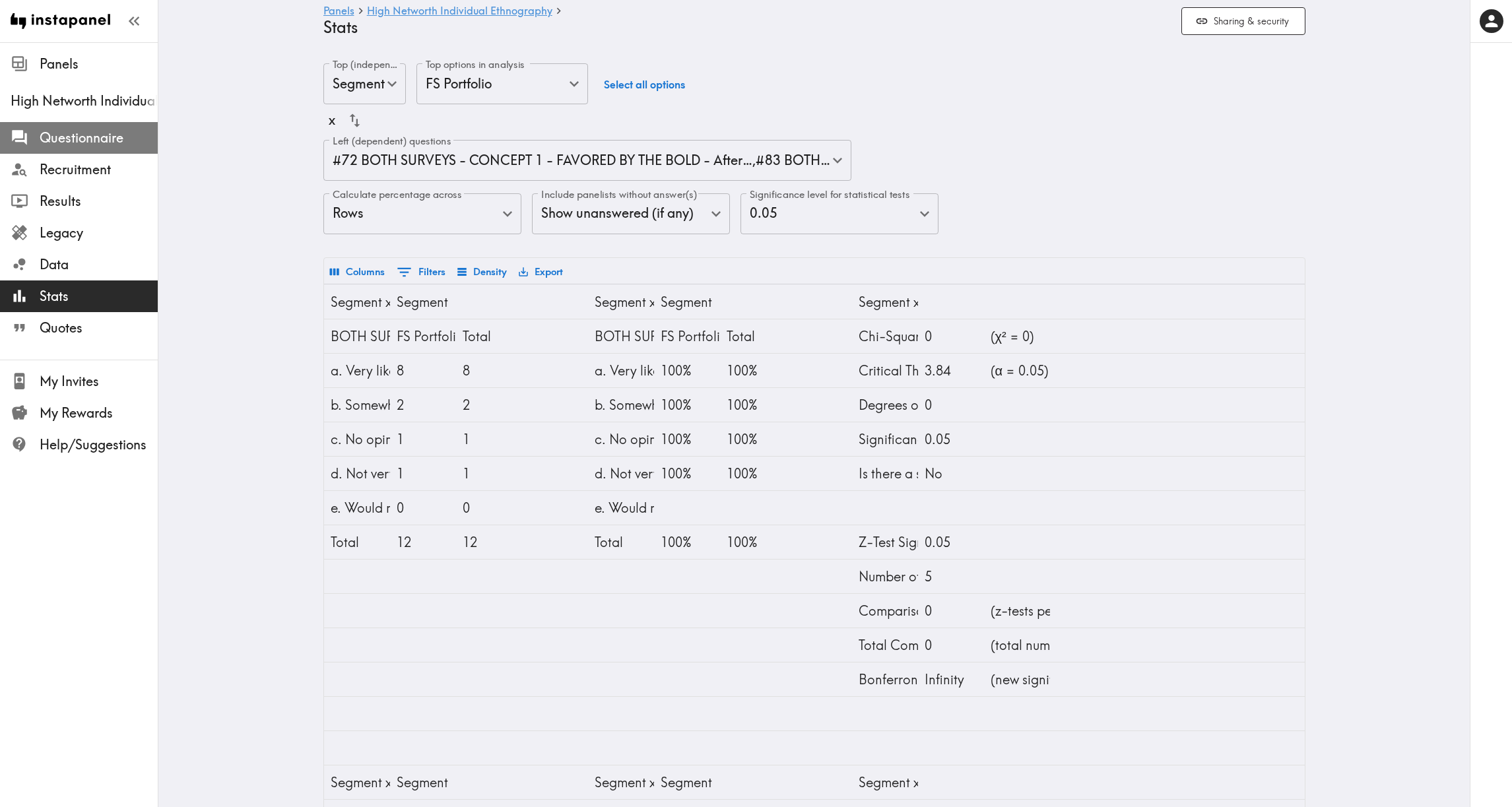
click at [89, 145] on span "Questionnaire" at bounding box center [98, 138] width 118 height 18
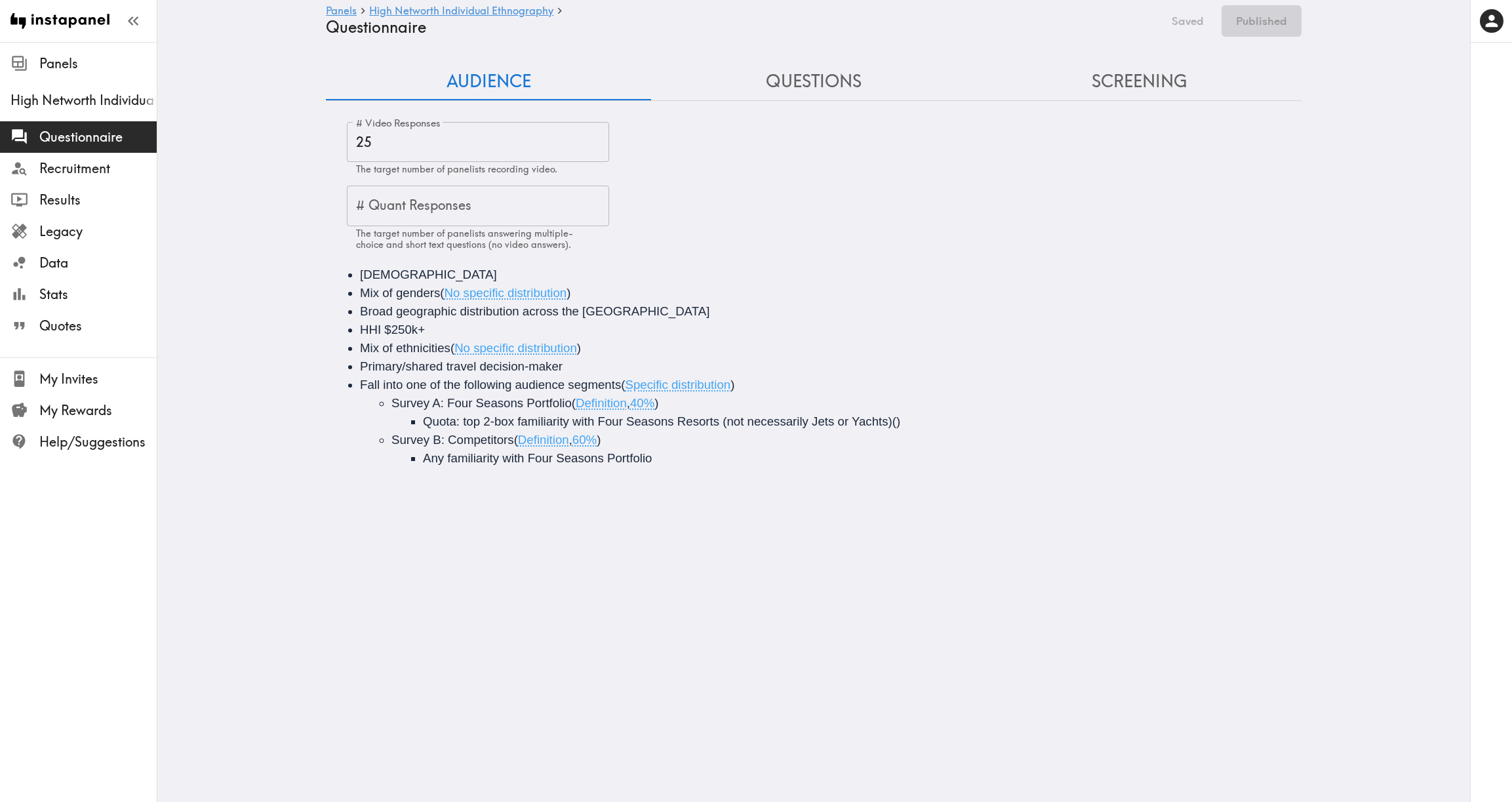
click at [819, 89] on button "Questions" at bounding box center [814, 81] width 326 height 37
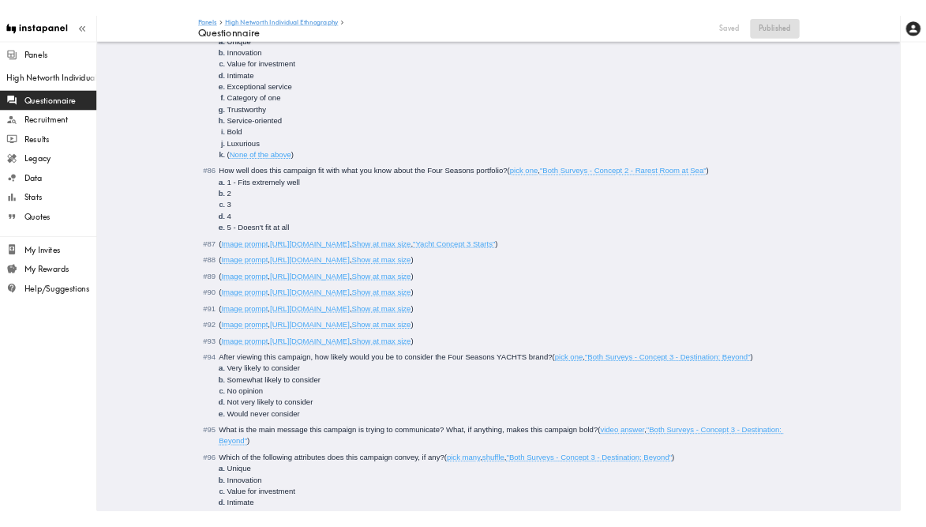
scroll to position [7402, 0]
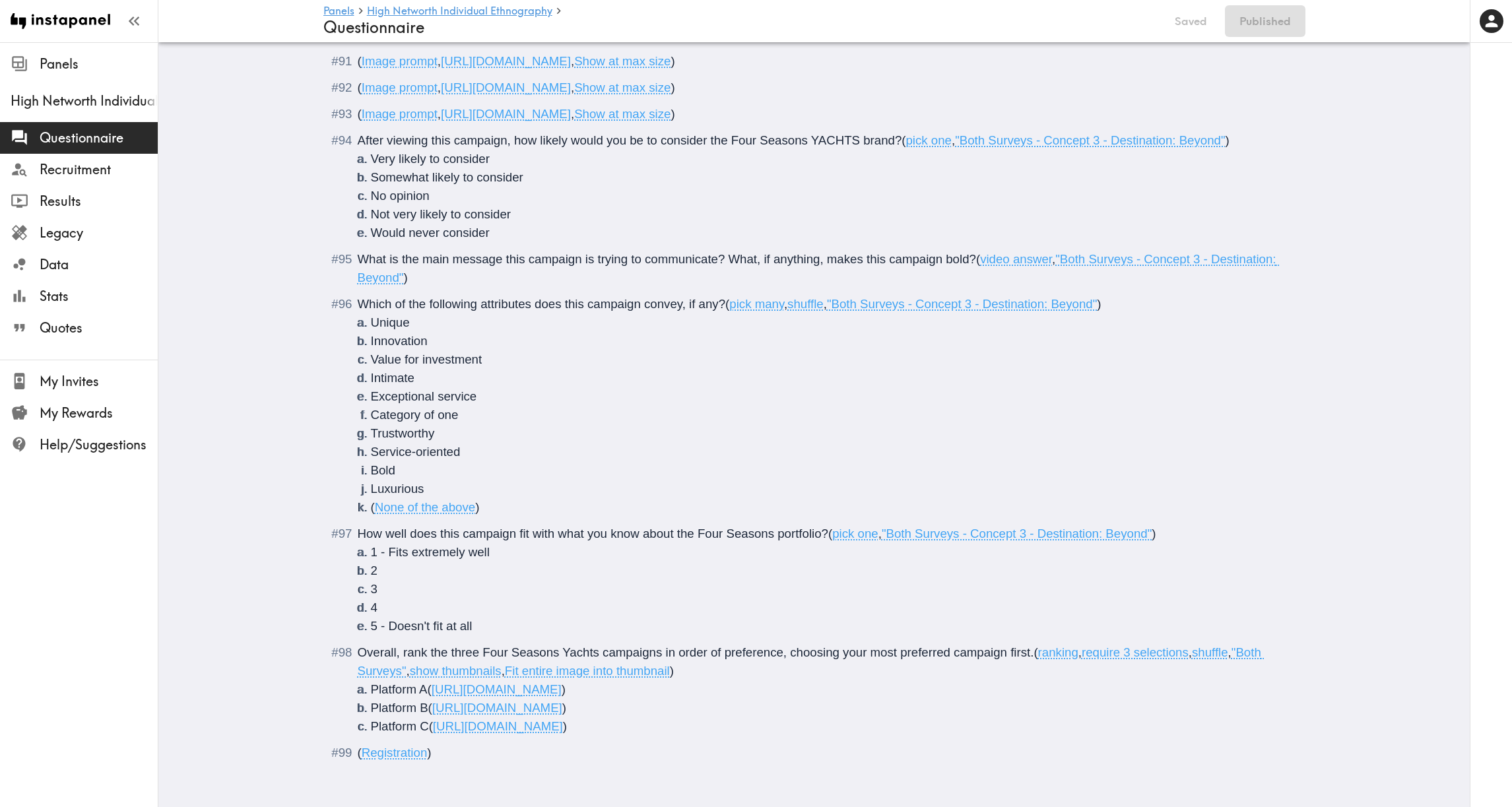
click at [1011, 648] on span "ranking" at bounding box center [1058, 652] width 40 height 14
click at [562, 682] on span "[URL][DOMAIN_NAME]" at bounding box center [496, 689] width 130 height 14
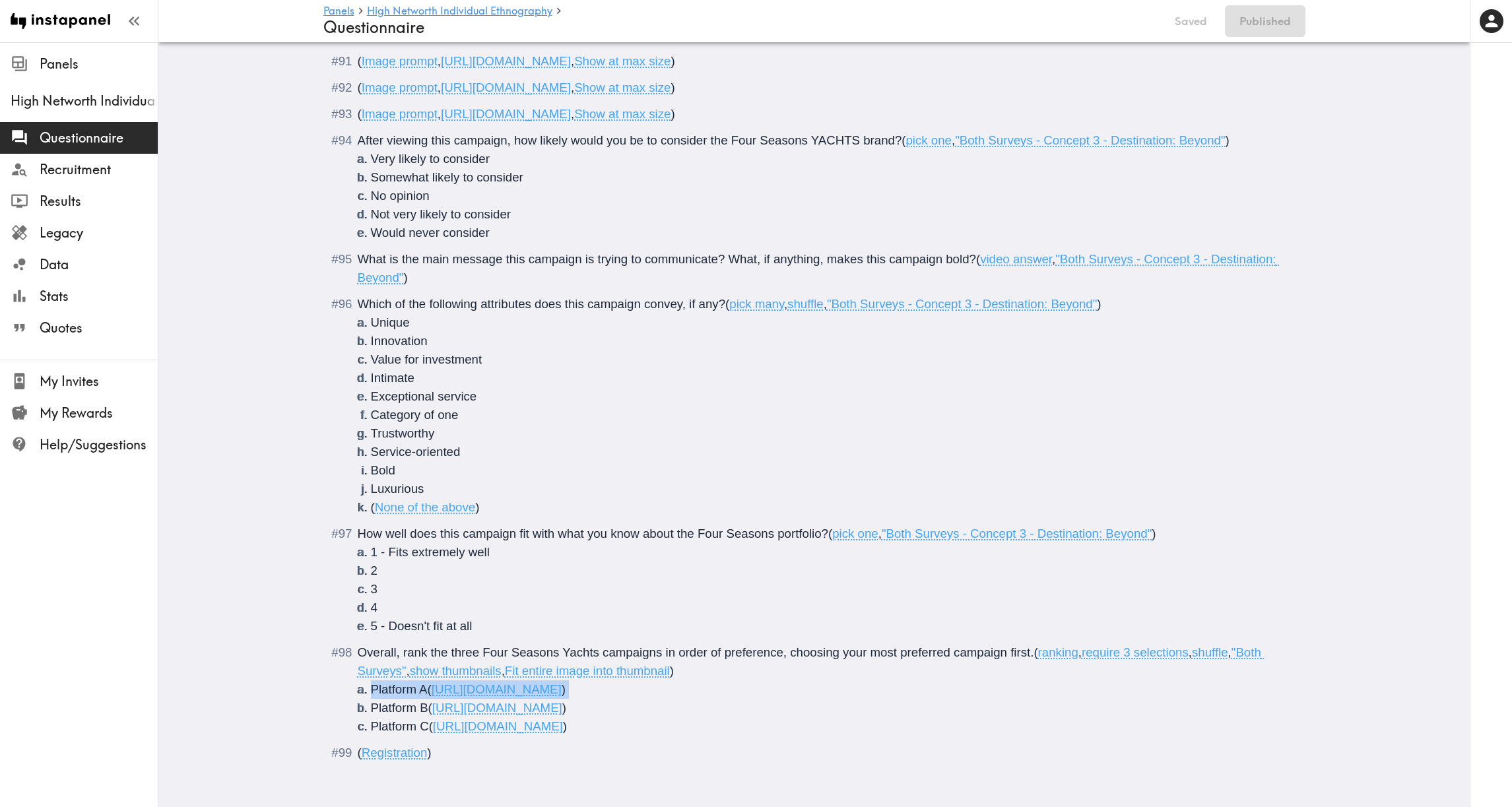
click at [562, 682] on span "[URL][DOMAIN_NAME]" at bounding box center [496, 689] width 130 height 14
drag, startPoint x: 430, startPoint y: 678, endPoint x: 867, endPoint y: 677, distance: 437.0
click at [562, 682] on span "[URL][DOMAIN_NAME]" at bounding box center [496, 689] width 130 height 14
copy span "[URL][DOMAIN_NAME]"
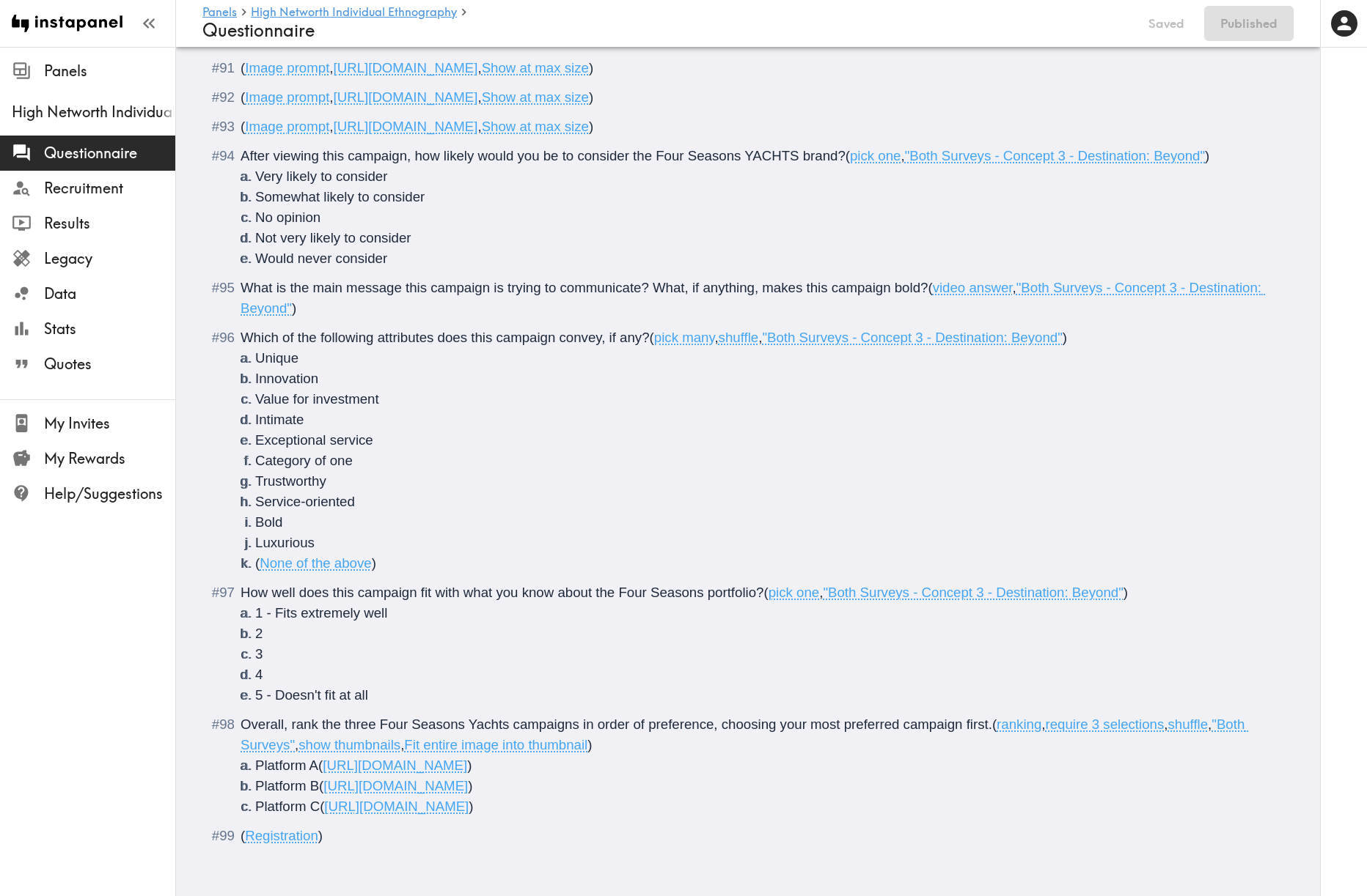
drag, startPoint x: 811, startPoint y: 778, endPoint x: 322, endPoint y: 778, distance: 489.0
click at [323, 778] on span "[URL][DOMAIN_NAME]" at bounding box center [396, 786] width 145 height 16
copy span "[URL][DOMAIN_NAME]"
